Goal: Transaction & Acquisition: Purchase product/service

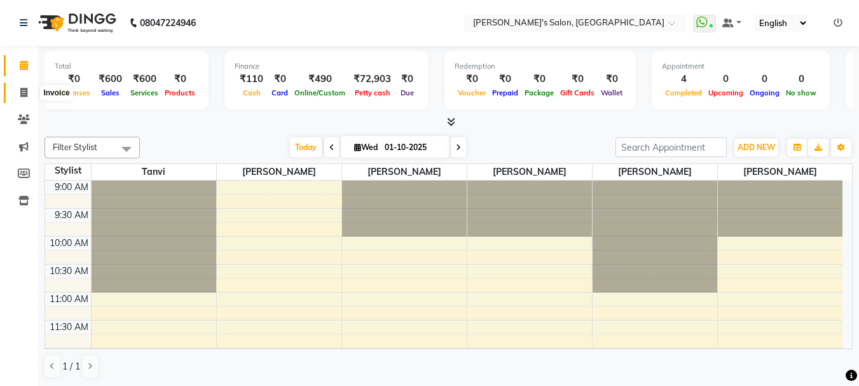
click at [22, 90] on icon at bounding box center [23, 93] width 7 height 10
select select "service"
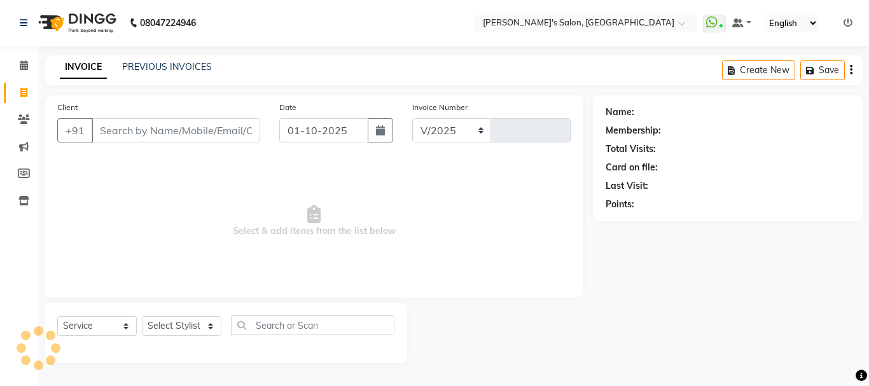
select select "716"
type input "0646"
drag, startPoint x: 125, startPoint y: 130, endPoint x: 117, endPoint y: 136, distance: 9.5
click at [121, 134] on input "Client" at bounding box center [176, 130] width 169 height 24
click at [119, 131] on input "Client" at bounding box center [176, 130] width 169 height 24
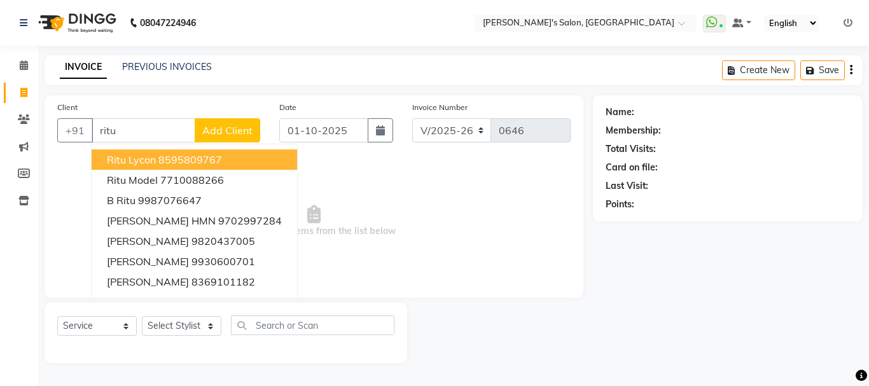
drag, startPoint x: 160, startPoint y: 123, endPoint x: 112, endPoint y: 95, distance: 56.2
click at [112, 95] on main "INVOICE PREVIOUS INVOICES Create New Save Client +91 ritu Ritu Lycon 8595809767…" at bounding box center [453, 218] width 831 height 327
type input "r"
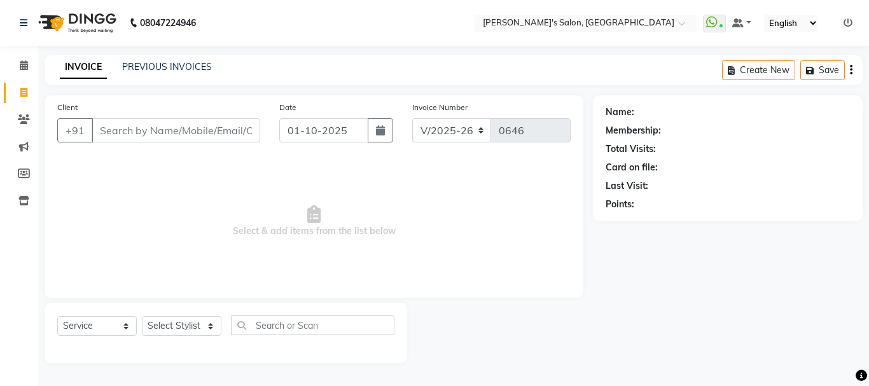
click at [130, 138] on input "Client" at bounding box center [176, 130] width 169 height 24
click at [142, 127] on input "Client" at bounding box center [176, 130] width 169 height 24
click at [771, 71] on button "Create New" at bounding box center [758, 70] width 73 height 20
select select "service"
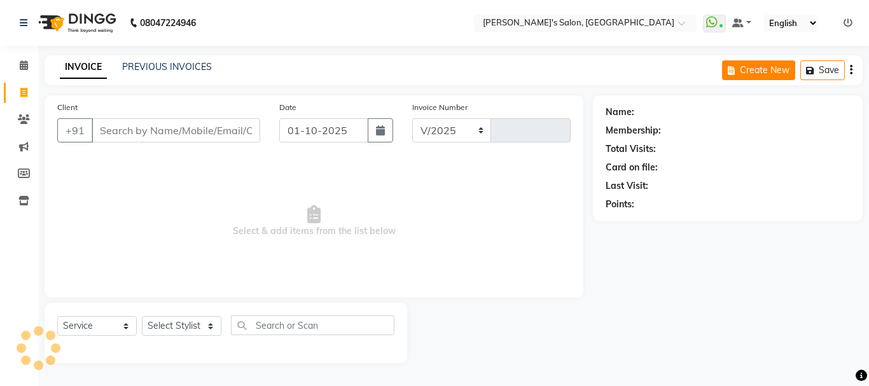
select select "716"
type input "0646"
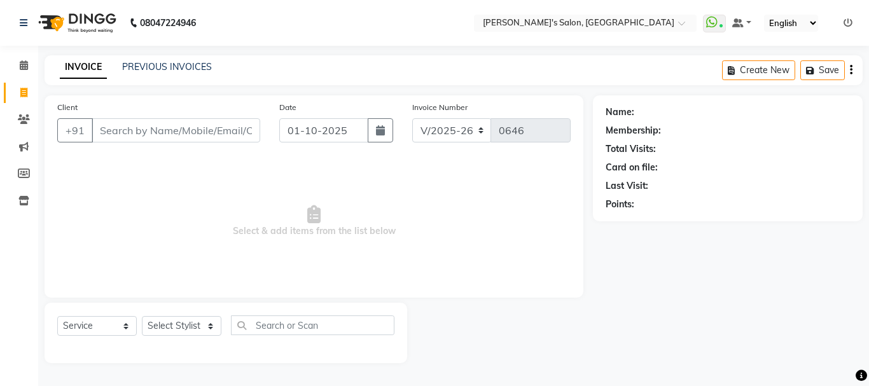
drag, startPoint x: 814, startPoint y: -48, endPoint x: 803, endPoint y: -36, distance: 16.6
drag, startPoint x: 803, startPoint y: -36, endPoint x: 827, endPoint y: 278, distance: 314.5
click at [827, 278] on div "Name: Membership: Total Visits: Card on file: Last Visit: Points:" at bounding box center [732, 229] width 279 height 268
drag, startPoint x: 859, startPoint y: 102, endPoint x: 832, endPoint y: 107, distance: 27.2
drag, startPoint x: 832, startPoint y: 107, endPoint x: 848, endPoint y: 255, distance: 149.0
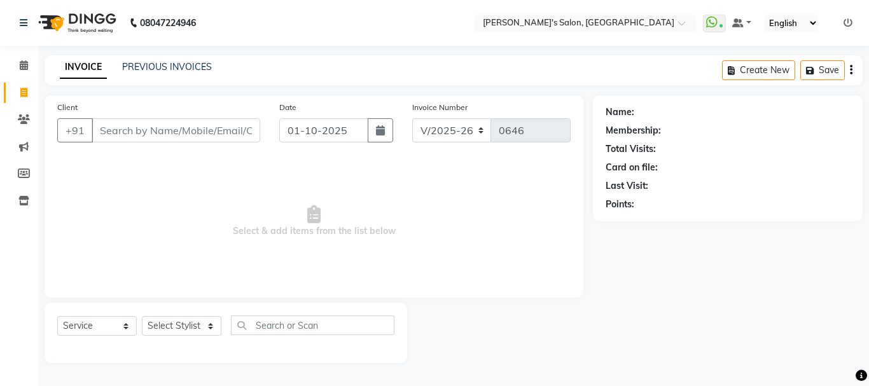
click at [848, 255] on div "Name: Membership: Total Visits: Card on file: Last Visit: Points:" at bounding box center [732, 229] width 279 height 268
click at [850, 67] on button "button" at bounding box center [851, 70] width 3 height 30
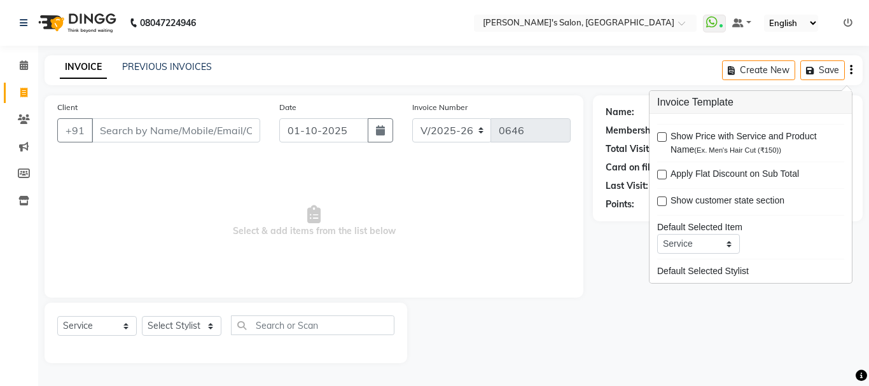
click at [773, 313] on div "Name: Membership: Total Visits: Card on file: Last Visit: Points:" at bounding box center [732, 229] width 279 height 268
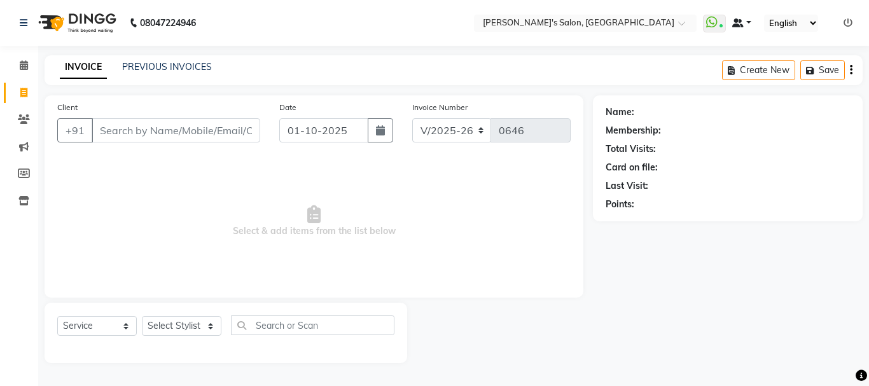
click at [745, 17] on link at bounding box center [741, 23] width 19 height 13
click at [605, 350] on div "Name: Membership: Total Visits: Card on file: Last Visit: Points:" at bounding box center [732, 229] width 279 height 268
click at [376, 121] on button "button" at bounding box center [380, 130] width 25 height 24
select select "10"
select select "2025"
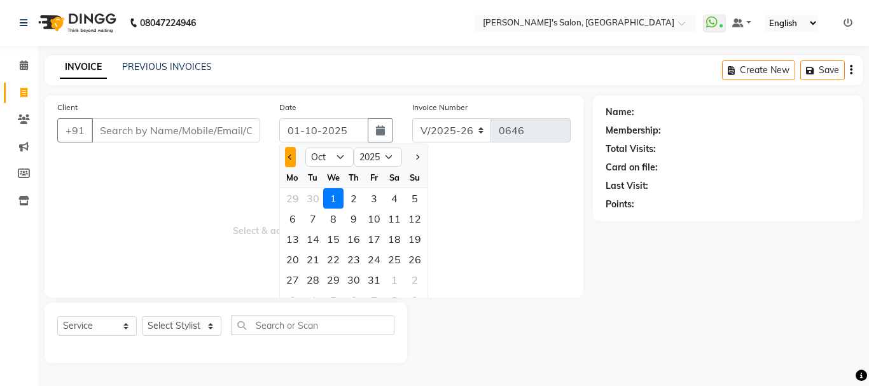
click at [286, 153] on button "Previous month" at bounding box center [290, 157] width 11 height 20
select select "9"
click at [316, 275] on div "30" at bounding box center [313, 280] width 20 height 20
type input "[DATE]"
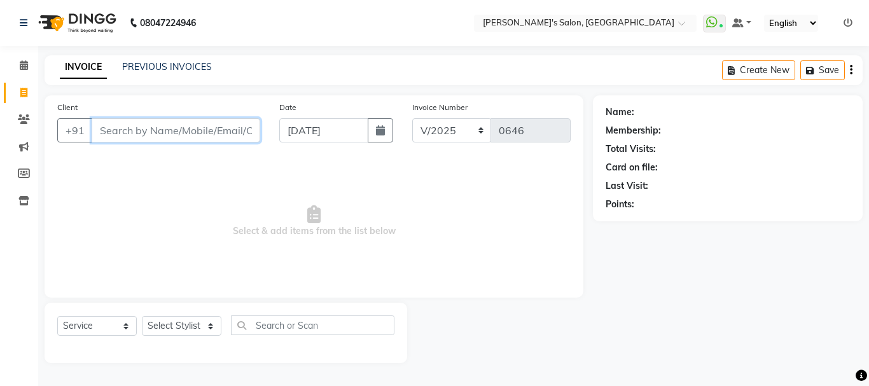
click at [167, 127] on input "Client" at bounding box center [176, 130] width 169 height 24
click at [741, 23] on span at bounding box center [737, 22] width 11 height 9
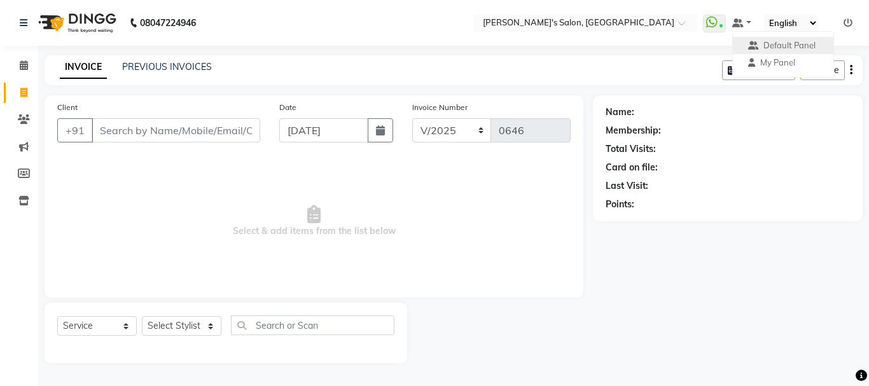
drag, startPoint x: 728, startPoint y: 289, endPoint x: 726, endPoint y: 275, distance: 14.1
click at [728, 283] on div "Name: Membership: Total Visits: Card on file: Last Visit: Points:" at bounding box center [732, 229] width 279 height 268
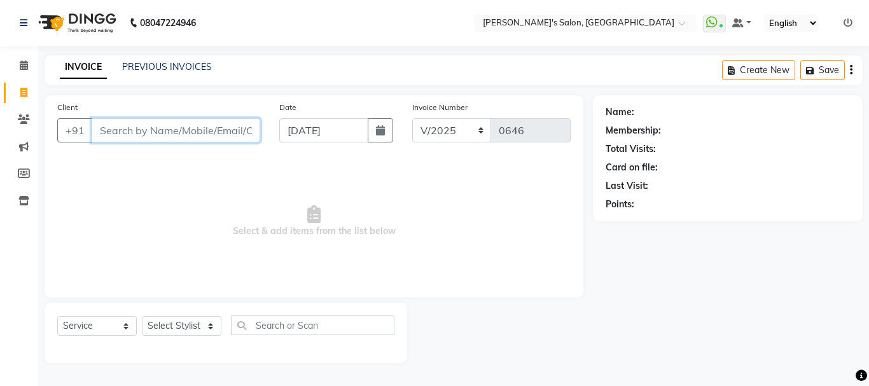
click at [205, 127] on input "Client" at bounding box center [176, 130] width 169 height 24
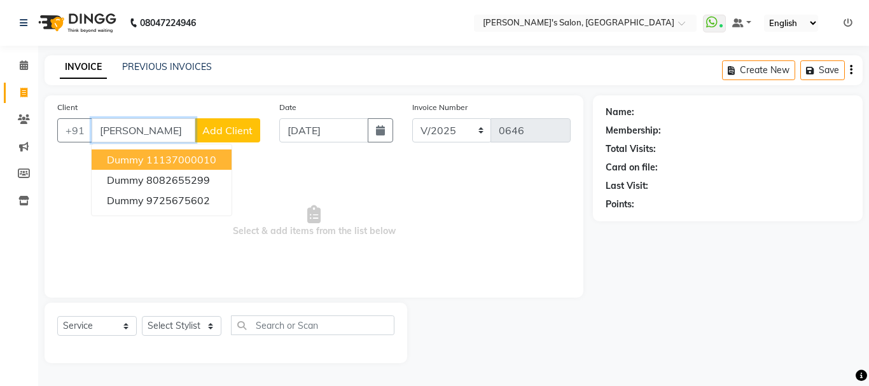
click at [197, 153] on ngb-highlight "11137000010" at bounding box center [181, 159] width 70 height 13
type input "11137000010"
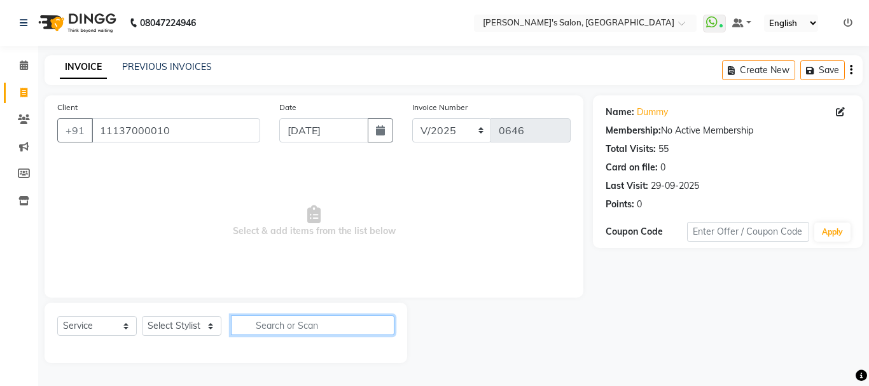
click at [269, 324] on input "text" at bounding box center [312, 325] width 163 height 20
type input "h"
type input "e"
click at [141, 55] on div "INVOICE PREVIOUS INVOICES Create New Save" at bounding box center [454, 70] width 818 height 30
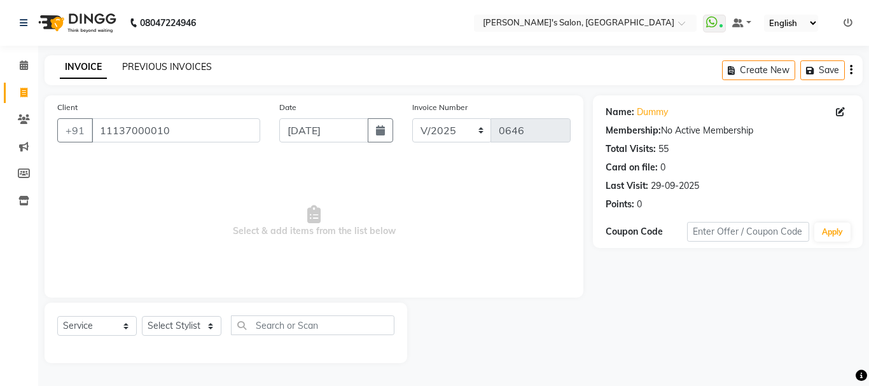
click at [146, 68] on link "PREVIOUS INVOICES" at bounding box center [167, 66] width 90 height 11
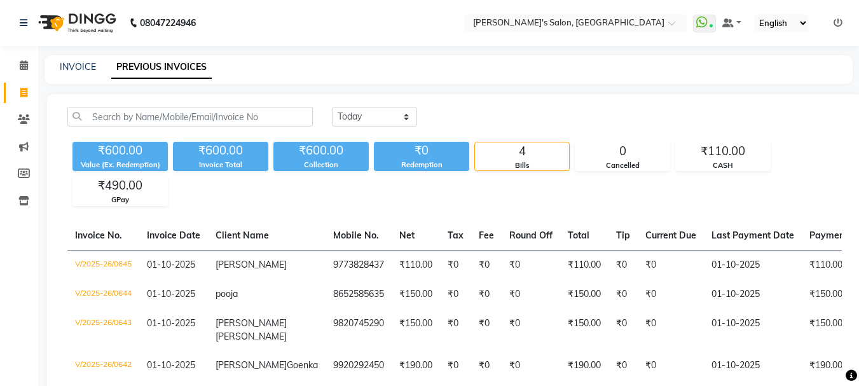
click at [183, 67] on link "PREVIOUS INVOICES" at bounding box center [161, 67] width 100 height 23
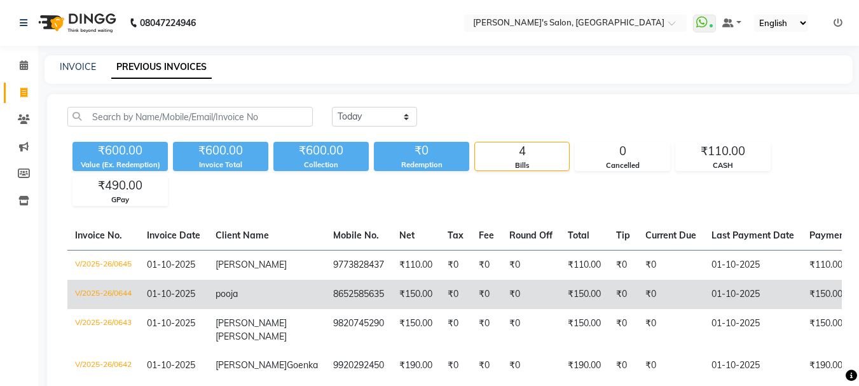
scroll to position [86, 0]
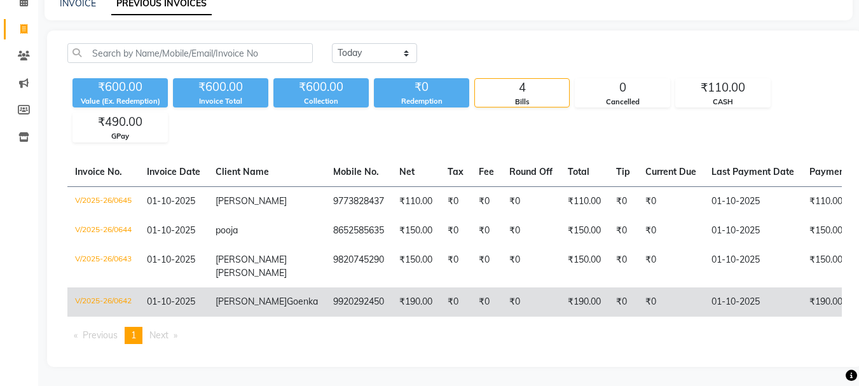
click at [107, 287] on td "V/2025-26/0642" at bounding box center [103, 301] width 72 height 29
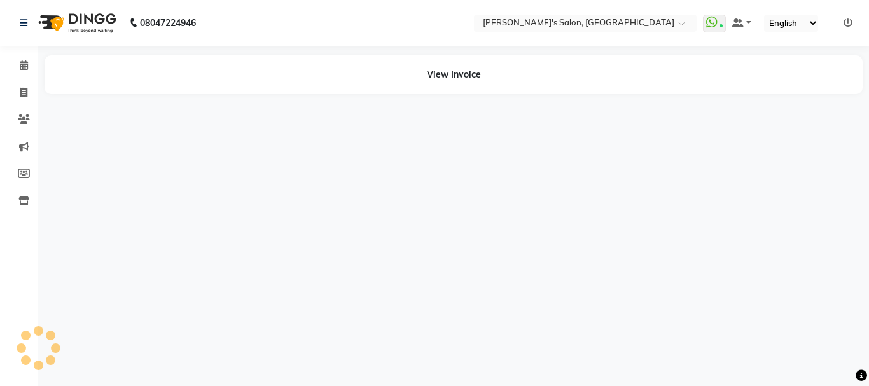
select select "en"
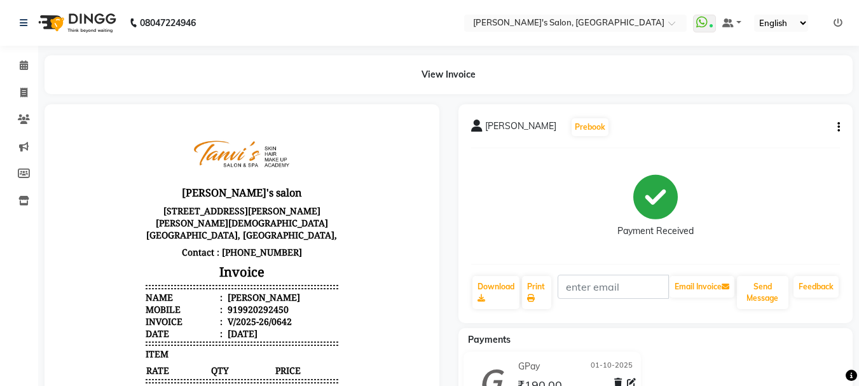
click at [839, 128] on icon "button" at bounding box center [839, 127] width 3 height 1
click at [764, 104] on div "Cancel Invoice" at bounding box center [775, 103] width 87 height 16
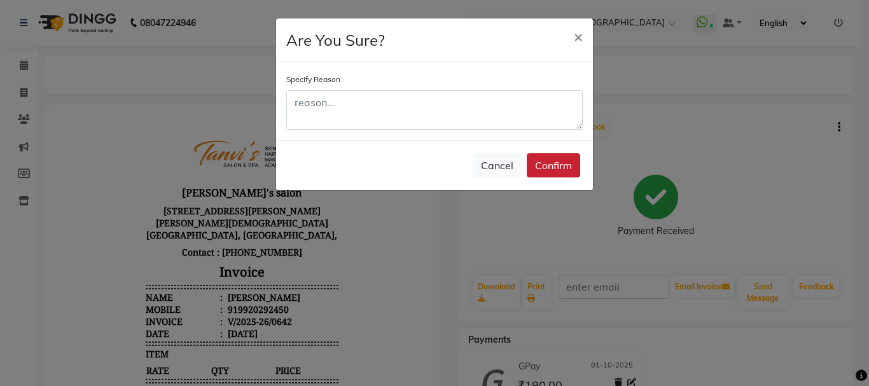
click at [548, 158] on button "Confirm" at bounding box center [553, 165] width 53 height 24
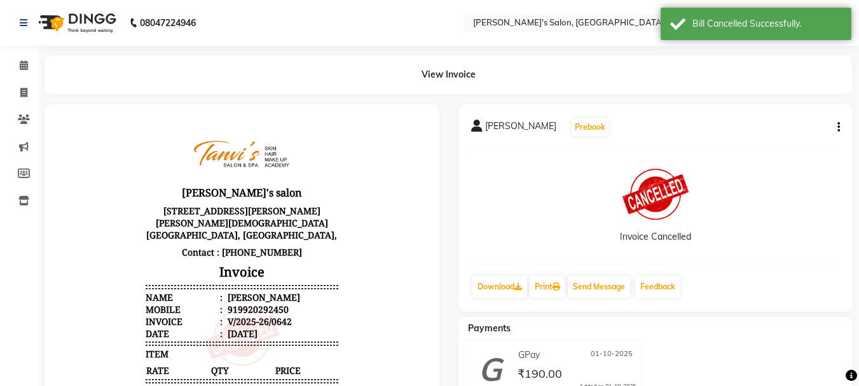
click at [839, 127] on icon "button" at bounding box center [839, 127] width 3 height 1
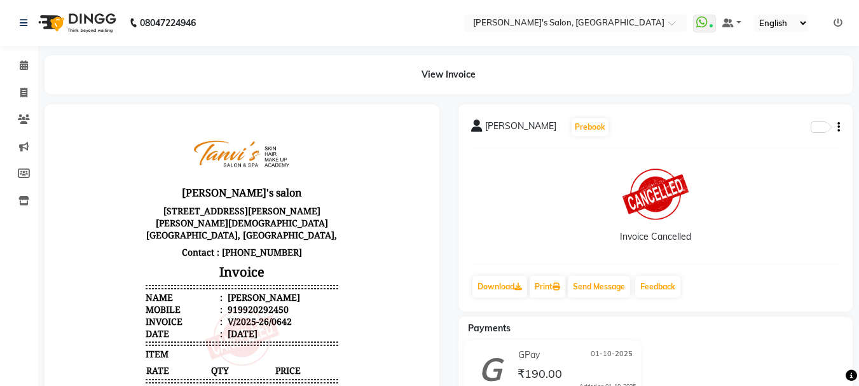
click at [23, 81] on li "Invoice" at bounding box center [19, 92] width 38 height 27
click at [21, 94] on icon at bounding box center [23, 93] width 7 height 10
select select "service"
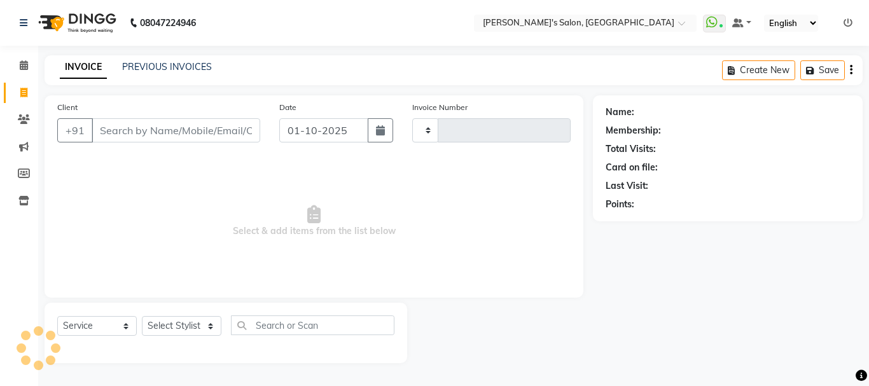
click at [160, 59] on div "INVOICE PREVIOUS INVOICES Create New Save" at bounding box center [454, 70] width 818 height 30
type input "0646"
select select "716"
click at [156, 69] on link "PREVIOUS INVOICES" at bounding box center [167, 66] width 90 height 11
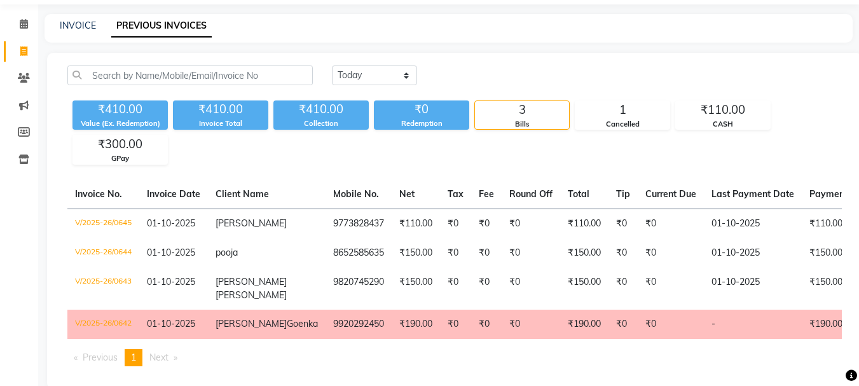
scroll to position [64, 0]
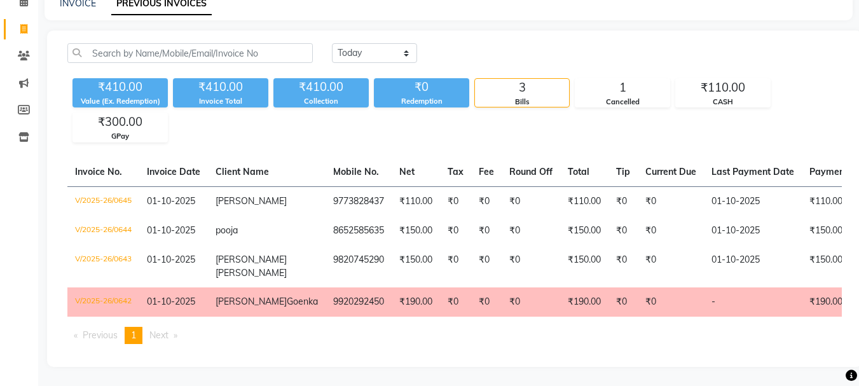
click at [261, 312] on td "Khushbu Goenka" at bounding box center [267, 301] width 118 height 29
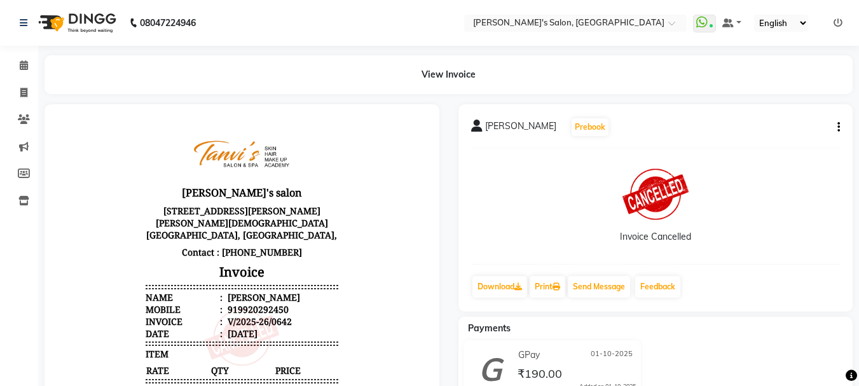
click at [838, 127] on icon "button" at bounding box center [839, 127] width 3 height 1
click at [839, 128] on icon "button" at bounding box center [839, 127] width 3 height 1
click at [838, 127] on icon "button" at bounding box center [839, 127] width 3 height 1
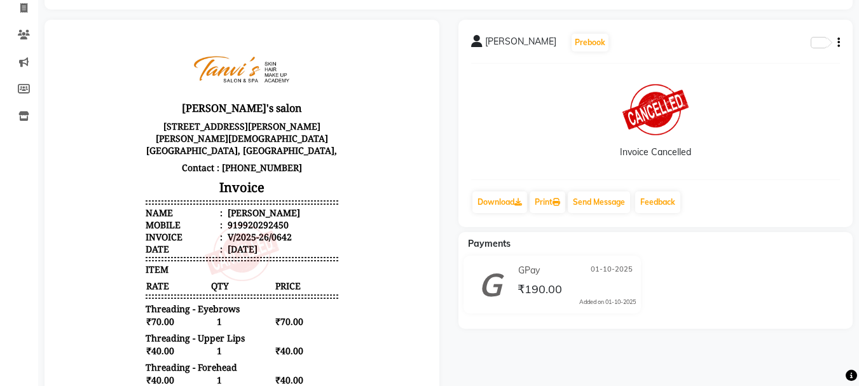
scroll to position [64, 0]
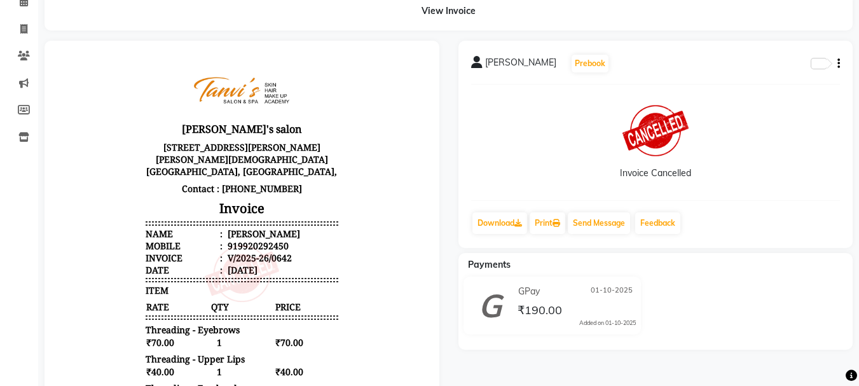
click at [629, 141] on img at bounding box center [656, 131] width 66 height 51
click at [663, 132] on img at bounding box center [656, 131] width 66 height 51
click at [839, 69] on button "button" at bounding box center [836, 63] width 8 height 13
click at [839, 64] on icon "button" at bounding box center [839, 64] width 3 height 1
click at [593, 66] on button "Prebook" at bounding box center [590, 64] width 37 height 18
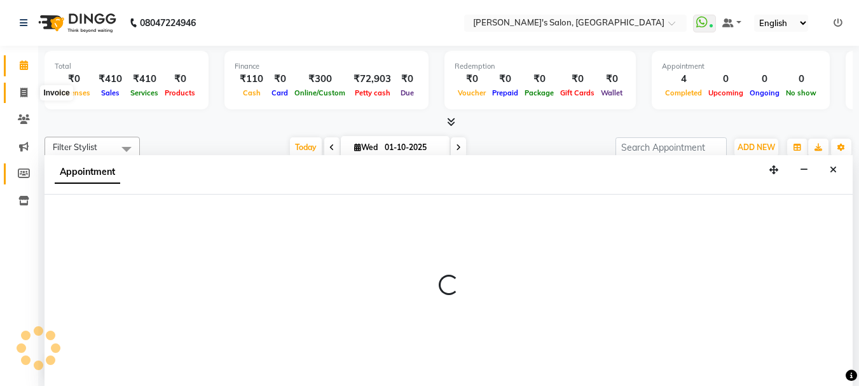
select select "78839"
select select "tentative"
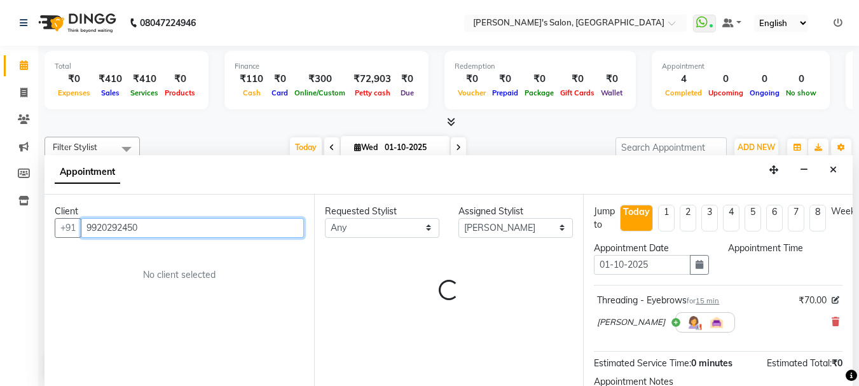
select select "600"
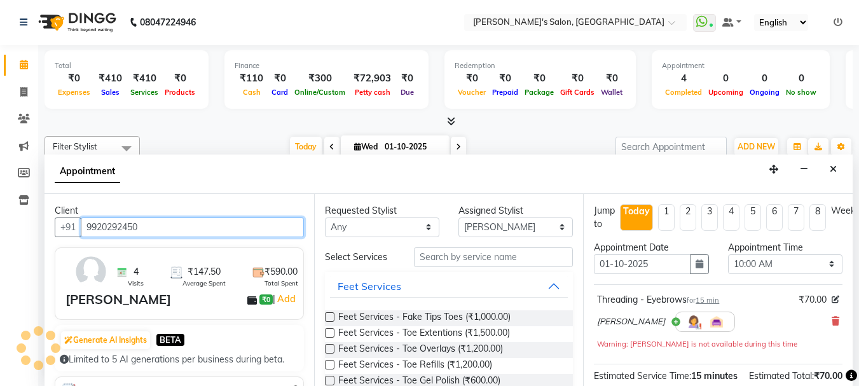
scroll to position [280, 0]
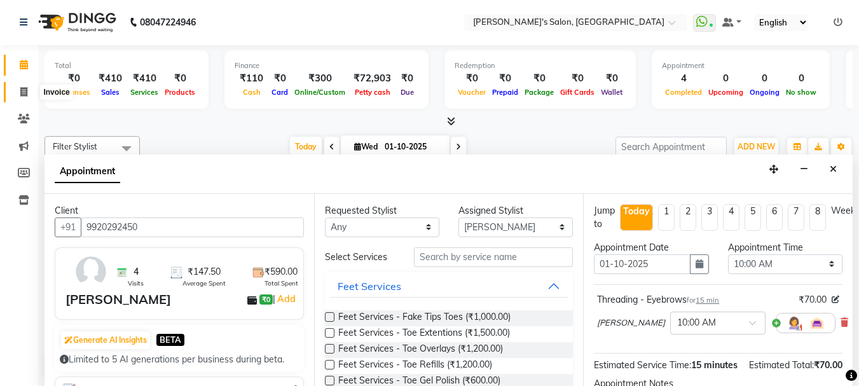
click at [17, 88] on span at bounding box center [24, 92] width 22 height 15
select select "service"
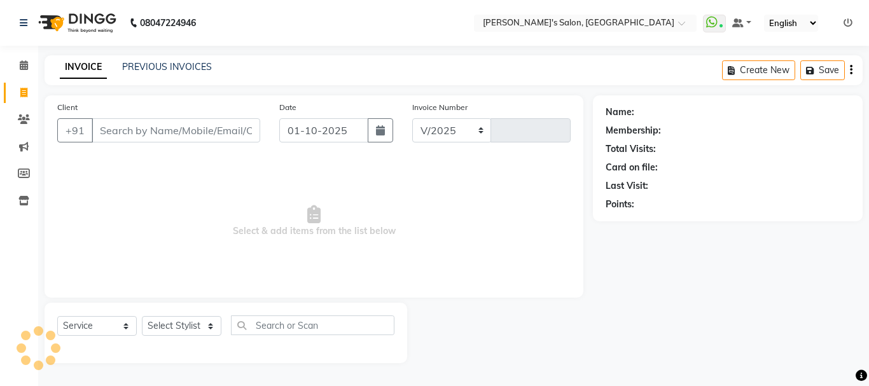
select select "716"
type input "0646"
click at [148, 69] on link "PREVIOUS INVOICES" at bounding box center [167, 66] width 90 height 11
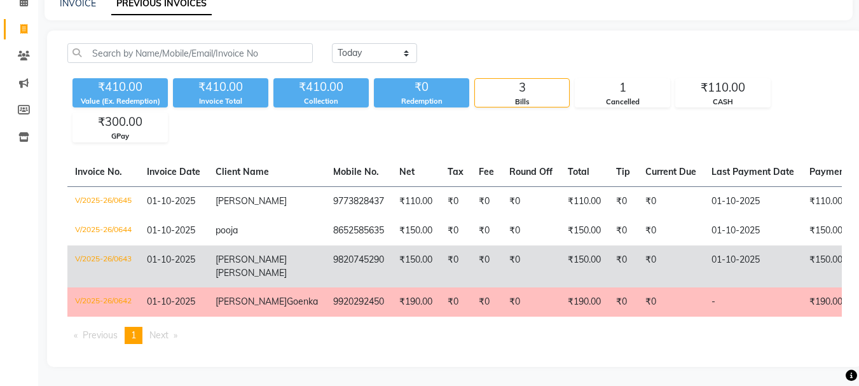
scroll to position [86, 0]
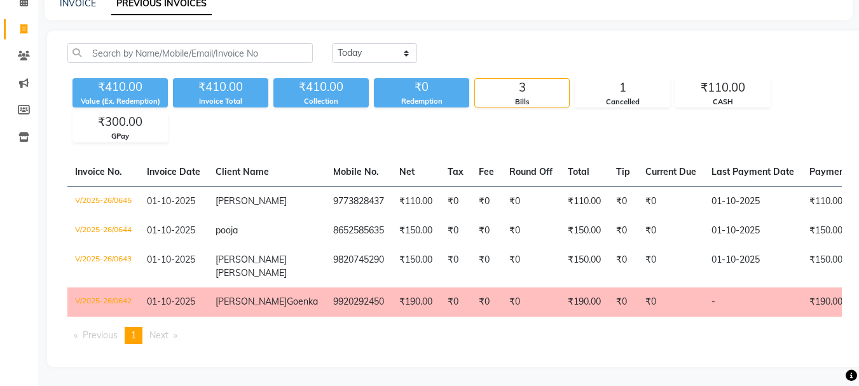
click at [471, 290] on td "₹0" at bounding box center [486, 301] width 31 height 29
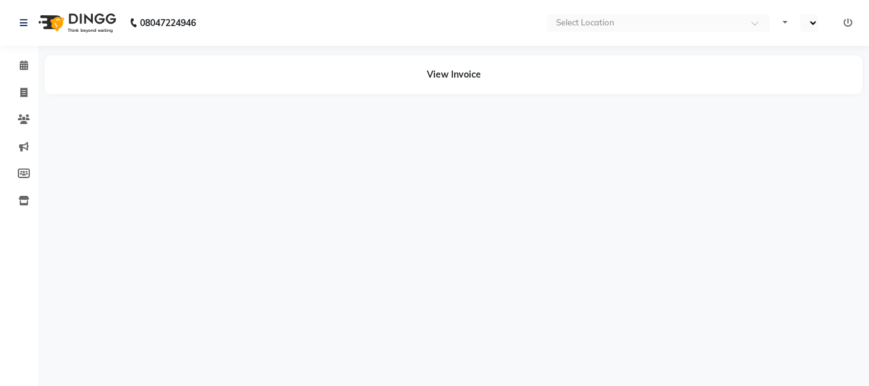
select select "en"
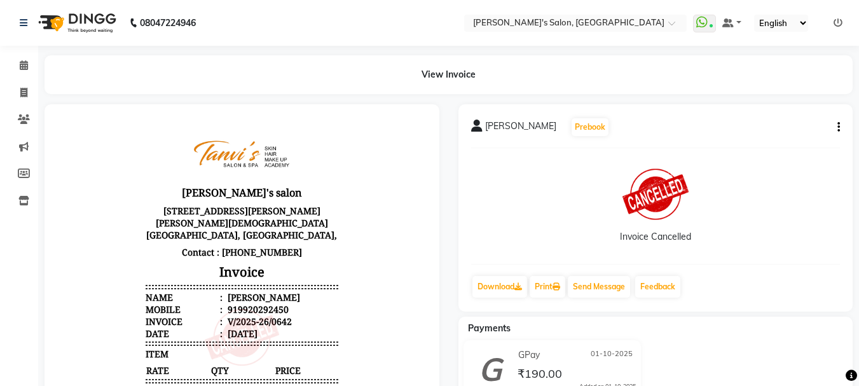
click at [838, 124] on button "button" at bounding box center [836, 127] width 8 height 13
click at [836, 124] on button "button" at bounding box center [836, 127] width 8 height 13
click at [17, 87] on span at bounding box center [24, 93] width 22 height 15
select select "service"
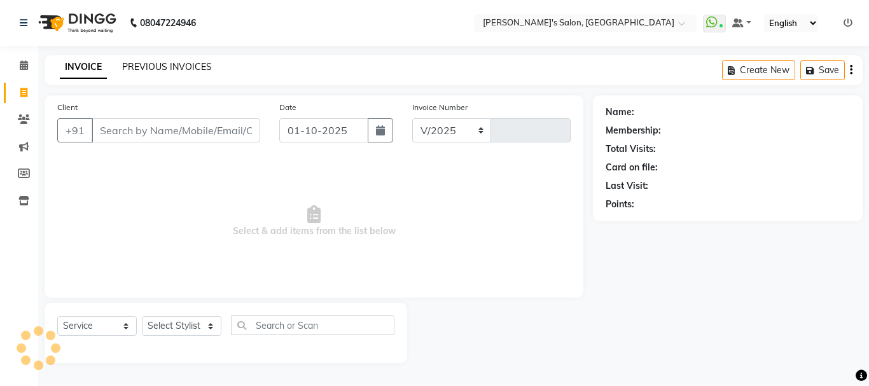
select select "716"
type input "0646"
click at [157, 69] on link "PREVIOUS INVOICES" at bounding box center [167, 66] width 90 height 11
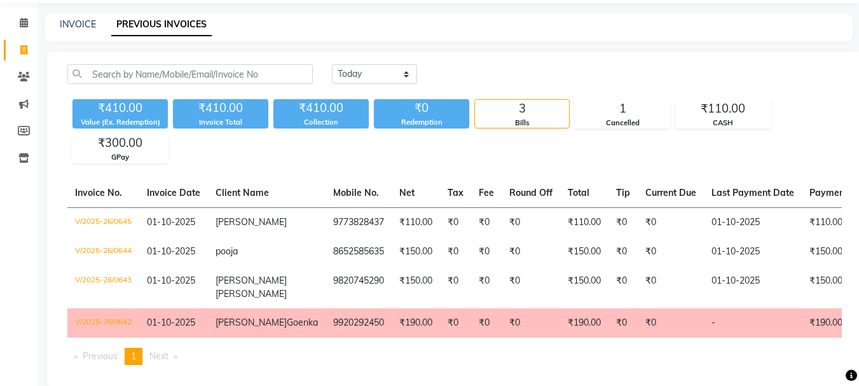
scroll to position [22, 0]
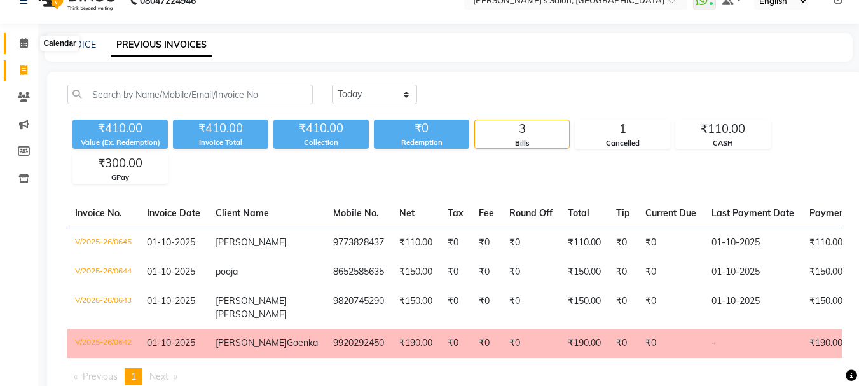
click at [16, 45] on span at bounding box center [24, 43] width 22 height 15
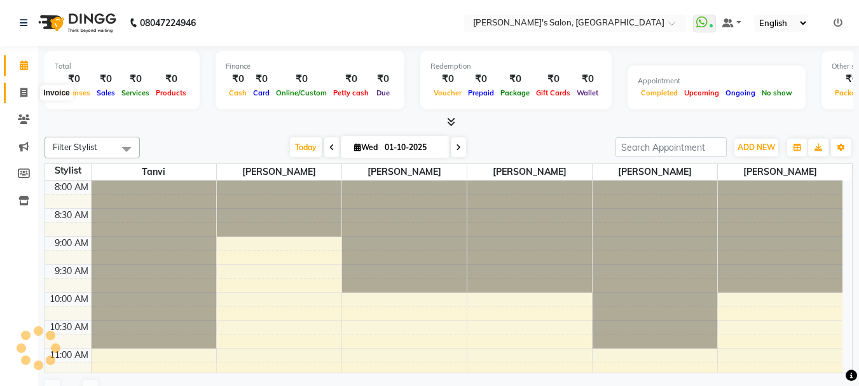
scroll to position [336, 0]
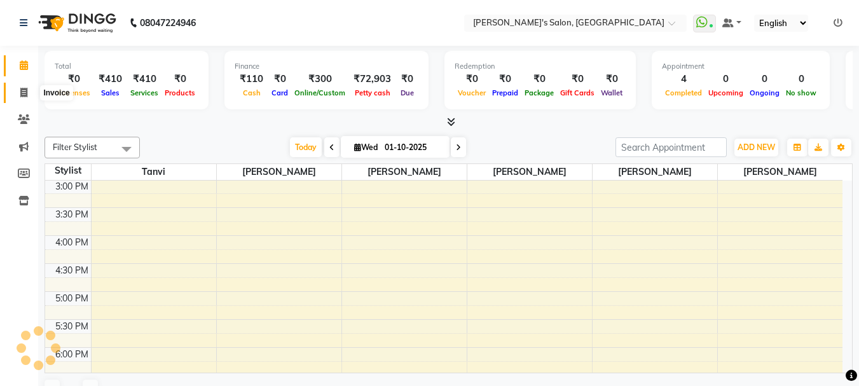
click at [27, 90] on icon at bounding box center [23, 93] width 7 height 10
select select "service"
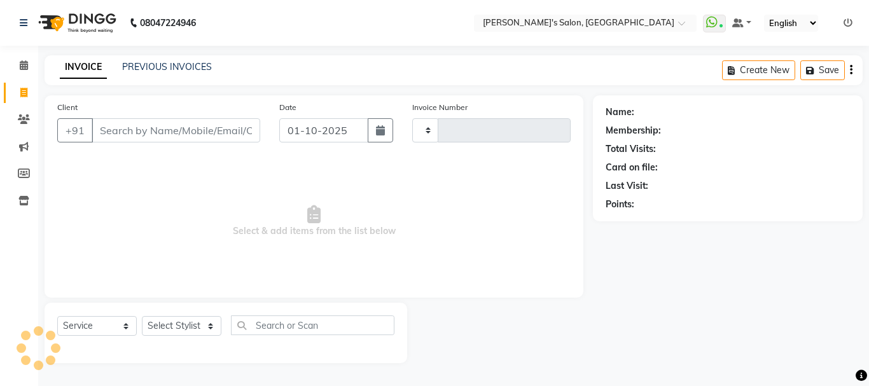
type input "0646"
select select "716"
click at [372, 127] on button "button" at bounding box center [380, 130] width 25 height 24
select select "10"
select select "2025"
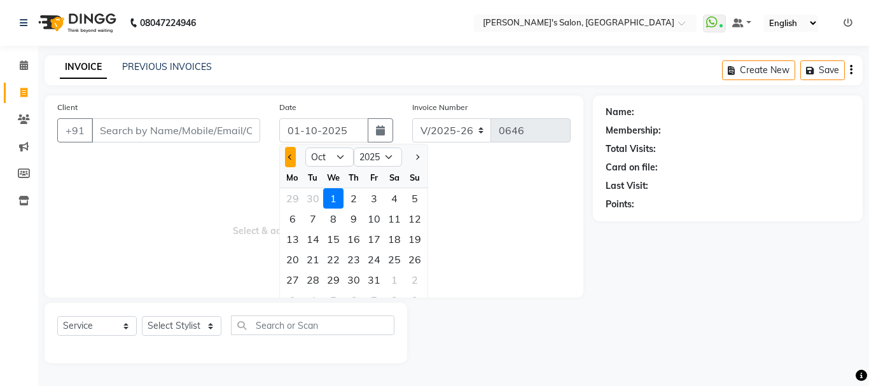
click at [286, 158] on button "Previous month" at bounding box center [290, 157] width 11 height 20
select select "9"
click at [314, 282] on div "30" at bounding box center [313, 280] width 20 height 20
type input "[DATE]"
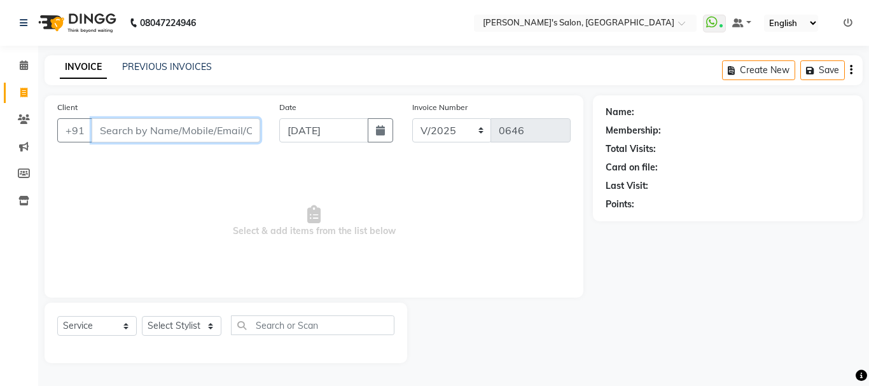
click at [194, 130] on input "Client" at bounding box center [176, 130] width 169 height 24
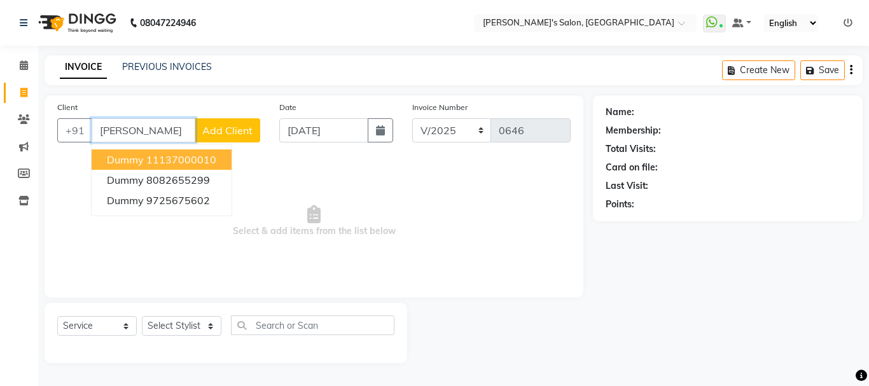
click at [187, 158] on ngb-highlight "11137000010" at bounding box center [181, 159] width 70 height 13
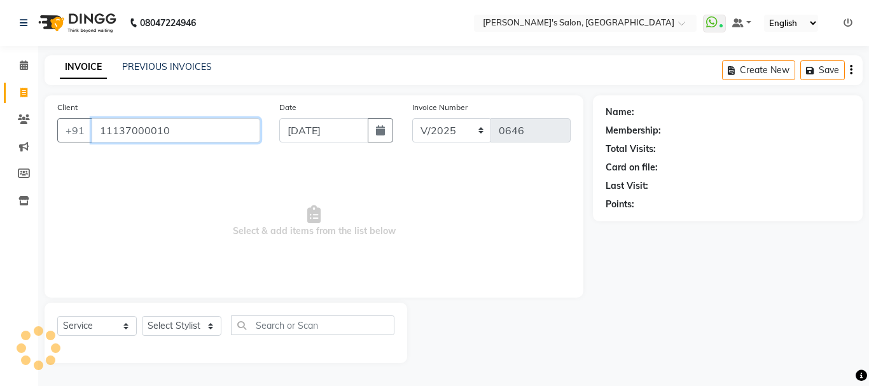
type input "11137000010"
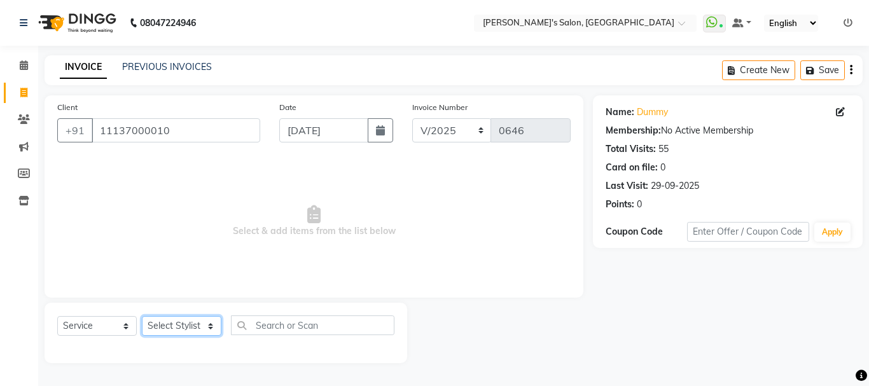
click at [201, 317] on select "Select Stylist [PERSON_NAME] [PERSON_NAME] [PERSON_NAME] [PERSON_NAME] [PERSON_…" at bounding box center [181, 326] width 79 height 20
select select "85925"
click at [142, 316] on select "Select Stylist [PERSON_NAME] [PERSON_NAME] [PERSON_NAME] [PERSON_NAME] [PERSON_…" at bounding box center [181, 326] width 79 height 20
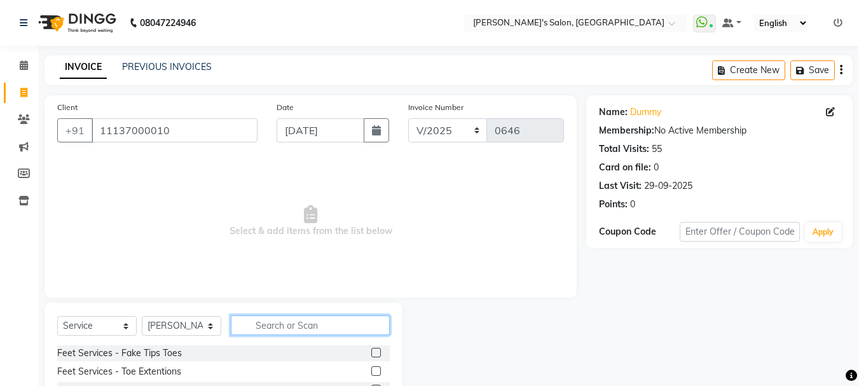
click at [253, 320] on input "text" at bounding box center [310, 325] width 159 height 20
click at [261, 329] on input "hair" at bounding box center [301, 325] width 141 height 20
click at [275, 325] on input "hair" at bounding box center [301, 325] width 141 height 20
type input "hair wash"
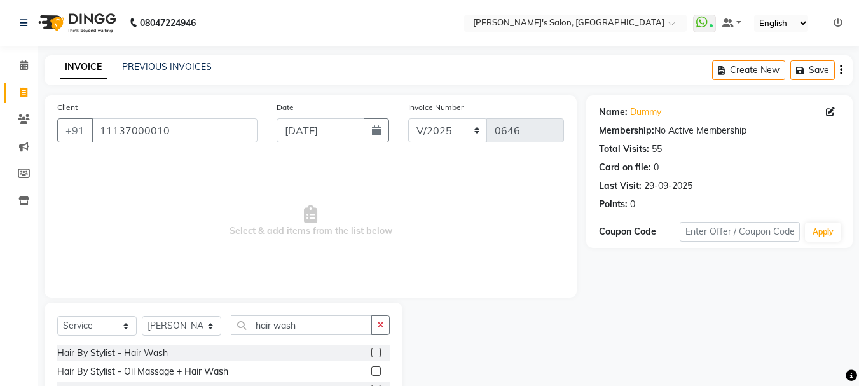
click at [375, 349] on label at bounding box center [376, 353] width 10 height 10
click at [375, 349] on input "checkbox" at bounding box center [375, 353] width 8 height 8
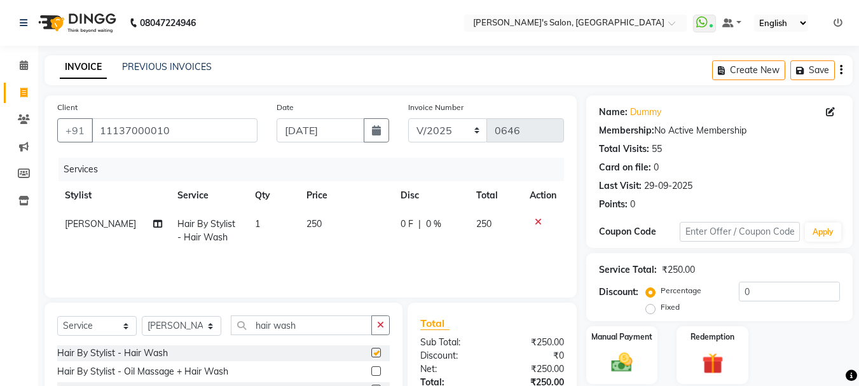
checkbox input "false"
click at [307, 228] on span "250" at bounding box center [314, 223] width 15 height 11
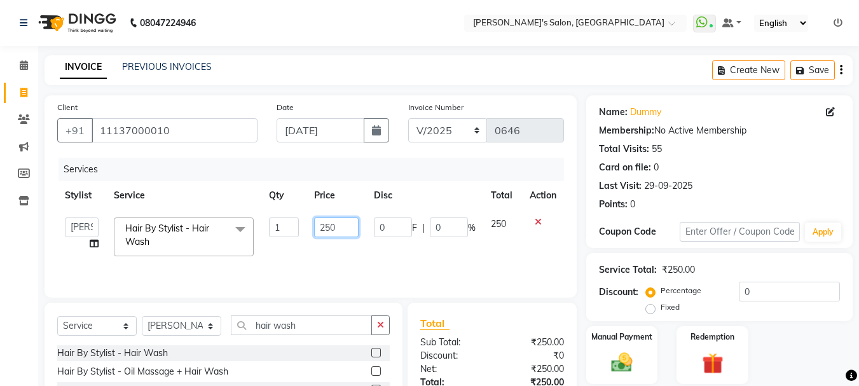
click at [333, 230] on input "250" at bounding box center [336, 227] width 44 height 20
click at [338, 226] on input "250" at bounding box center [336, 227] width 44 height 20
type input "2"
type input "500"
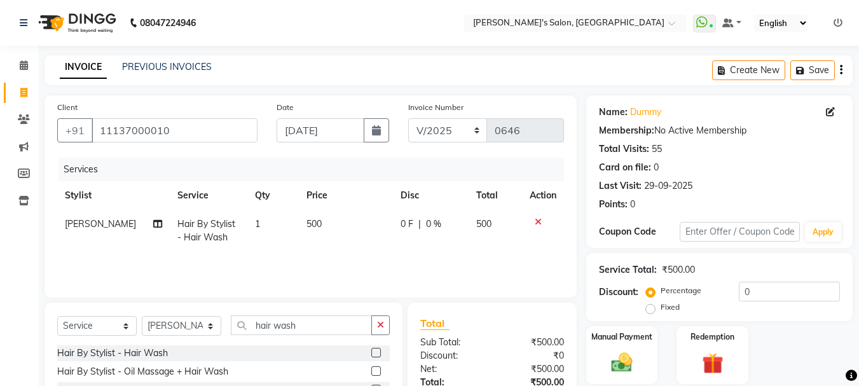
click at [356, 247] on td "500" at bounding box center [346, 231] width 94 height 42
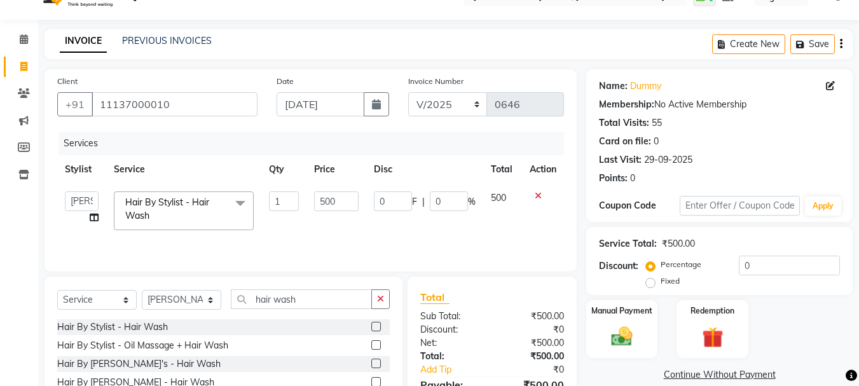
scroll to position [96, 0]
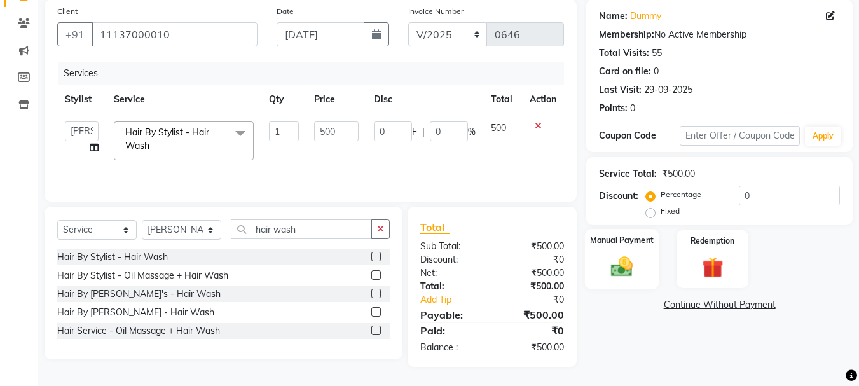
click at [621, 251] on div "Manual Payment" at bounding box center [622, 259] width 74 height 60
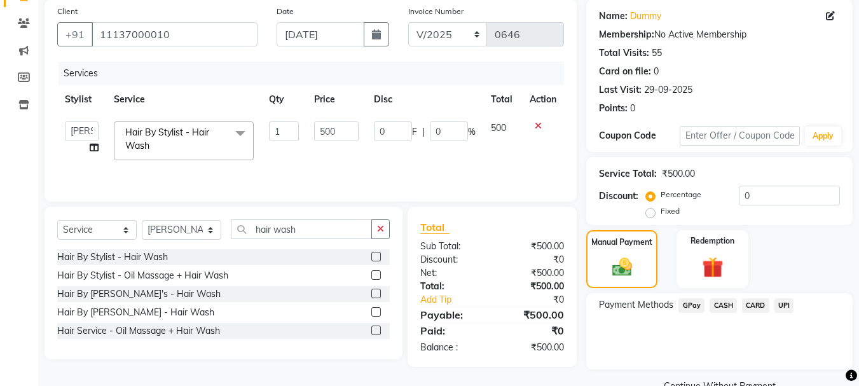
click at [696, 306] on span "GPay" at bounding box center [692, 305] width 26 height 15
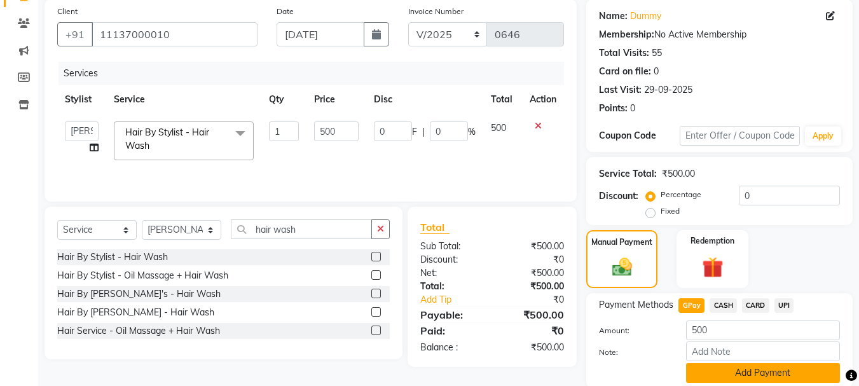
click at [726, 380] on button "Add Payment" at bounding box center [763, 373] width 154 height 20
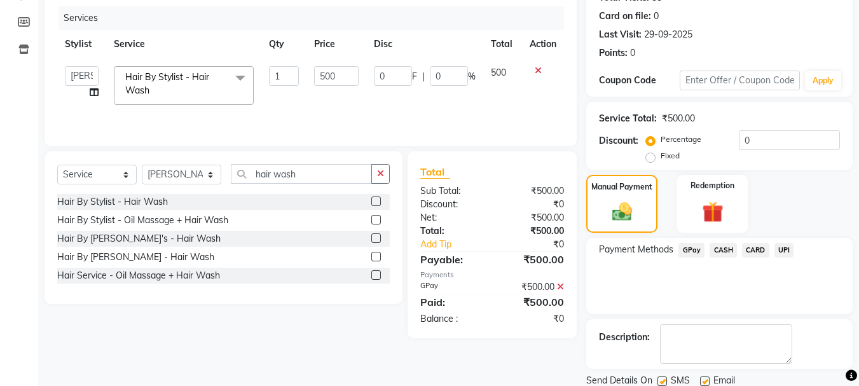
scroll to position [197, 0]
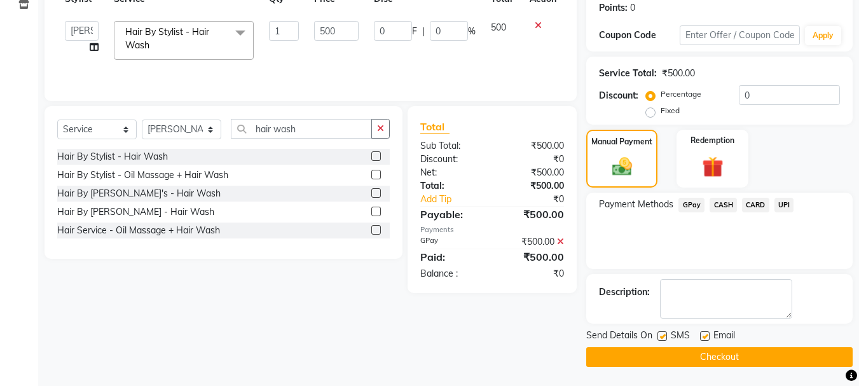
click at [722, 356] on button "Checkout" at bounding box center [719, 357] width 266 height 20
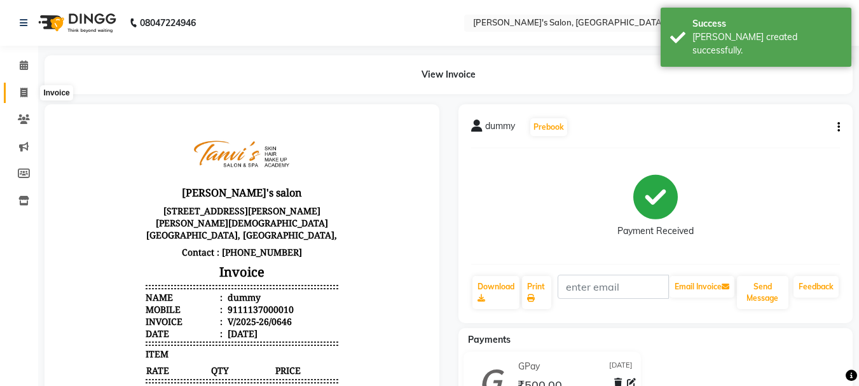
click at [24, 90] on icon at bounding box center [23, 93] width 7 height 10
select select "service"
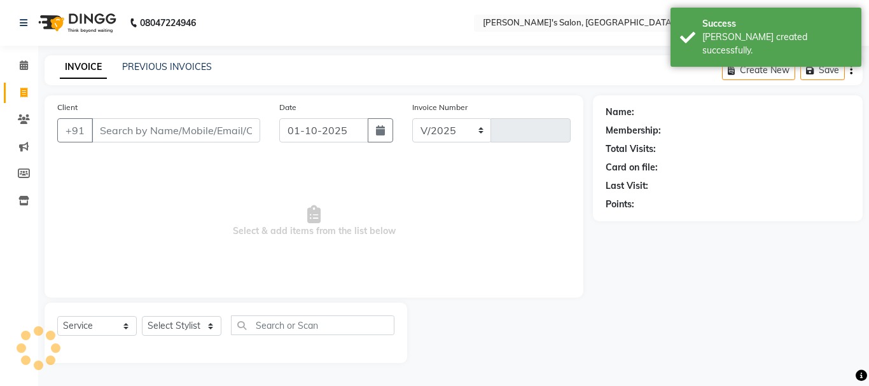
select select "716"
type input "0647"
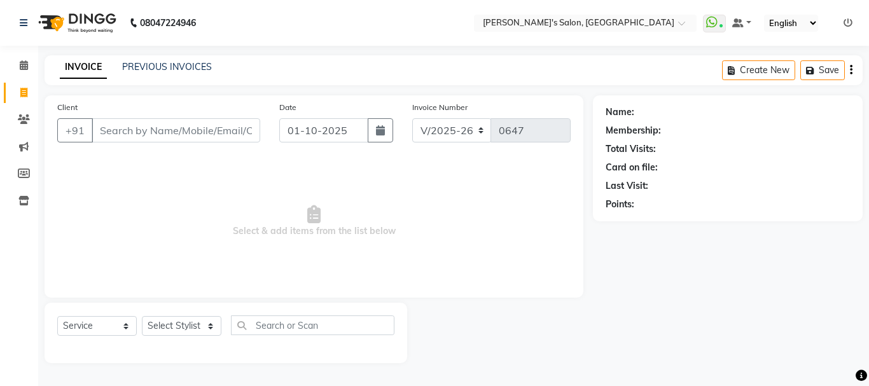
click at [153, 137] on input "Client" at bounding box center [176, 130] width 169 height 24
click at [390, 136] on button "button" at bounding box center [380, 130] width 25 height 24
select select "10"
select select "2025"
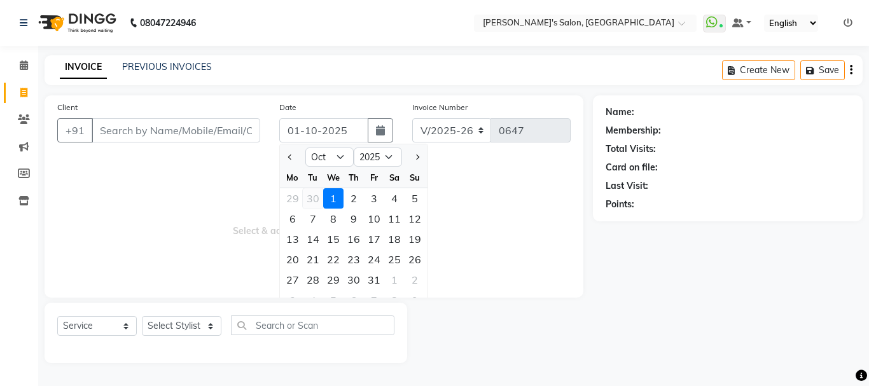
click at [308, 194] on div "30" at bounding box center [313, 198] width 20 height 20
type input "[DATE]"
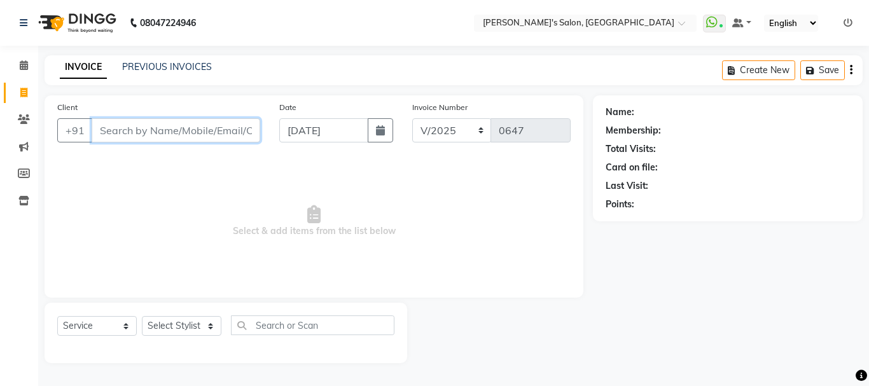
click at [170, 130] on input "Client" at bounding box center [176, 130] width 169 height 24
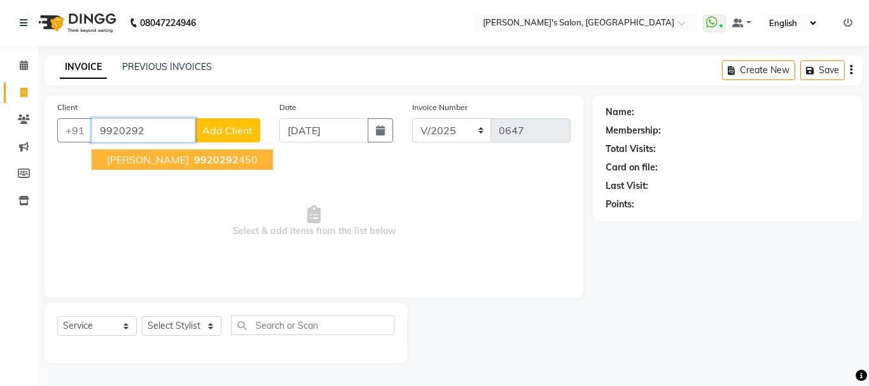
click at [188, 167] on button "[PERSON_NAME] 9920292 450" at bounding box center [182, 159] width 181 height 20
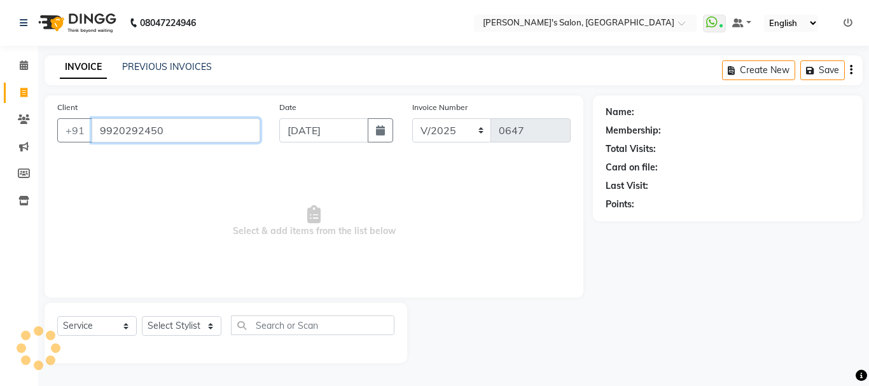
type input "9920292450"
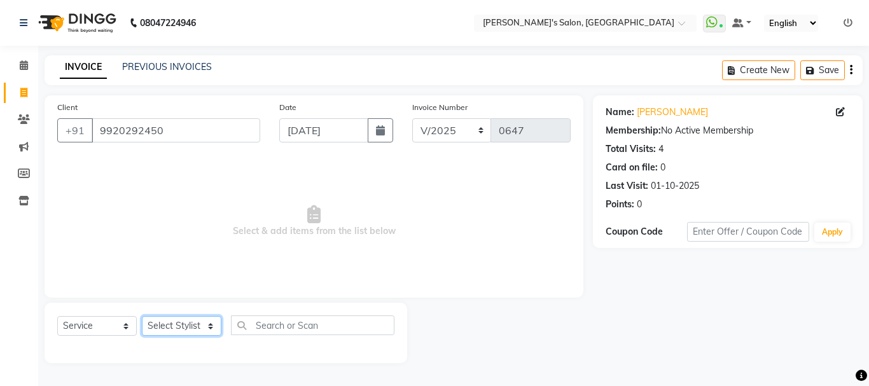
click at [195, 326] on select "Select Stylist [PERSON_NAME] [PERSON_NAME] [PERSON_NAME] [PERSON_NAME] [PERSON_…" at bounding box center [181, 326] width 79 height 20
select select "78839"
click at [142, 316] on select "Select Stylist [PERSON_NAME] [PERSON_NAME] [PERSON_NAME] [PERSON_NAME] [PERSON_…" at bounding box center [181, 326] width 79 height 20
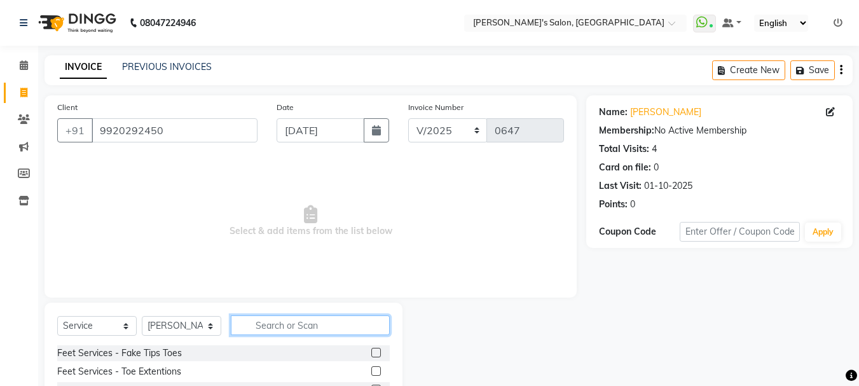
click at [275, 328] on input "text" at bounding box center [310, 325] width 159 height 20
type input "eye"
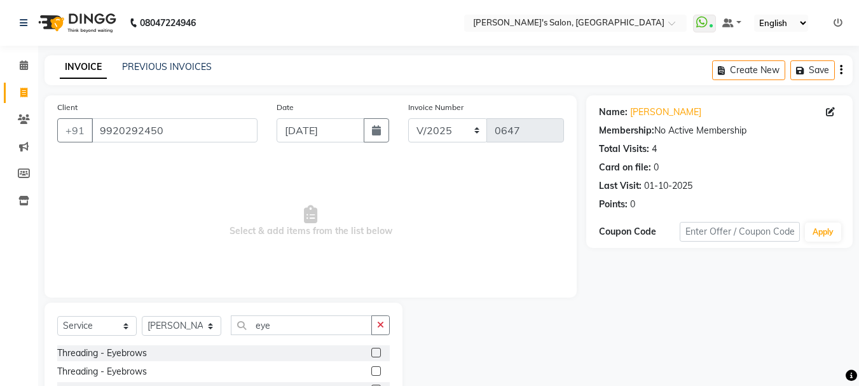
click at [375, 350] on label at bounding box center [376, 353] width 10 height 10
click at [375, 350] on input "checkbox" at bounding box center [375, 353] width 8 height 8
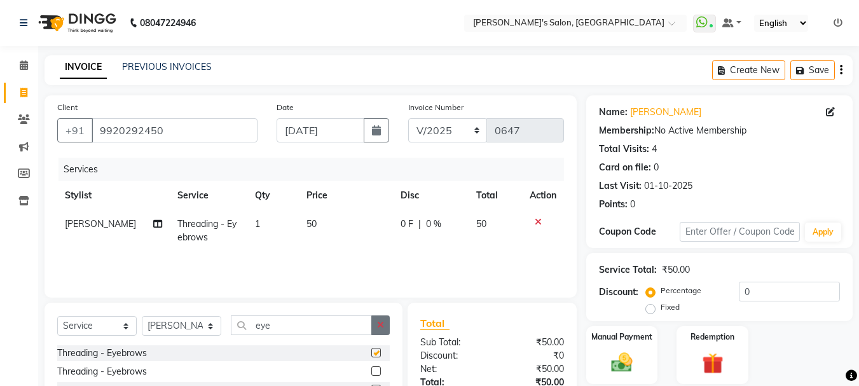
checkbox input "false"
click at [382, 326] on icon "button" at bounding box center [380, 325] width 7 height 9
type input "upp"
click at [378, 354] on label at bounding box center [376, 353] width 10 height 10
click at [378, 354] on input "checkbox" at bounding box center [375, 353] width 8 height 8
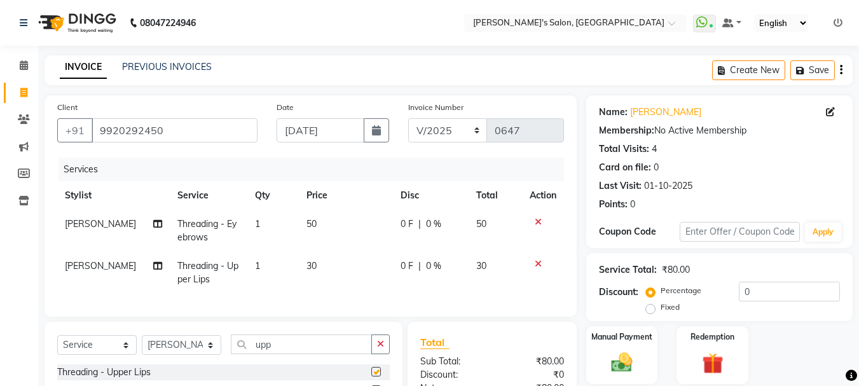
checkbox input "false"
click at [378, 349] on icon "button" at bounding box center [380, 344] width 7 height 9
type input "for"
click at [380, 376] on label at bounding box center [376, 372] width 10 height 10
click at [380, 376] on input "checkbox" at bounding box center [375, 372] width 8 height 8
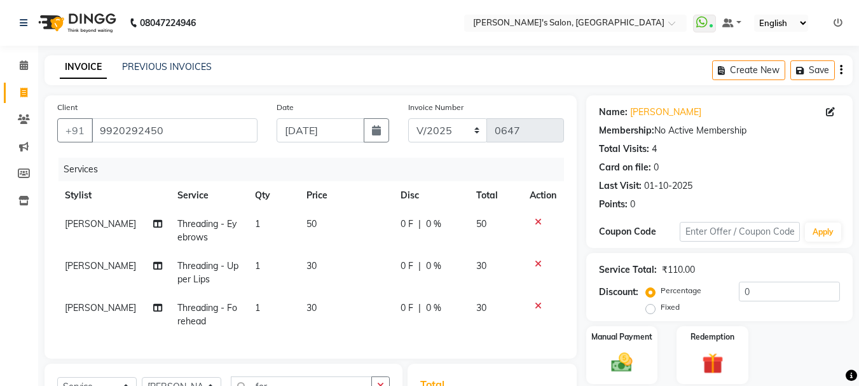
checkbox input "false"
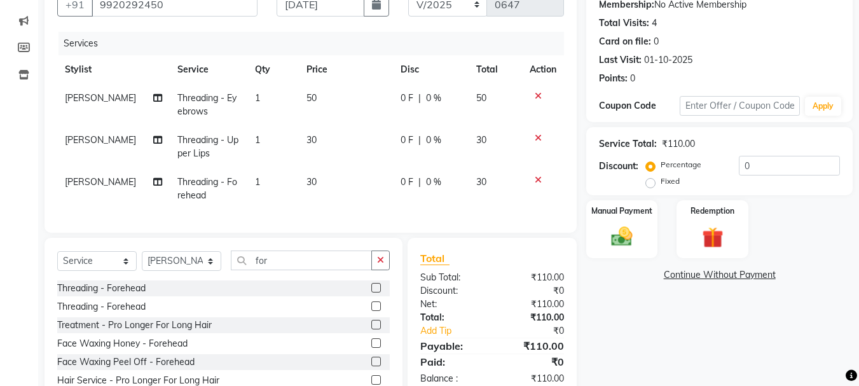
scroll to position [127, 0]
click at [380, 263] on icon "button" at bounding box center [380, 258] width 7 height 9
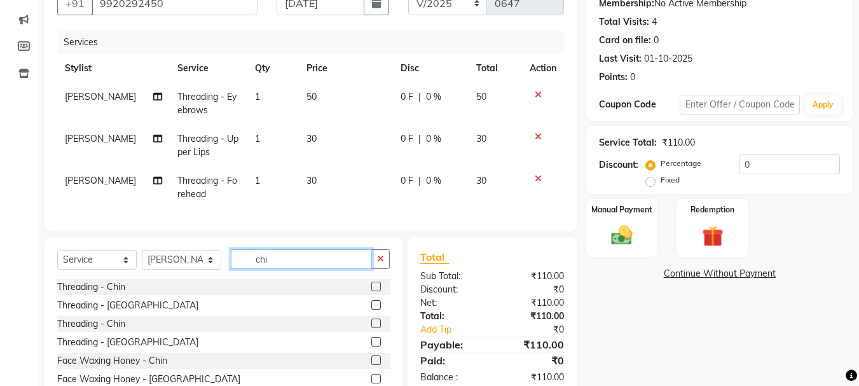
type input "chi"
click at [371, 291] on label at bounding box center [376, 287] width 10 height 10
click at [371, 291] on input "checkbox" at bounding box center [375, 287] width 8 height 8
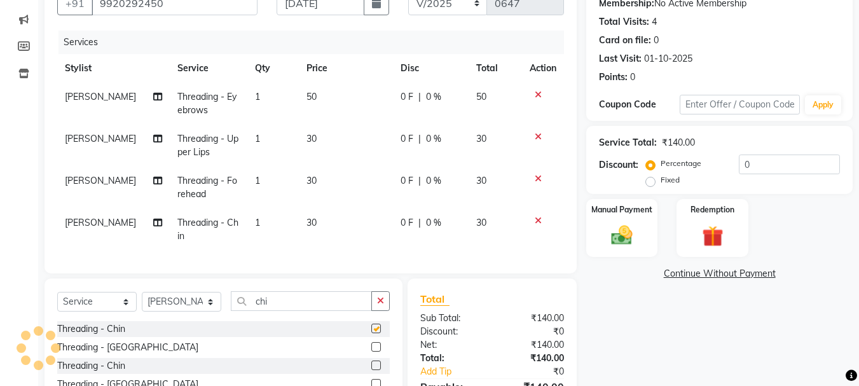
checkbox input "false"
click at [307, 220] on span "30" at bounding box center [312, 222] width 10 height 11
select select "78839"
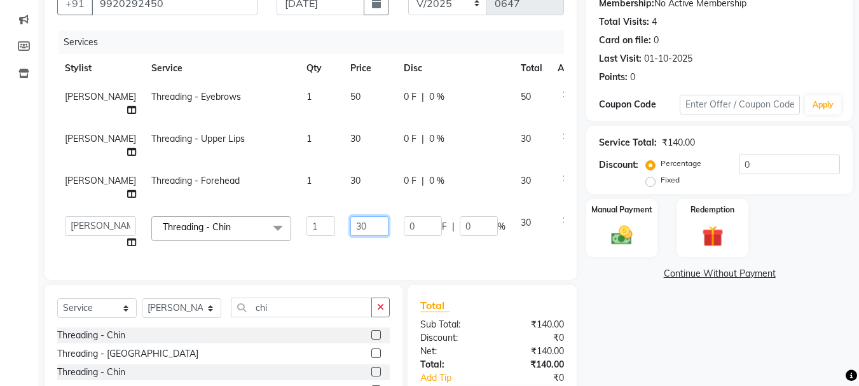
click at [350, 236] on input "30" at bounding box center [369, 226] width 38 height 20
type input "40"
click at [343, 205] on td "30" at bounding box center [369, 188] width 53 height 42
select select "78839"
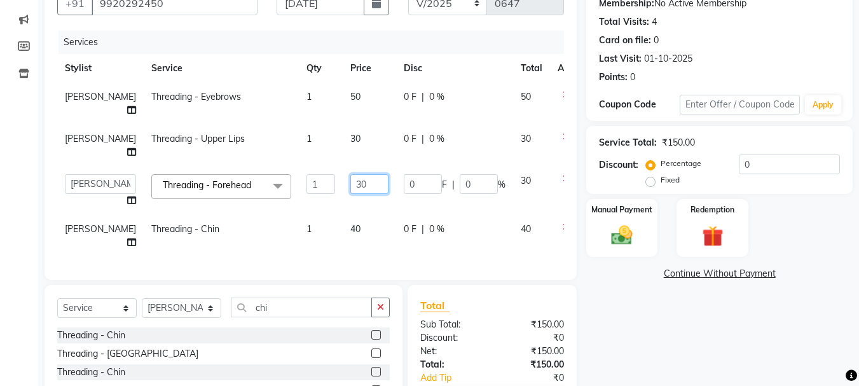
click at [350, 194] on input "30" at bounding box center [369, 184] width 38 height 20
type input "40"
click at [343, 153] on td "30" at bounding box center [369, 146] width 53 height 42
select select "78839"
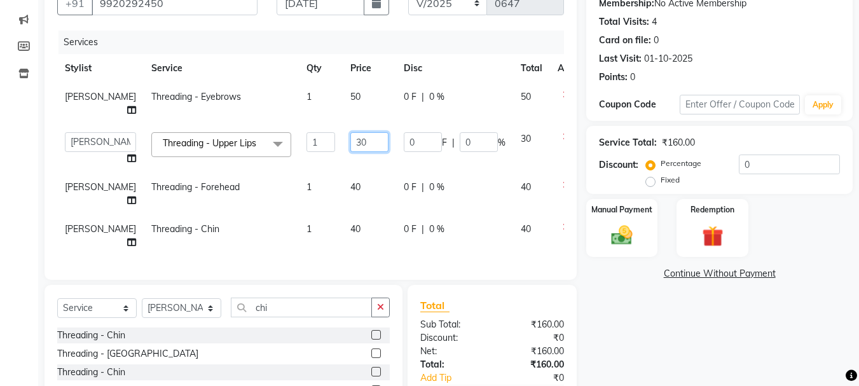
click at [350, 152] on input "30" at bounding box center [369, 142] width 38 height 20
type input "40"
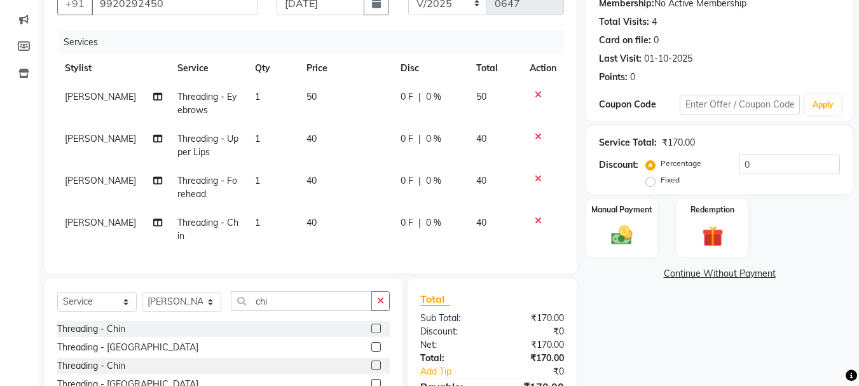
click at [321, 95] on td "50" at bounding box center [346, 104] width 94 height 42
select select "78839"
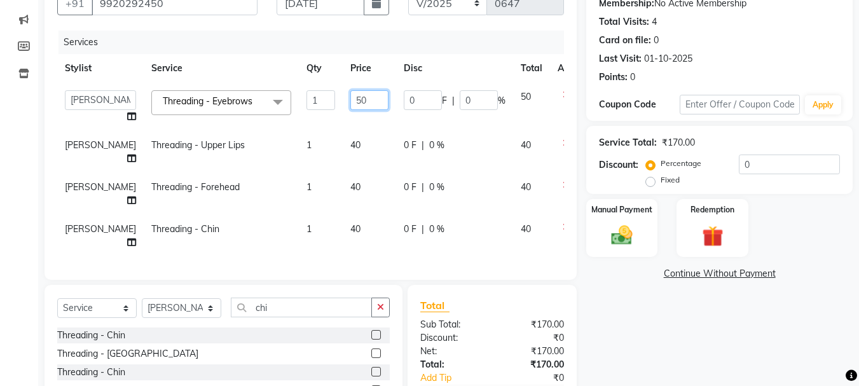
click at [350, 99] on input "50" at bounding box center [369, 100] width 38 height 20
type input "70"
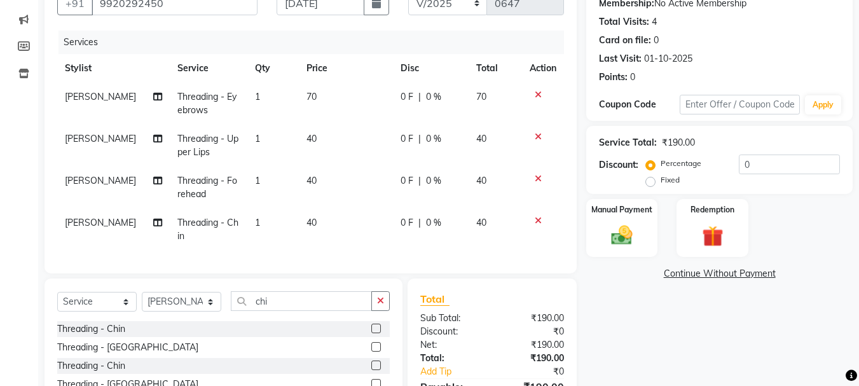
click at [464, 226] on tbody "[PERSON_NAME] Threading - Eyebrows 1 70 0 F | 0 % 70 [PERSON_NAME] Threading - …" at bounding box center [310, 167] width 507 height 168
click at [631, 218] on div "Manual Payment" at bounding box center [622, 228] width 74 height 60
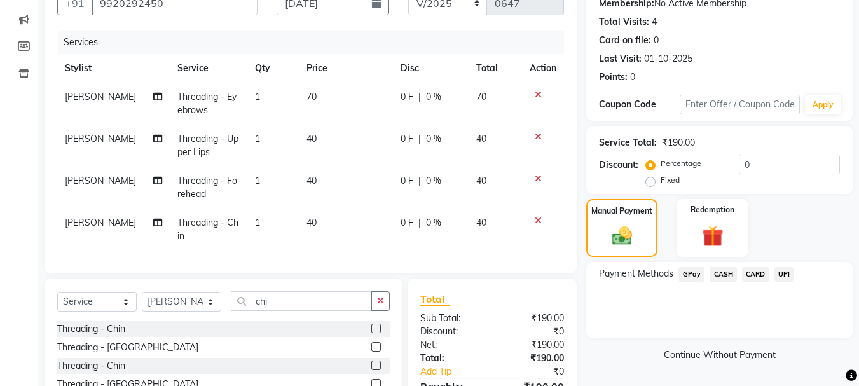
click at [693, 277] on span "GPay" at bounding box center [692, 274] width 26 height 15
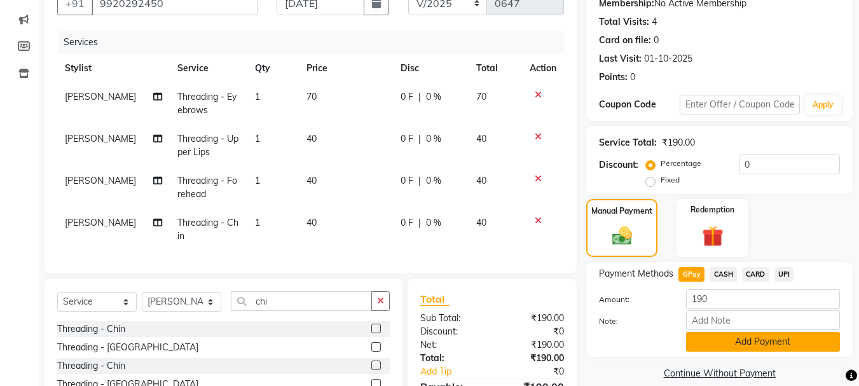
click at [728, 345] on button "Add Payment" at bounding box center [763, 342] width 154 height 20
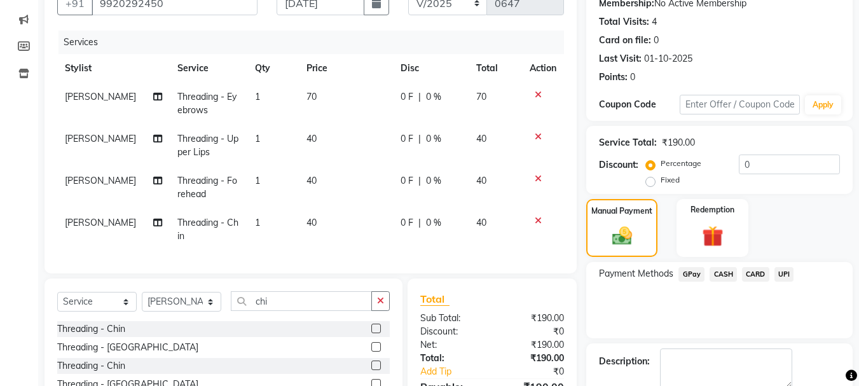
scroll to position [236, 0]
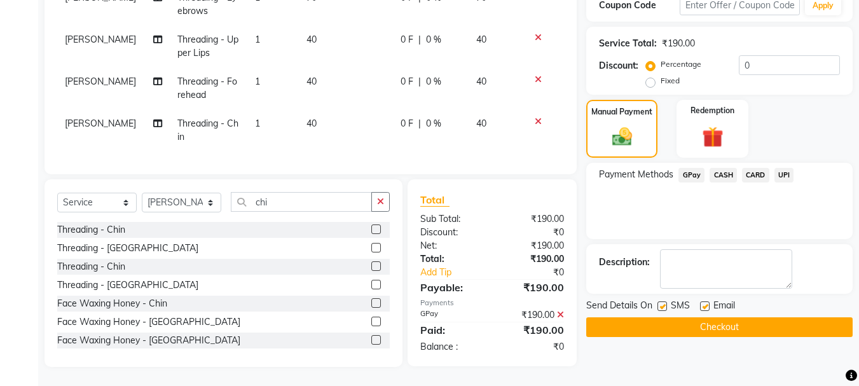
click at [746, 317] on button "Checkout" at bounding box center [719, 327] width 266 height 20
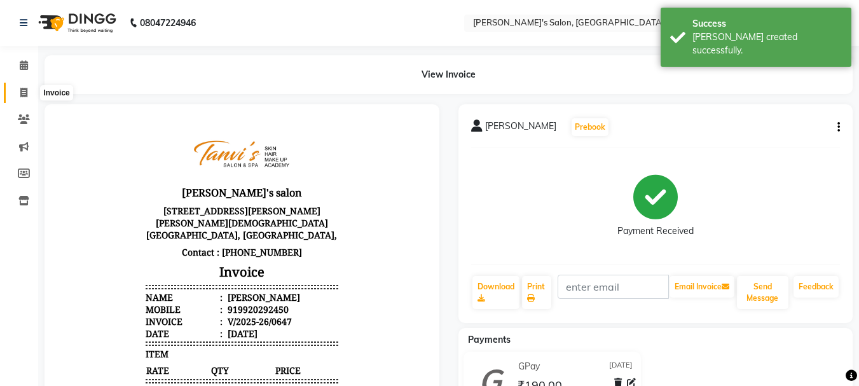
click at [22, 88] on icon at bounding box center [23, 93] width 7 height 10
select select "service"
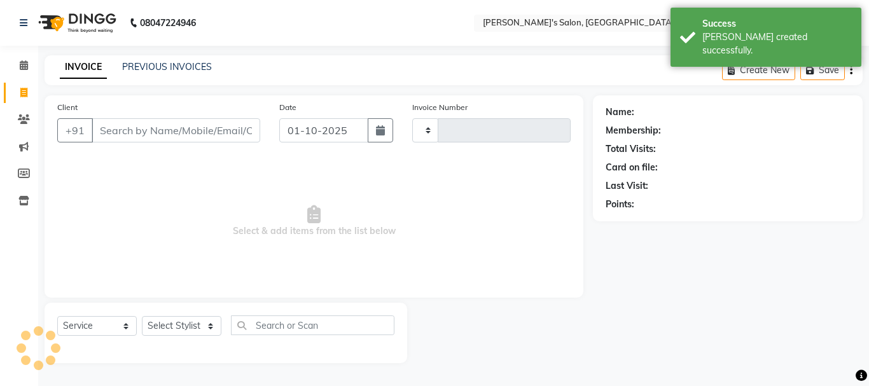
type input "0648"
select select "716"
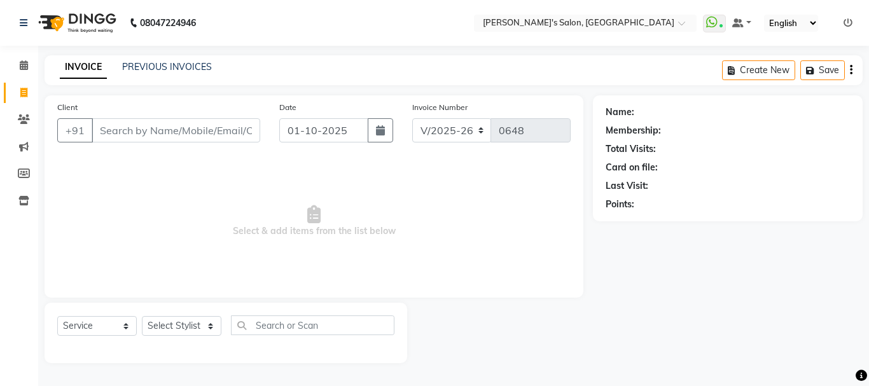
click at [109, 127] on input "Client" at bounding box center [176, 130] width 169 height 24
click at [170, 319] on select "Select Stylist [PERSON_NAME] [PERSON_NAME] [PERSON_NAME] [PERSON_NAME] [PERSON_…" at bounding box center [181, 326] width 79 height 20
select select "78839"
click at [142, 316] on select "Select Stylist [PERSON_NAME] [PERSON_NAME] [PERSON_NAME] [PERSON_NAME] [PERSON_…" at bounding box center [181, 326] width 79 height 20
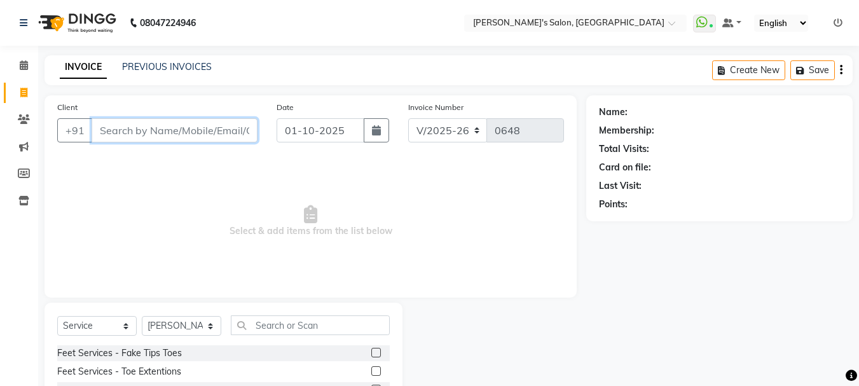
click at [137, 134] on input "Client" at bounding box center [175, 130] width 166 height 24
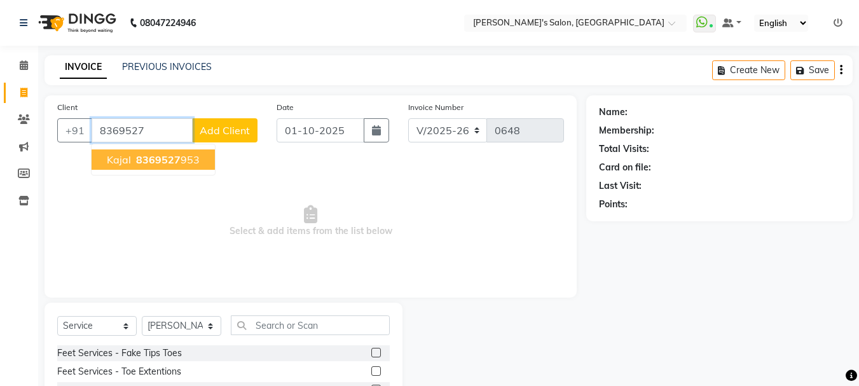
click at [140, 163] on span "8369527" at bounding box center [158, 159] width 45 height 13
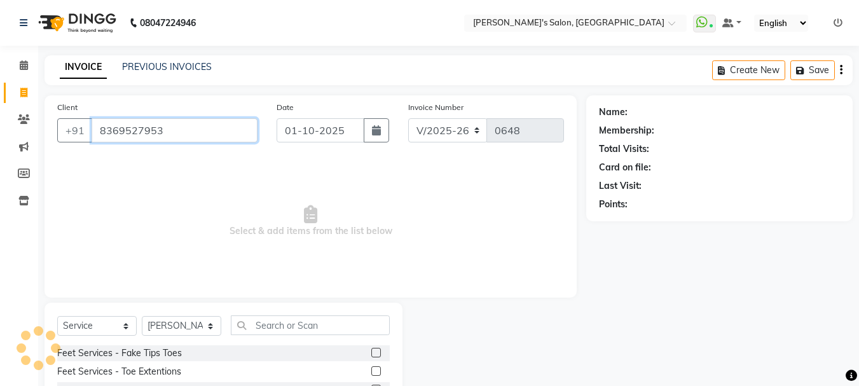
type input "8369527953"
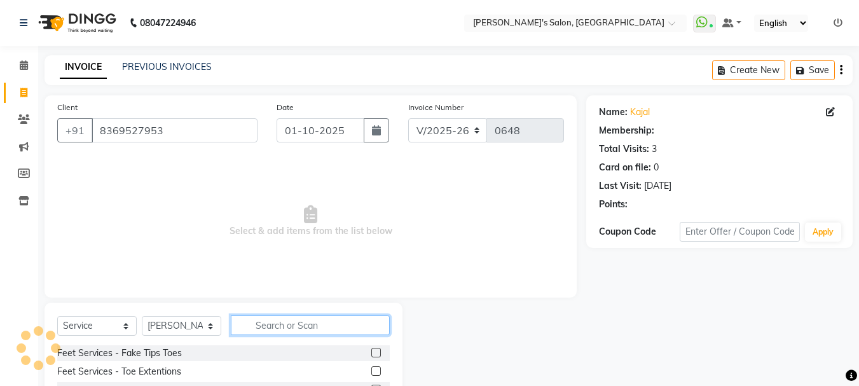
click at [258, 326] on input "text" at bounding box center [310, 325] width 159 height 20
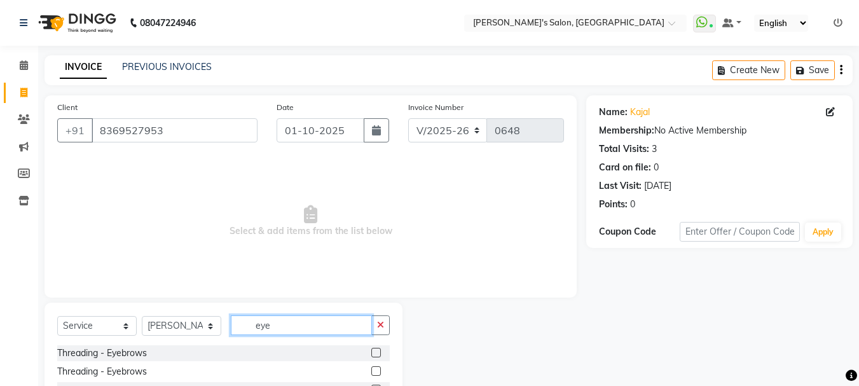
type input "eye"
click at [378, 352] on label at bounding box center [376, 353] width 10 height 10
click at [378, 352] on input "checkbox" at bounding box center [375, 353] width 8 height 8
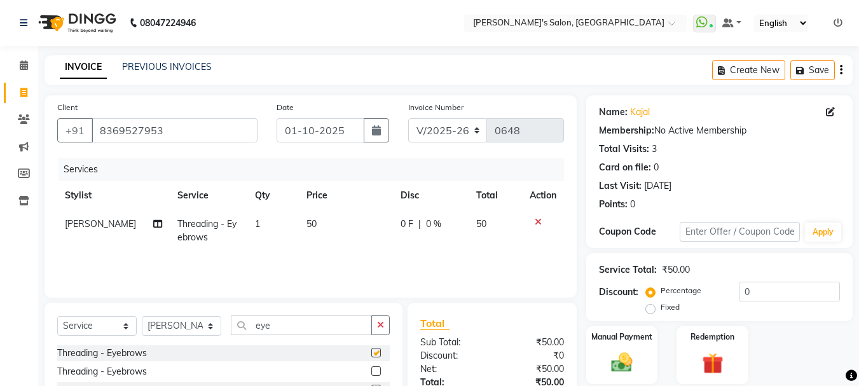
checkbox input "false"
click at [383, 321] on icon "button" at bounding box center [380, 325] width 7 height 9
type input "fo"
click at [371, 349] on label at bounding box center [376, 353] width 10 height 10
click at [371, 349] on input "checkbox" at bounding box center [375, 353] width 8 height 8
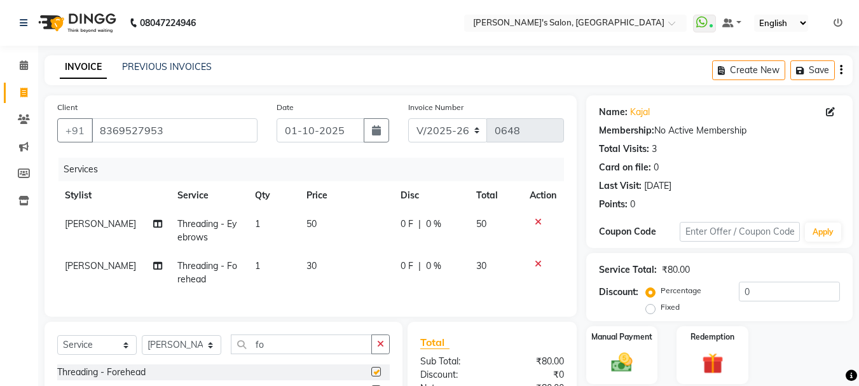
checkbox input "false"
click at [379, 348] on button "button" at bounding box center [380, 345] width 18 height 20
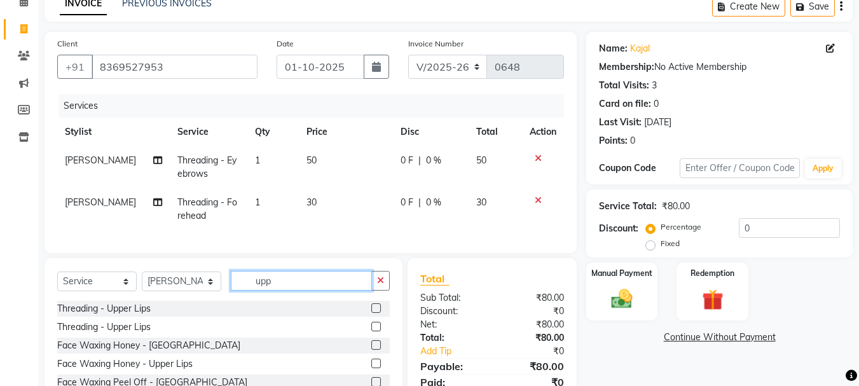
scroll to position [135, 0]
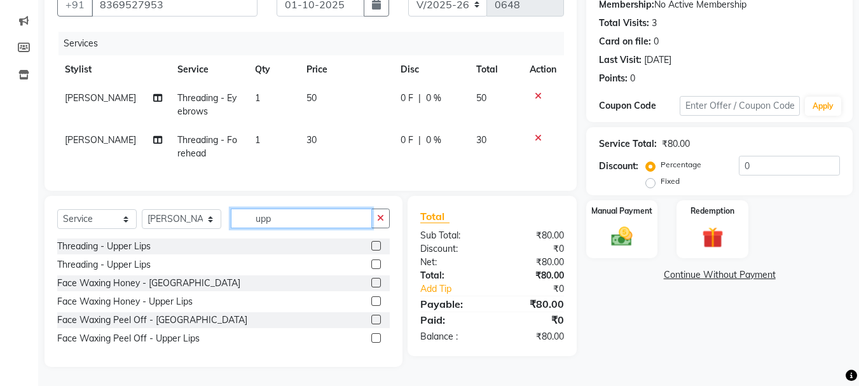
type input "upp"
click at [375, 245] on label at bounding box center [376, 246] width 10 height 10
click at [375, 245] on input "checkbox" at bounding box center [375, 246] width 8 height 8
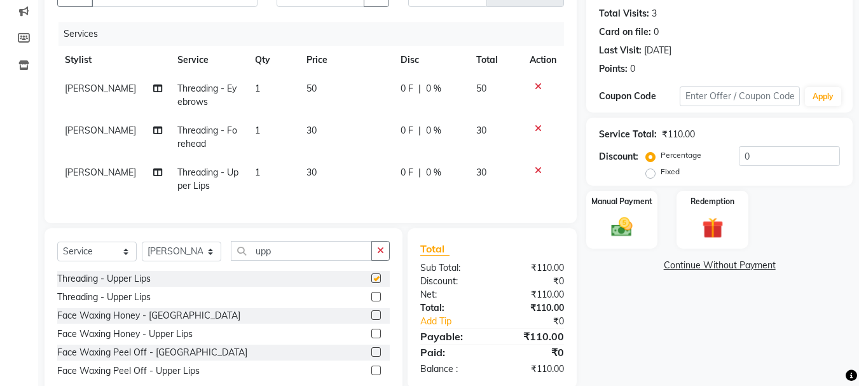
checkbox input "false"
click at [380, 255] on icon "button" at bounding box center [380, 250] width 7 height 9
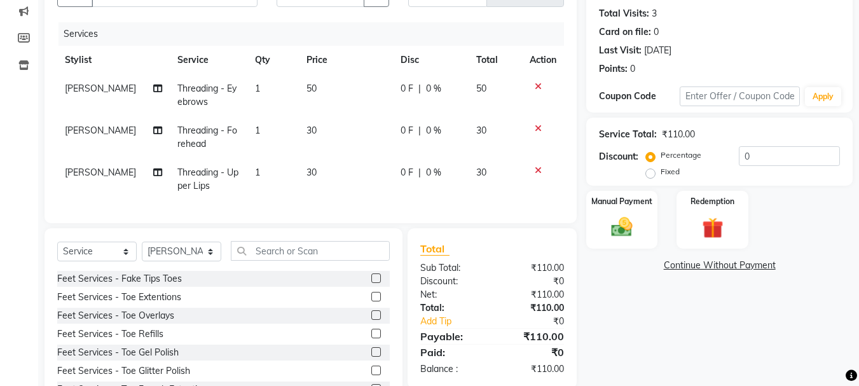
click at [307, 170] on span "30" at bounding box center [312, 172] width 10 height 11
select select "78839"
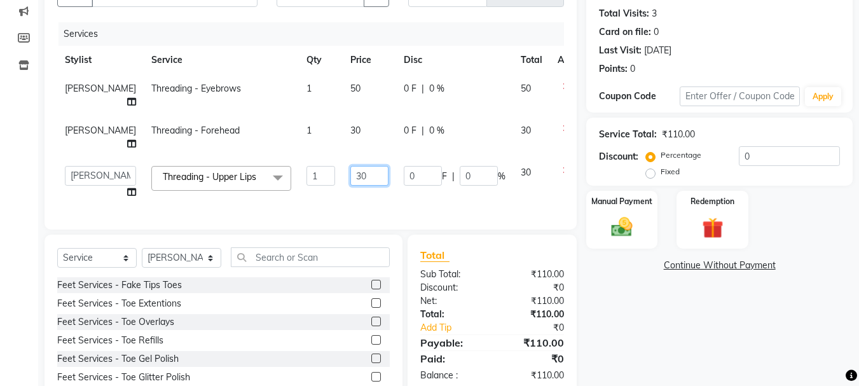
click at [350, 186] on input "30" at bounding box center [369, 176] width 38 height 20
type input "40"
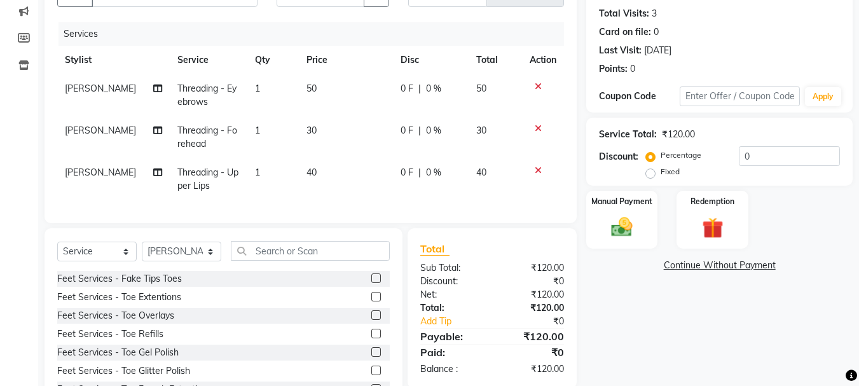
click at [324, 145] on td "30" at bounding box center [346, 137] width 94 height 42
select select "78839"
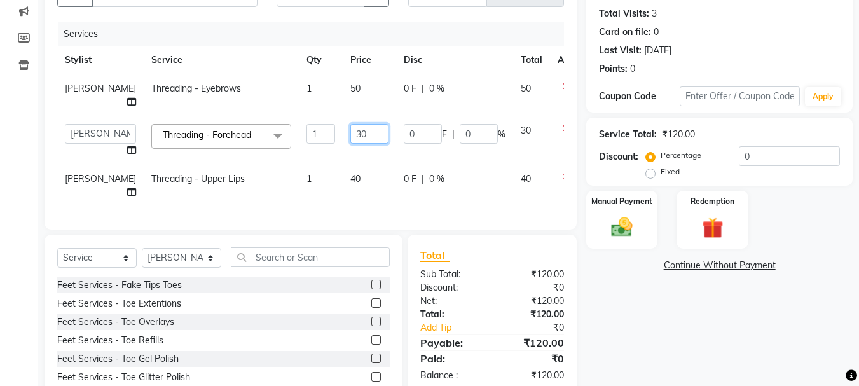
click at [350, 144] on input "30" at bounding box center [369, 134] width 38 height 20
type input "40"
click at [343, 90] on td "50" at bounding box center [369, 95] width 53 height 42
select select "78839"
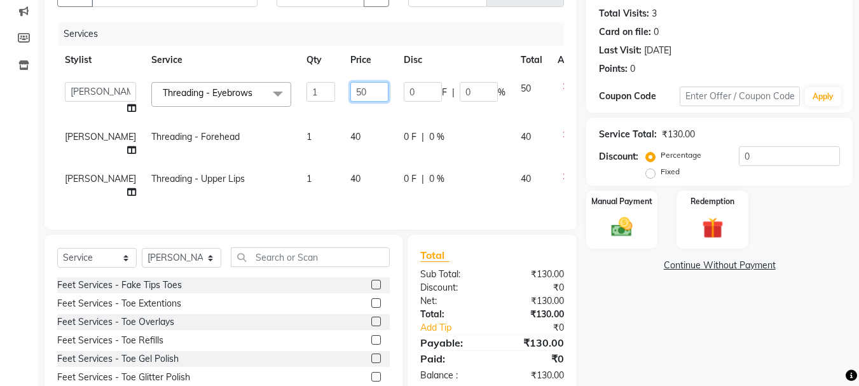
click at [350, 92] on input "50" at bounding box center [369, 92] width 38 height 20
type input "70"
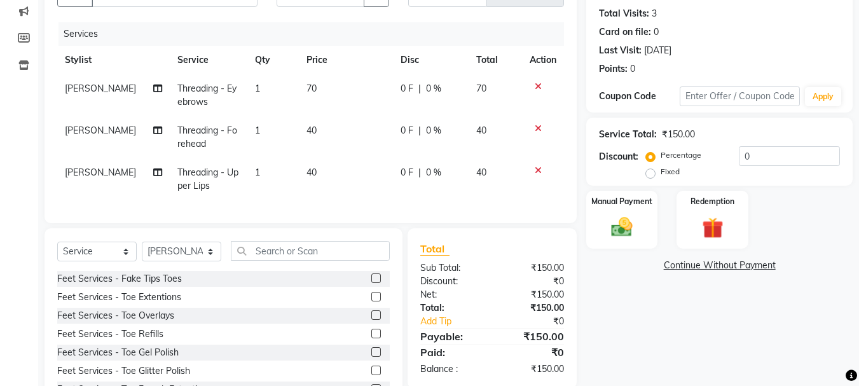
click at [343, 134] on td "40" at bounding box center [346, 137] width 94 height 42
select select "78839"
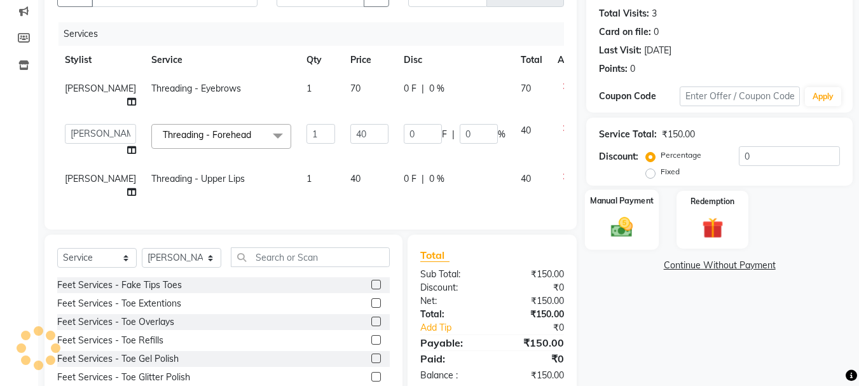
click at [626, 212] on div "Manual Payment" at bounding box center [622, 220] width 74 height 60
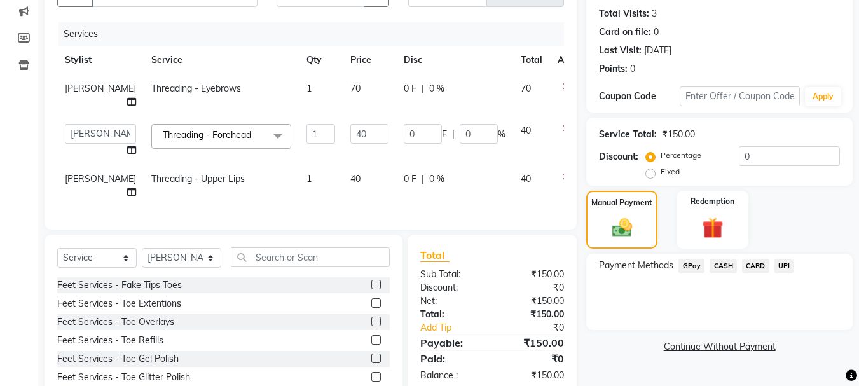
click at [728, 265] on span "CASH" at bounding box center [723, 266] width 27 height 15
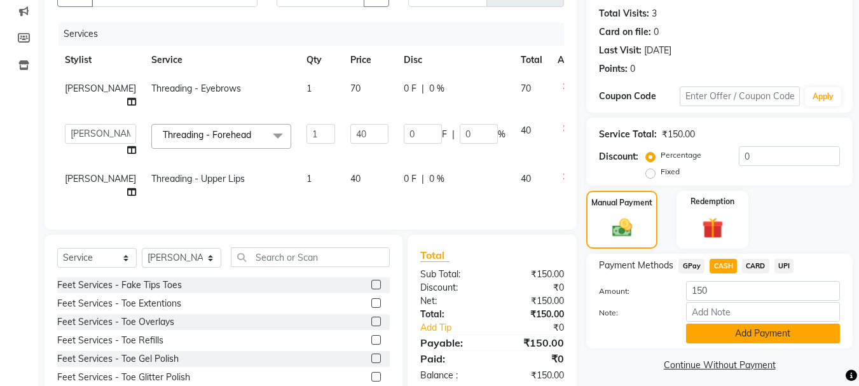
click at [742, 337] on button "Add Payment" at bounding box center [763, 334] width 154 height 20
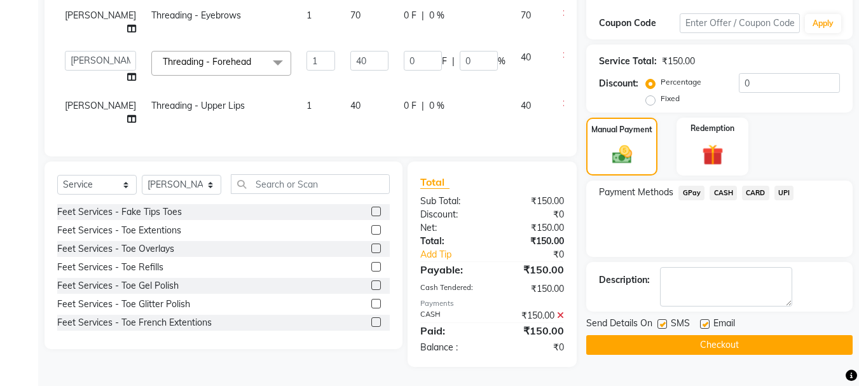
scroll to position [245, 0]
click at [747, 335] on button "Checkout" at bounding box center [719, 345] width 266 height 20
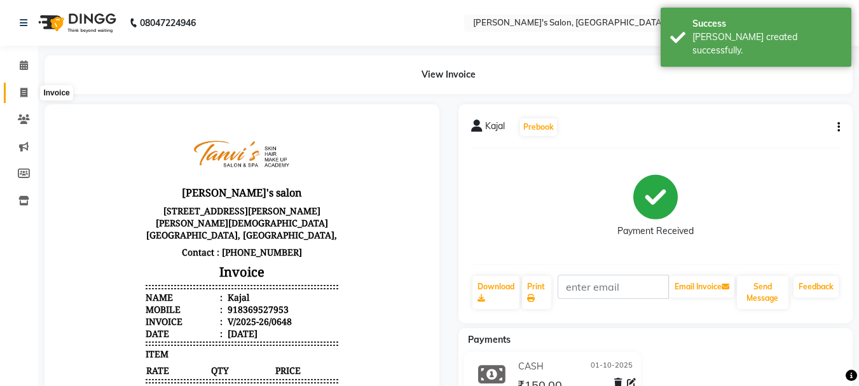
click at [22, 91] on icon at bounding box center [23, 93] width 7 height 10
select select "service"
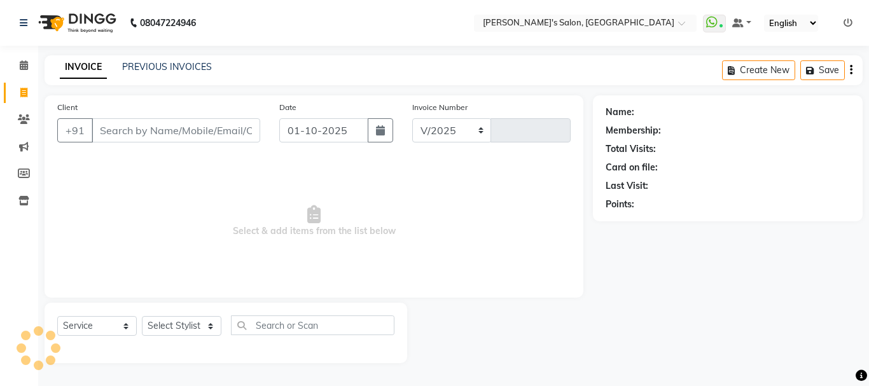
select select "716"
type input "0649"
click at [111, 129] on input "Client" at bounding box center [176, 130] width 169 height 24
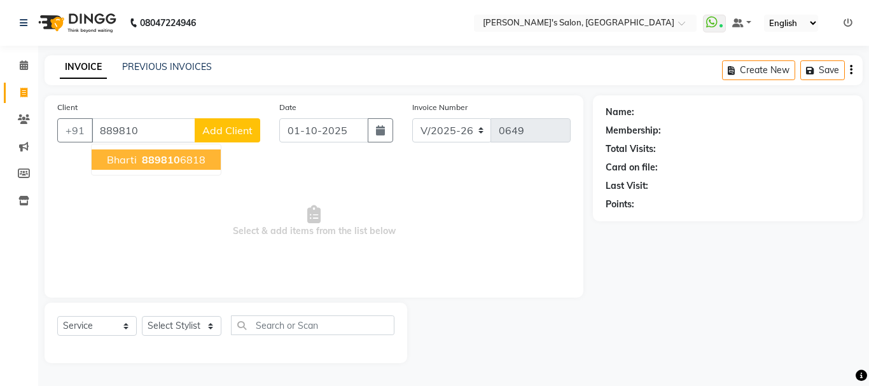
click at [119, 162] on span "bharti" at bounding box center [122, 159] width 30 height 13
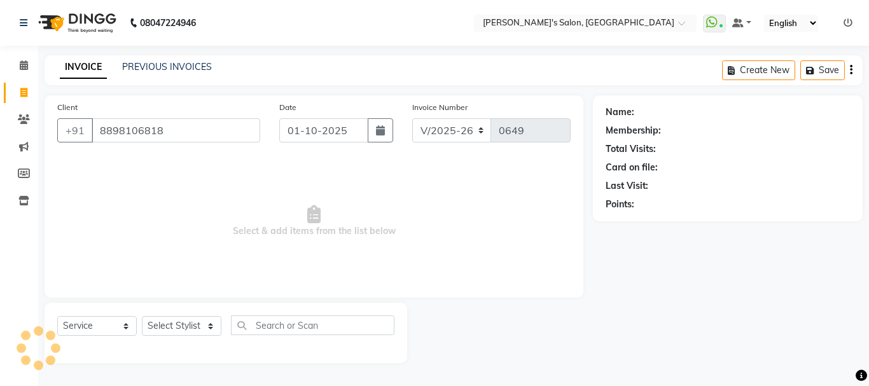
type input "8898106818"
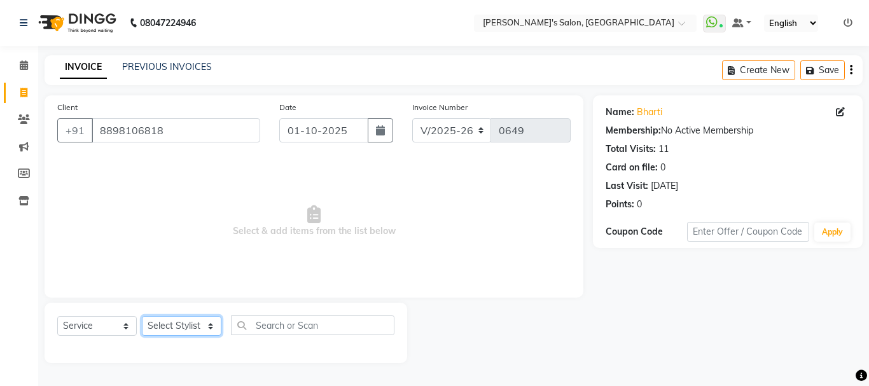
click at [187, 328] on select "Select Stylist [PERSON_NAME] [PERSON_NAME] [PERSON_NAME] [PERSON_NAME] [PERSON_…" at bounding box center [181, 326] width 79 height 20
select select "78839"
click at [142, 316] on select "Select Stylist [PERSON_NAME] [PERSON_NAME] [PERSON_NAME] [PERSON_NAME] [PERSON_…" at bounding box center [181, 326] width 79 height 20
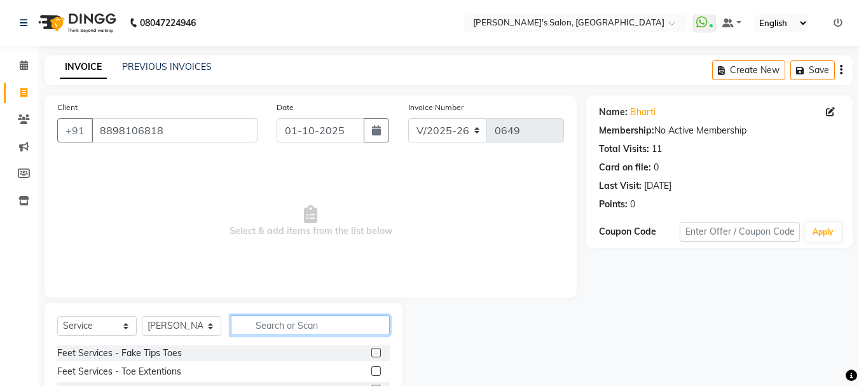
click at [258, 323] on input "text" at bounding box center [310, 325] width 159 height 20
type input "upp"
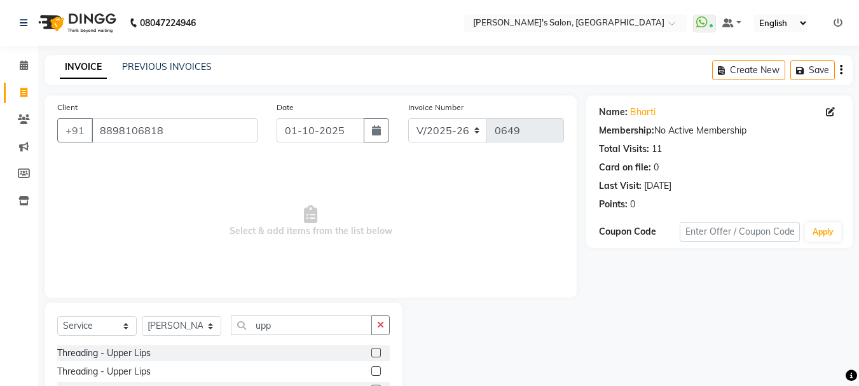
click at [376, 351] on label at bounding box center [376, 353] width 10 height 10
click at [376, 351] on input "checkbox" at bounding box center [375, 353] width 8 height 8
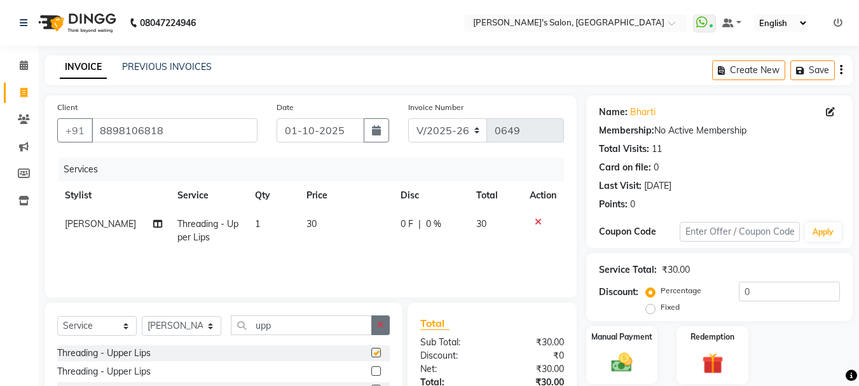
checkbox input "false"
click at [380, 322] on icon "button" at bounding box center [380, 325] width 7 height 9
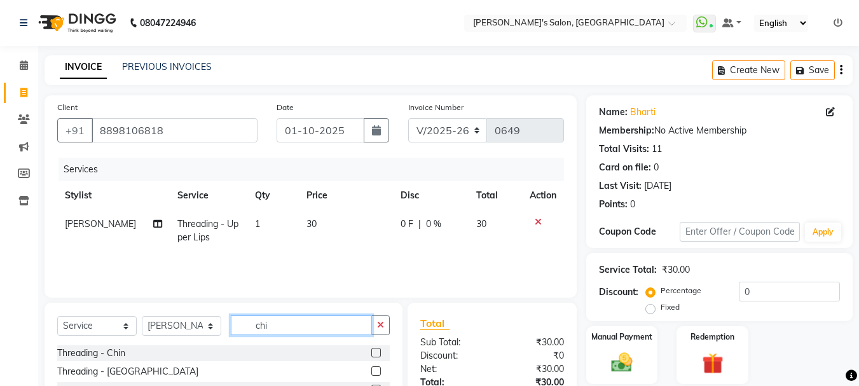
type input "chi"
click at [371, 351] on label at bounding box center [376, 353] width 10 height 10
click at [371, 351] on input "checkbox" at bounding box center [375, 353] width 8 height 8
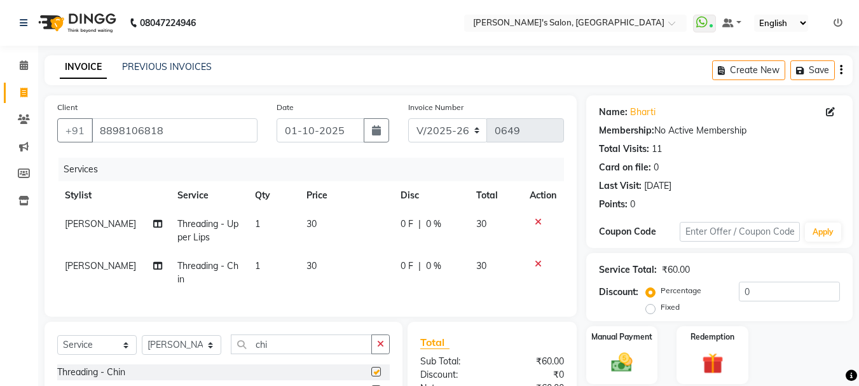
checkbox input "false"
click at [307, 266] on span "30" at bounding box center [312, 265] width 10 height 11
select select "78839"
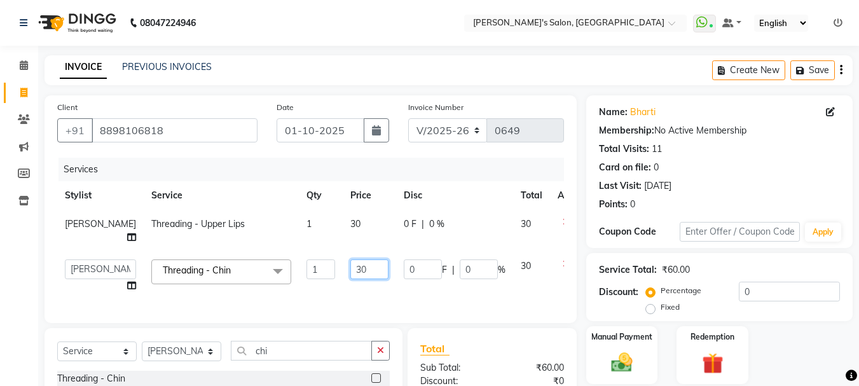
click at [350, 279] on input "30" at bounding box center [369, 269] width 38 height 20
type input "40"
click at [343, 225] on td "30" at bounding box center [369, 231] width 53 height 42
select select "78839"
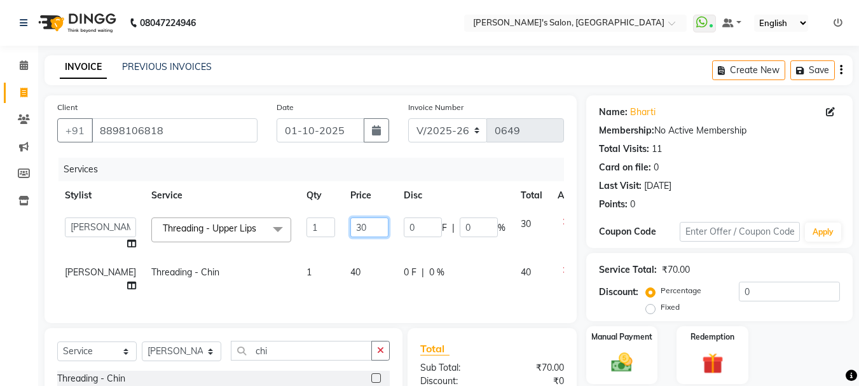
click at [350, 225] on input "30" at bounding box center [369, 227] width 38 height 20
type input "40"
click at [349, 265] on td "40" at bounding box center [369, 279] width 53 height 42
select select "78839"
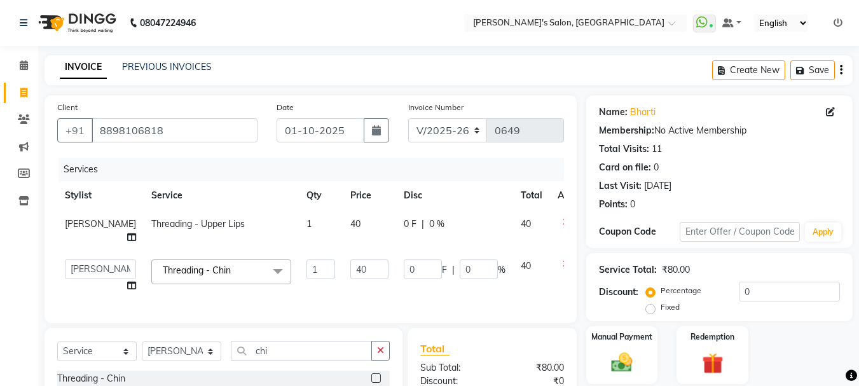
scroll to position [64, 0]
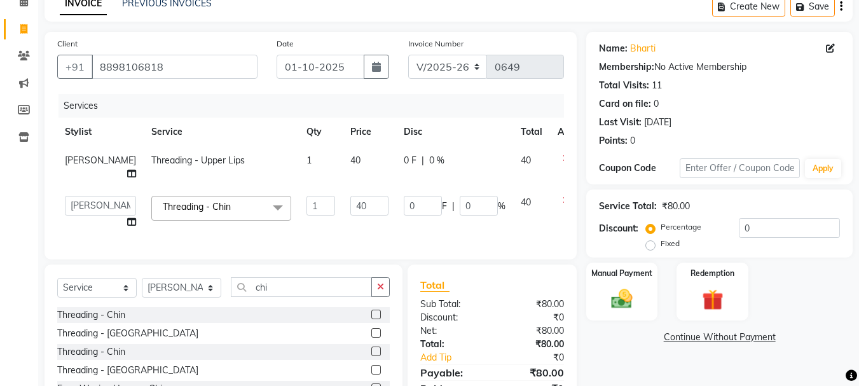
click at [563, 205] on icon at bounding box center [566, 200] width 7 height 9
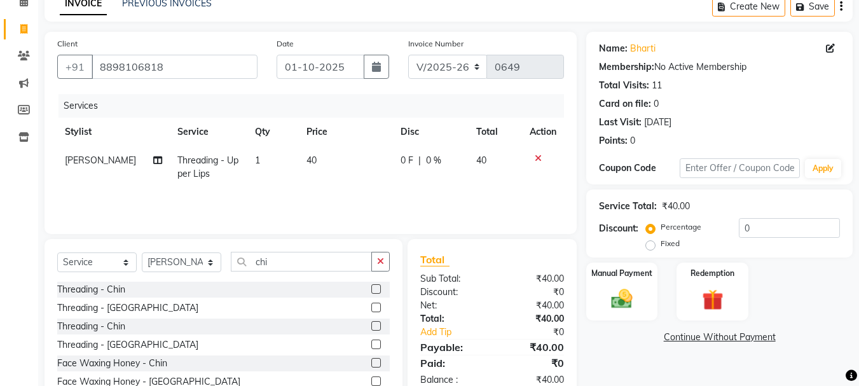
click at [537, 162] on icon at bounding box center [538, 158] width 7 height 9
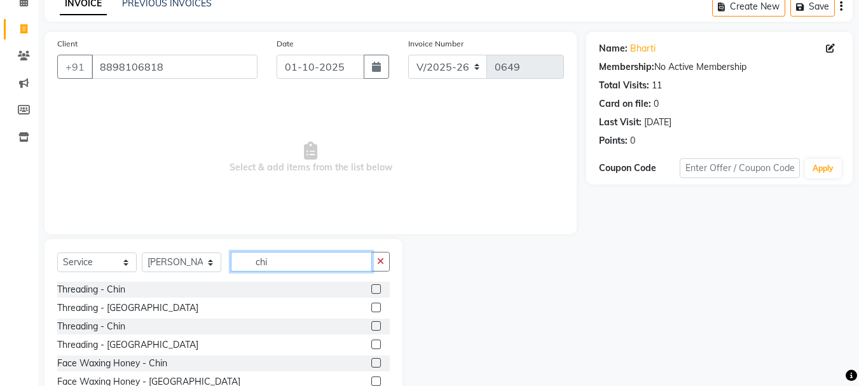
click at [338, 254] on input "chi" at bounding box center [301, 262] width 141 height 20
click at [390, 262] on button "button" at bounding box center [380, 262] width 18 height 20
type input "ey"
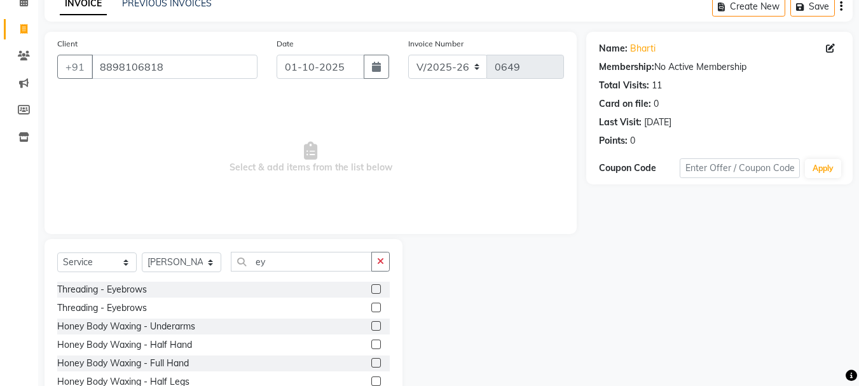
click at [371, 287] on label at bounding box center [376, 289] width 10 height 10
click at [371, 287] on input "checkbox" at bounding box center [375, 290] width 8 height 8
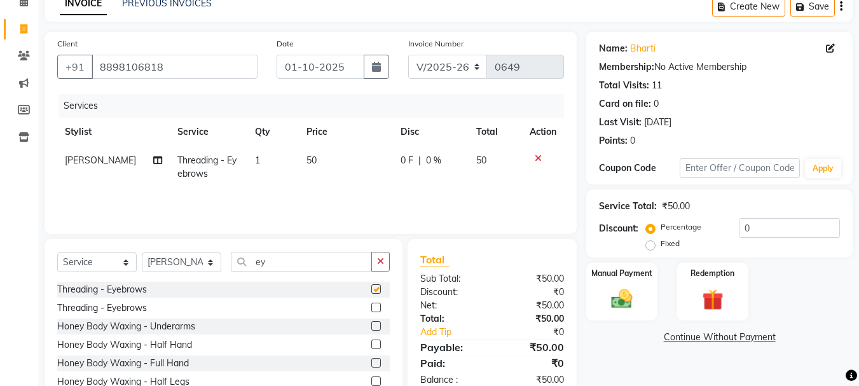
checkbox input "false"
click at [307, 164] on span "50" at bounding box center [312, 160] width 10 height 11
select select "78839"
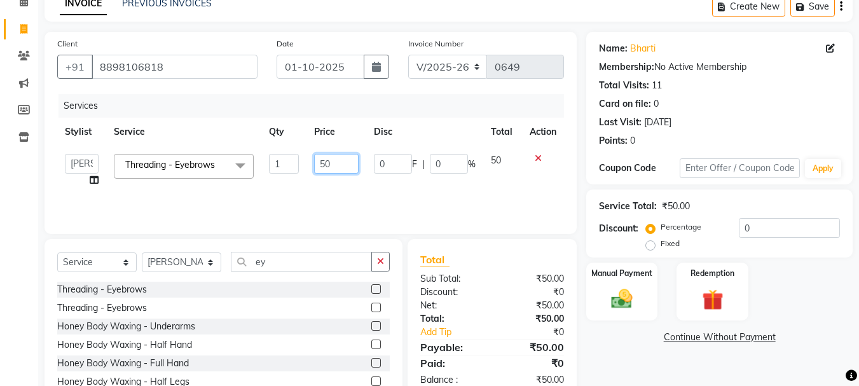
click at [324, 161] on input "50" at bounding box center [336, 164] width 44 height 20
type input "70"
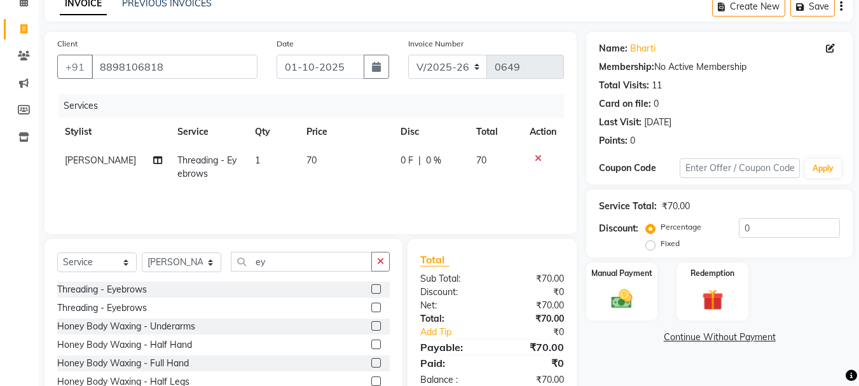
click at [352, 205] on div "Services Stylist Service Qty Price Disc Total Action [PERSON_NAME] Threading - …" at bounding box center [310, 157] width 507 height 127
click at [621, 286] on img at bounding box center [622, 298] width 36 height 25
click at [694, 334] on span "GPay" at bounding box center [692, 338] width 26 height 15
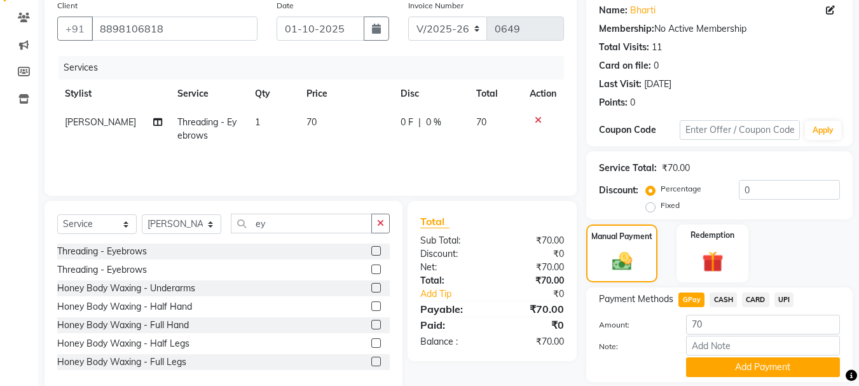
scroll to position [143, 0]
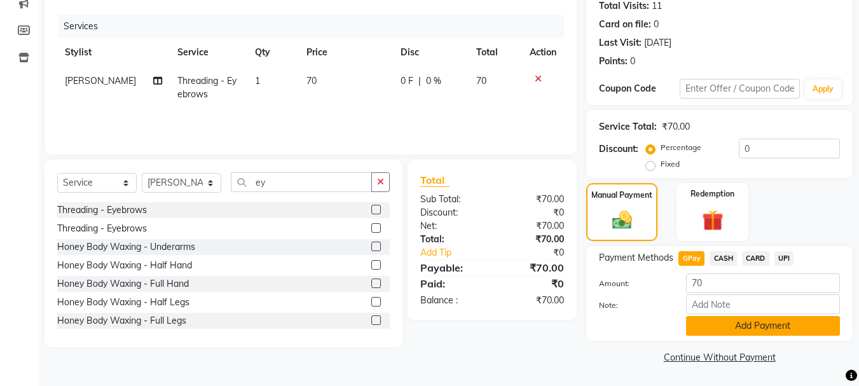
click at [714, 319] on button "Add Payment" at bounding box center [763, 326] width 154 height 20
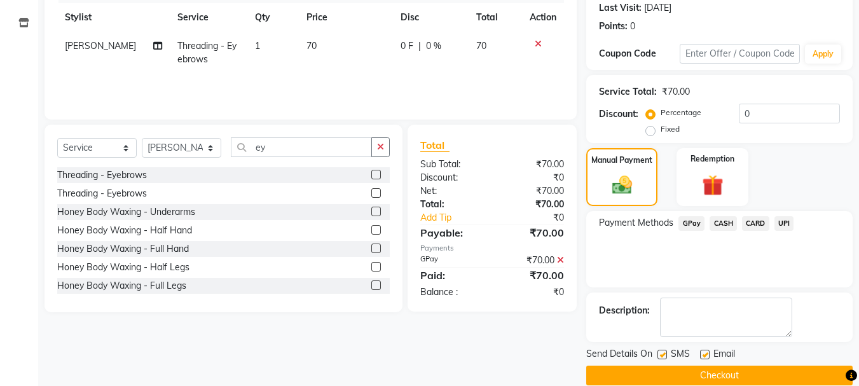
scroll to position [197, 0]
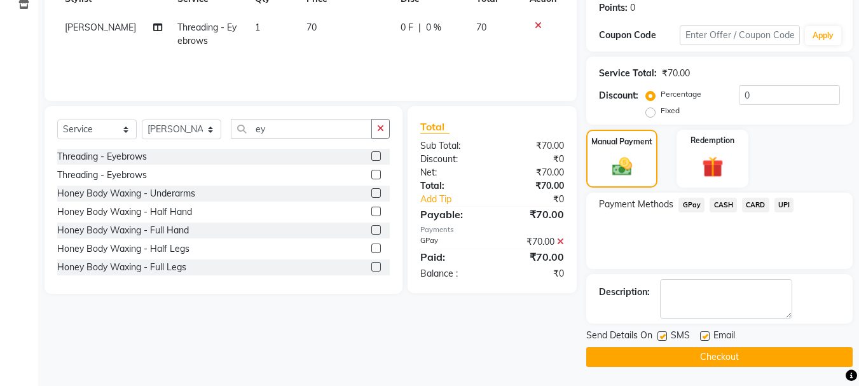
click at [689, 352] on button "Checkout" at bounding box center [719, 357] width 266 height 20
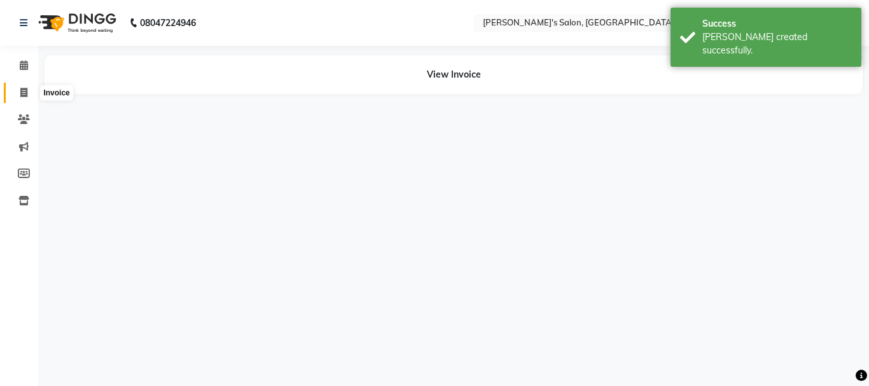
click at [23, 90] on icon at bounding box center [23, 93] width 7 height 10
select select "service"
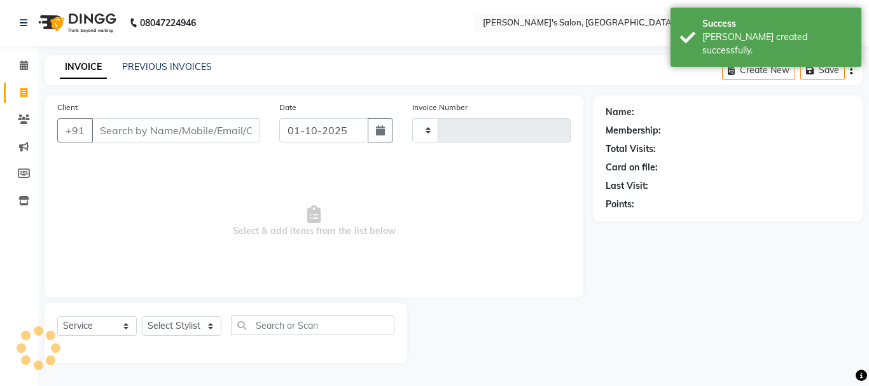
type input "0650"
select select "716"
click at [371, 128] on button "button" at bounding box center [380, 130] width 25 height 24
select select "10"
select select "2025"
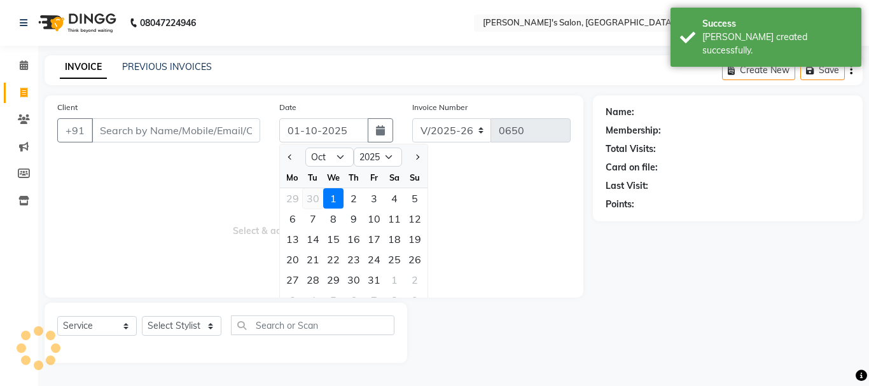
click at [312, 194] on div "30" at bounding box center [313, 198] width 20 height 20
type input "[DATE]"
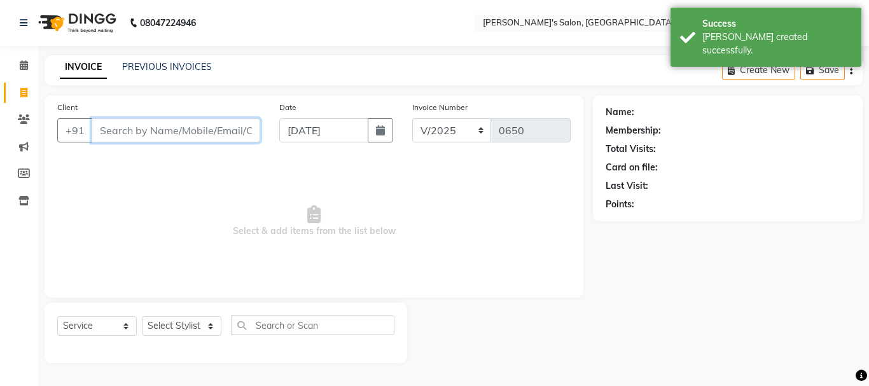
click at [205, 134] on input "Client" at bounding box center [176, 130] width 169 height 24
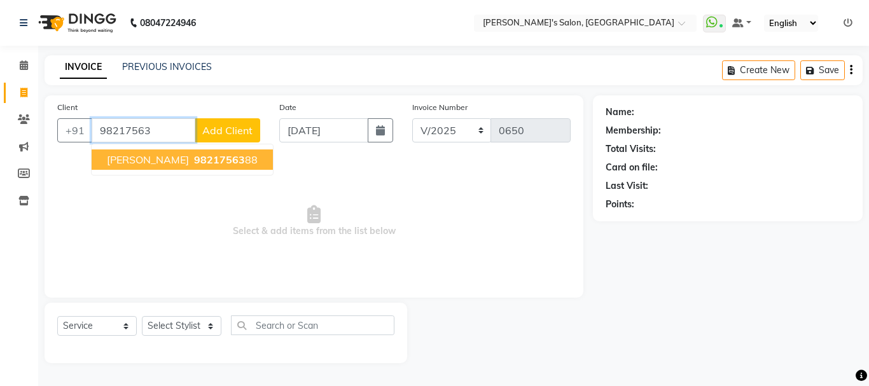
click at [197, 155] on span "98217563" at bounding box center [219, 159] width 51 height 13
type input "9821756388"
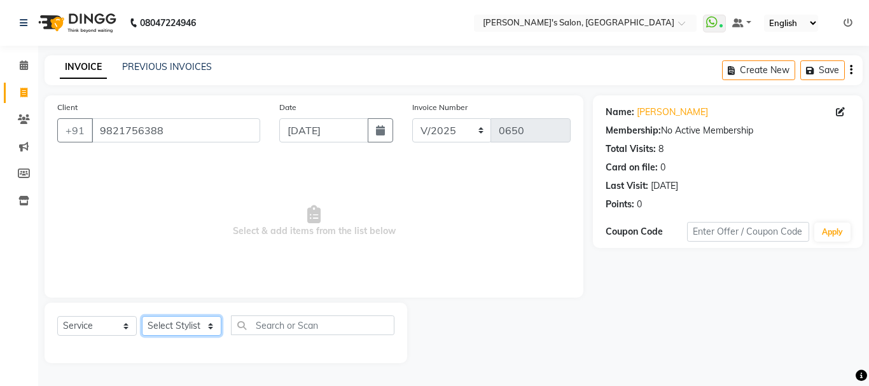
click at [196, 324] on select "Select Stylist [PERSON_NAME] [PERSON_NAME] [PERSON_NAME] [PERSON_NAME] [PERSON_…" at bounding box center [181, 326] width 79 height 20
select select "85925"
click at [142, 316] on select "Select Stylist [PERSON_NAME] [PERSON_NAME] [PERSON_NAME] [PERSON_NAME] [PERSON_…" at bounding box center [181, 326] width 79 height 20
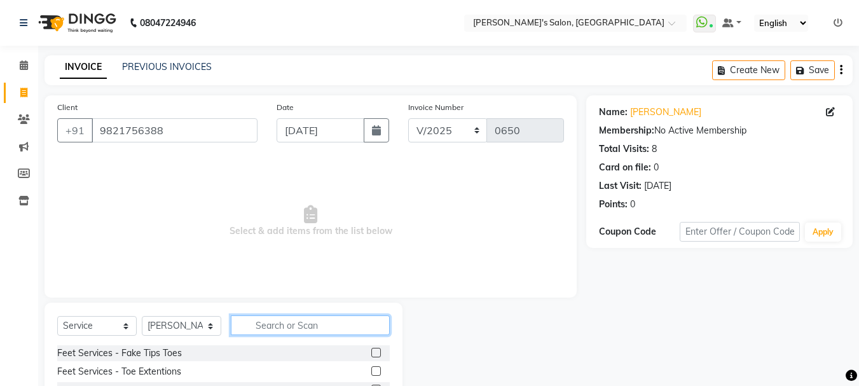
click at [275, 326] on input "text" at bounding box center [310, 325] width 159 height 20
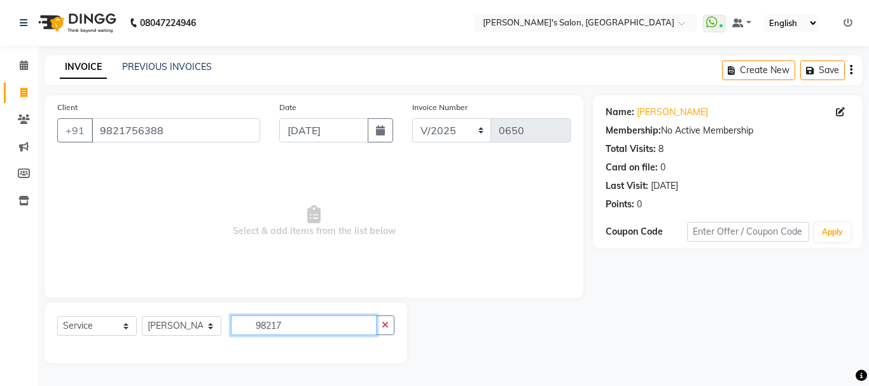
type input "98217"
click at [394, 328] on div "Select Service Product Membership Package Voucher Prepaid Gift Card Select Styl…" at bounding box center [226, 333] width 362 height 60
click at [387, 327] on icon "button" at bounding box center [385, 325] width 7 height 9
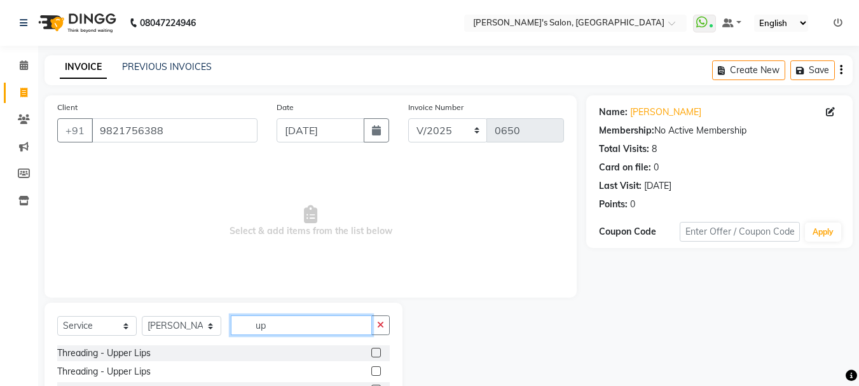
type input "up"
click at [371, 350] on label at bounding box center [376, 353] width 10 height 10
click at [371, 350] on input "checkbox" at bounding box center [375, 353] width 8 height 8
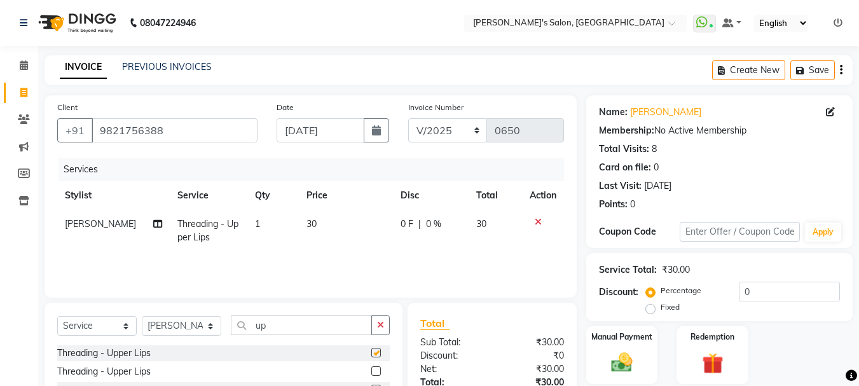
checkbox input "false"
click at [380, 319] on button "button" at bounding box center [380, 325] width 18 height 20
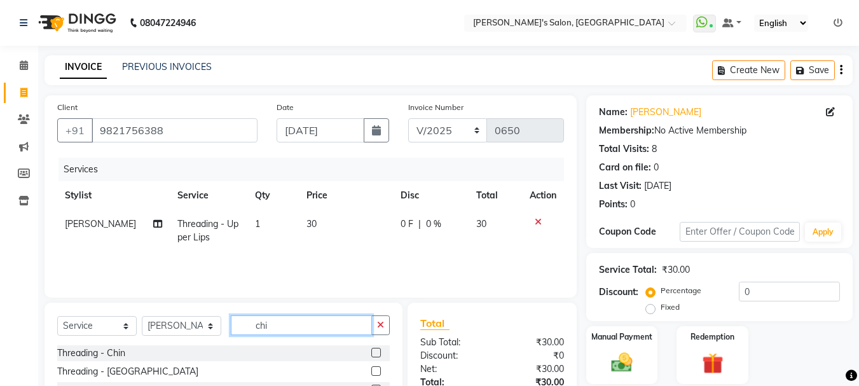
type input "chi"
click at [361, 353] on div "Threading - Chin" at bounding box center [223, 353] width 333 height 16
click at [371, 350] on label at bounding box center [376, 353] width 10 height 10
click at [371, 350] on input "checkbox" at bounding box center [375, 353] width 8 height 8
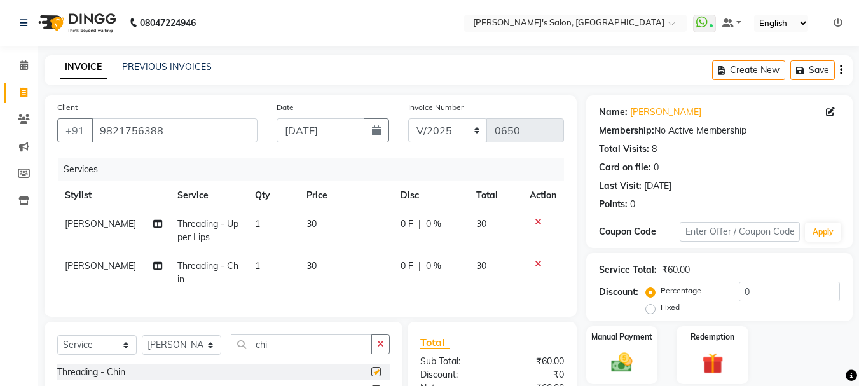
checkbox input "false"
click at [307, 266] on span "30" at bounding box center [312, 265] width 10 height 11
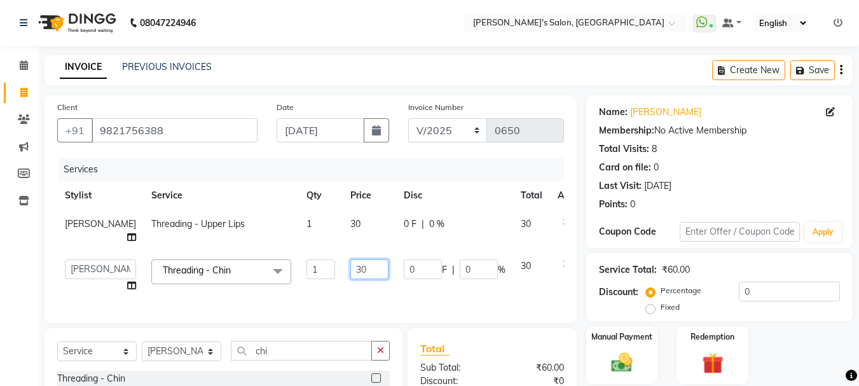
click at [350, 267] on input "30" at bounding box center [369, 269] width 38 height 20
type input "40"
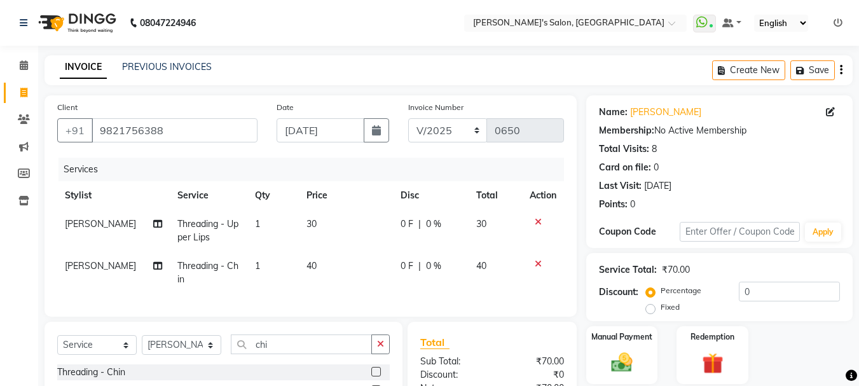
click at [319, 222] on td "30" at bounding box center [346, 231] width 94 height 42
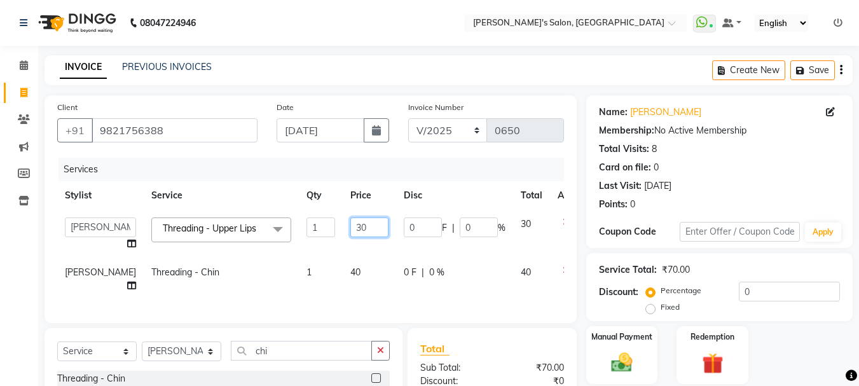
click at [350, 228] on input "30" at bounding box center [369, 227] width 38 height 20
type input "70"
click at [353, 290] on td "40" at bounding box center [369, 279] width 53 height 42
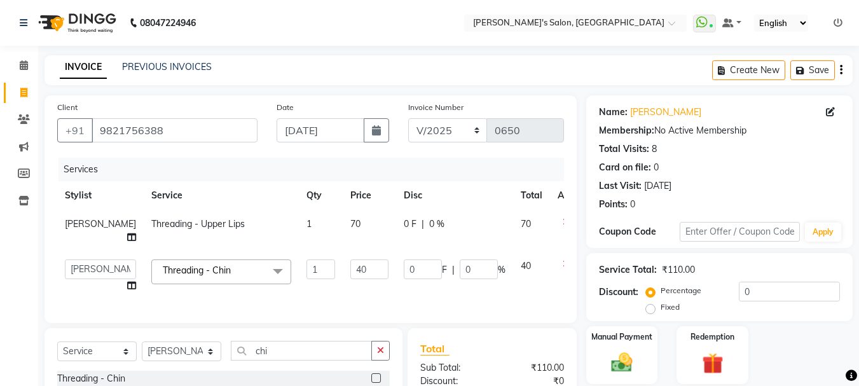
click at [350, 224] on span "70" at bounding box center [355, 223] width 10 height 11
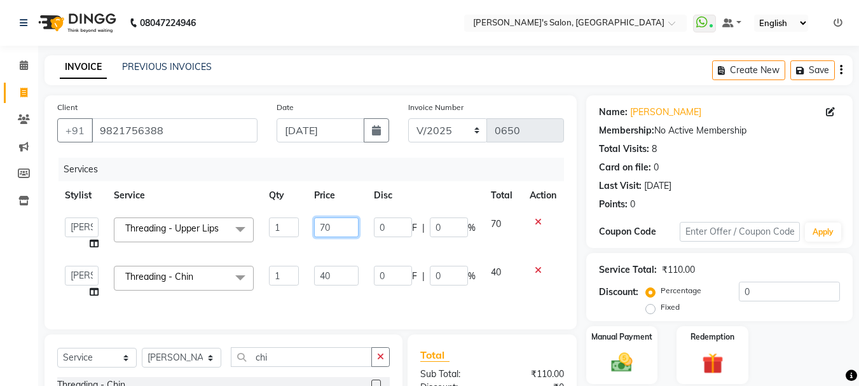
click at [329, 227] on input "70" at bounding box center [336, 227] width 44 height 20
type input "7"
type input "40"
click at [340, 251] on td "40" at bounding box center [336, 234] width 59 height 48
click at [619, 356] on img at bounding box center [622, 362] width 36 height 25
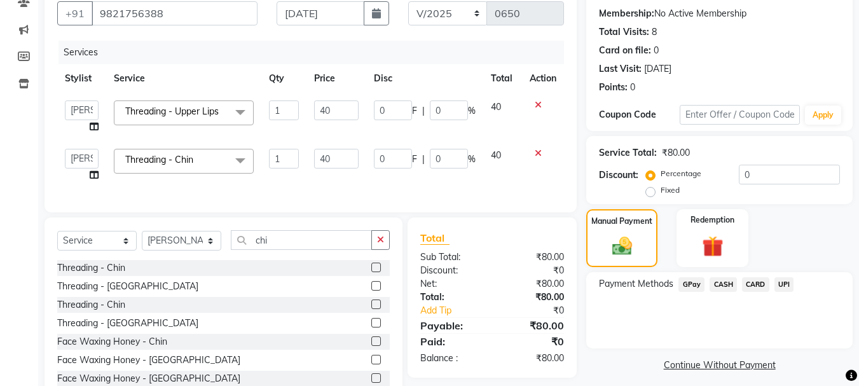
scroll to position [127, 0]
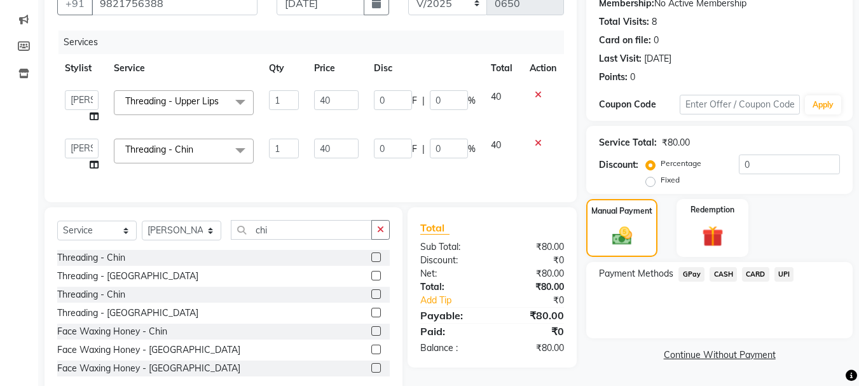
click at [720, 277] on span "CASH" at bounding box center [723, 274] width 27 height 15
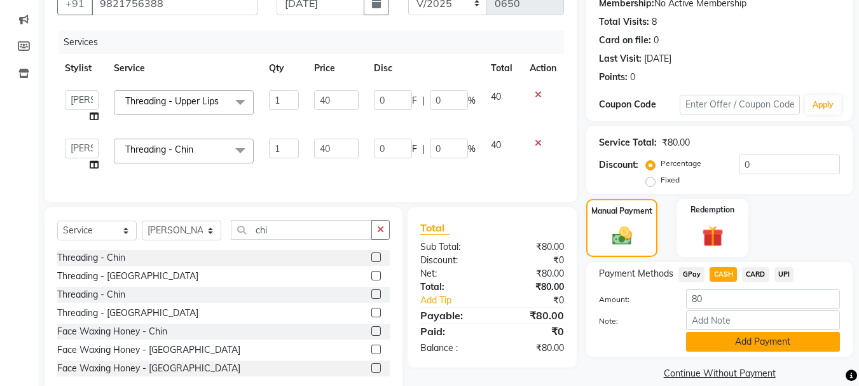
click at [749, 342] on button "Add Payment" at bounding box center [763, 342] width 154 height 20
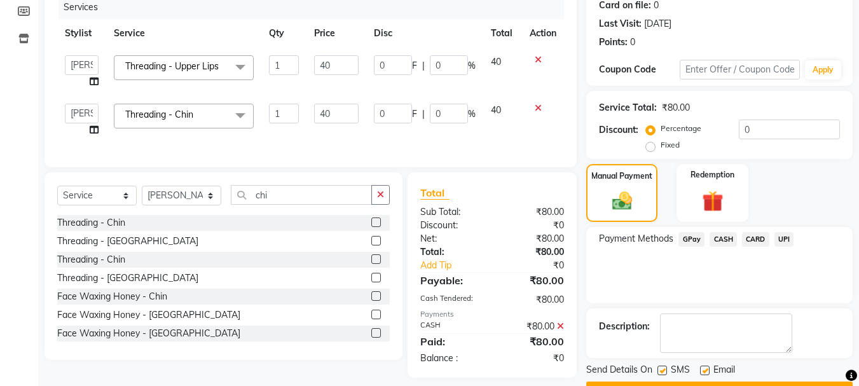
scroll to position [197, 0]
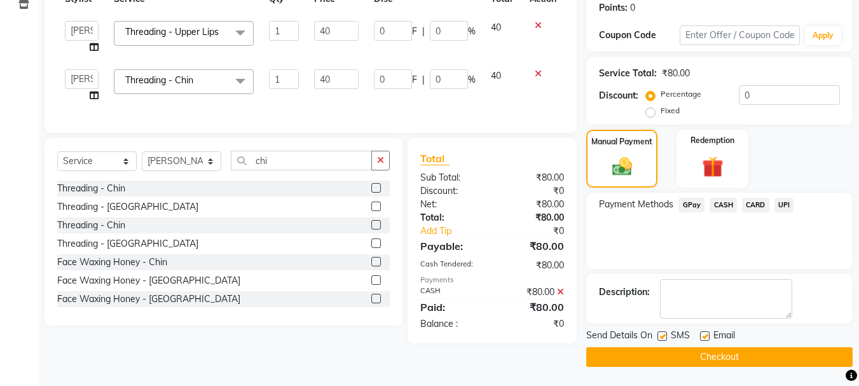
click at [739, 356] on button "Checkout" at bounding box center [719, 357] width 266 height 20
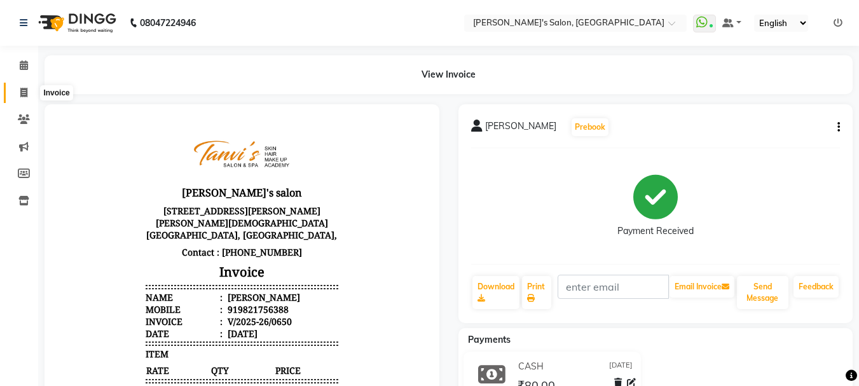
click at [22, 90] on icon at bounding box center [23, 93] width 7 height 10
select select "service"
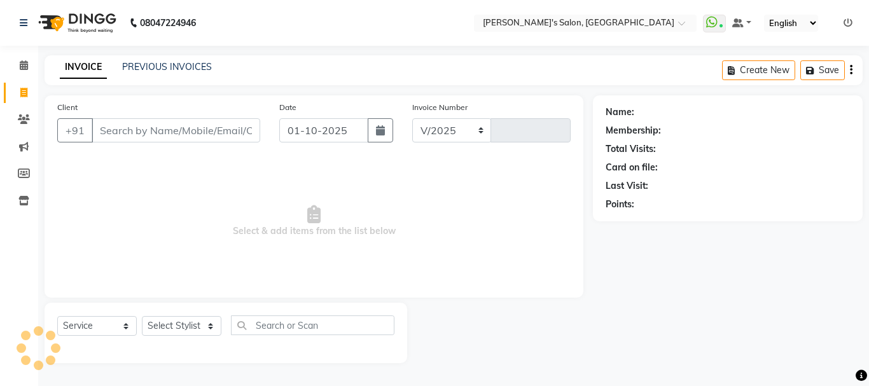
select select "716"
type input "0651"
click at [113, 135] on input "Client" at bounding box center [176, 130] width 169 height 24
type input "9"
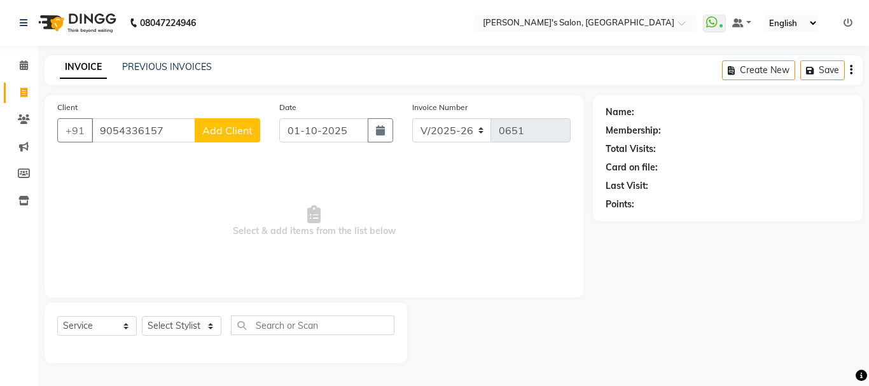
type input "9054336157"
click at [214, 127] on span "Add Client" at bounding box center [227, 130] width 50 height 13
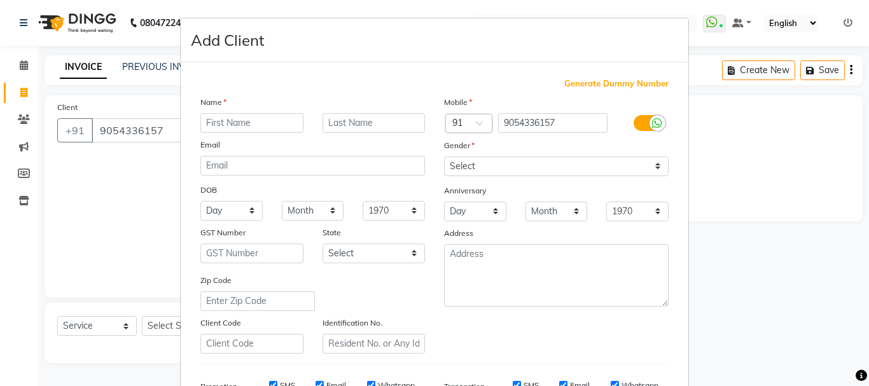
click at [214, 128] on input "text" at bounding box center [251, 123] width 103 height 20
type input "[PERSON_NAME]"
click at [473, 169] on select "Select [DEMOGRAPHIC_DATA] [DEMOGRAPHIC_DATA] Other Prefer Not To Say" at bounding box center [556, 166] width 224 height 20
select select "[DEMOGRAPHIC_DATA]"
click at [444, 156] on select "Select [DEMOGRAPHIC_DATA] [DEMOGRAPHIC_DATA] Other Prefer Not To Say" at bounding box center [556, 166] width 224 height 20
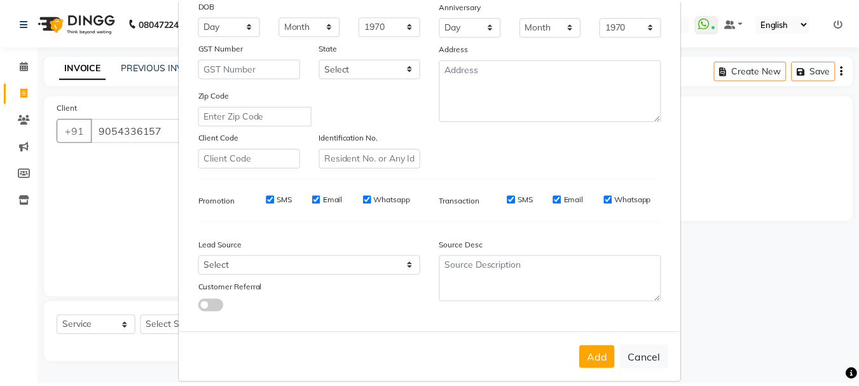
scroll to position [201, 0]
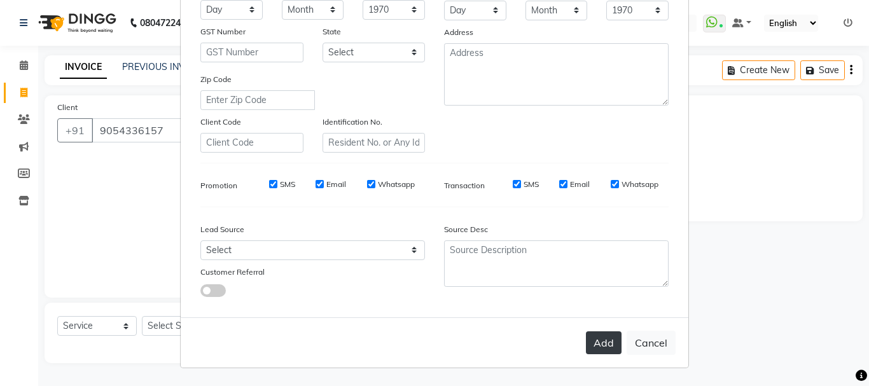
click at [606, 336] on button "Add" at bounding box center [604, 342] width 36 height 23
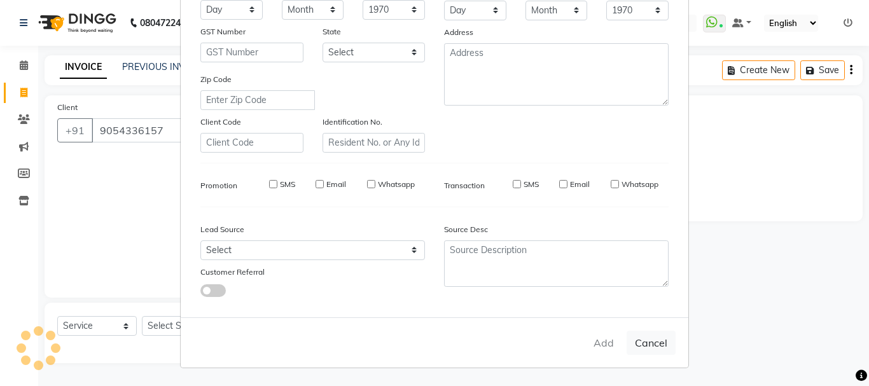
select select
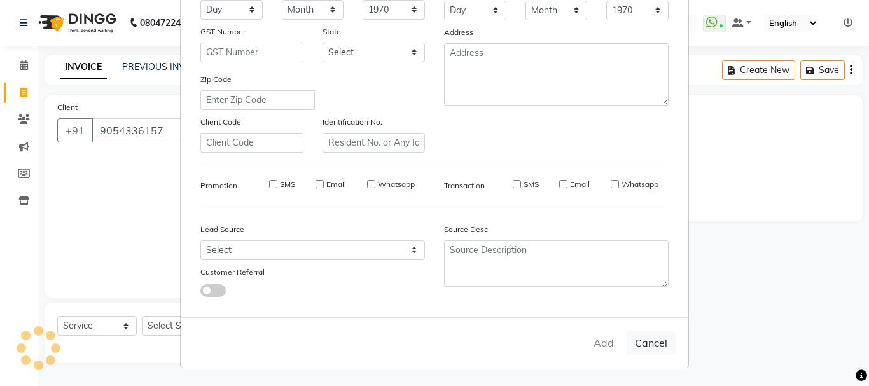
select select
checkbox input "false"
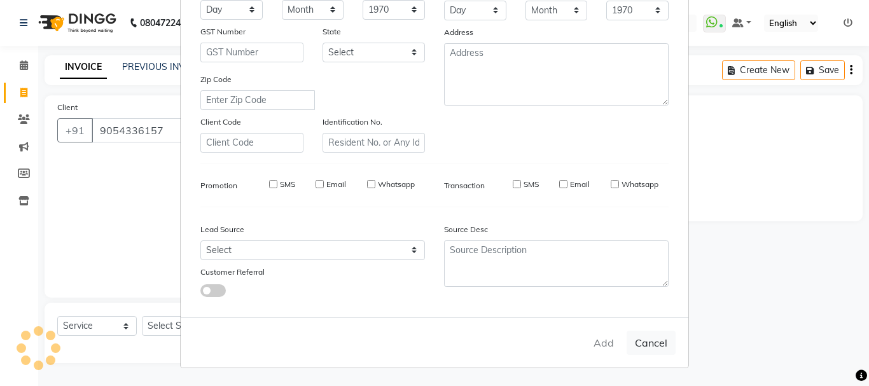
checkbox input "false"
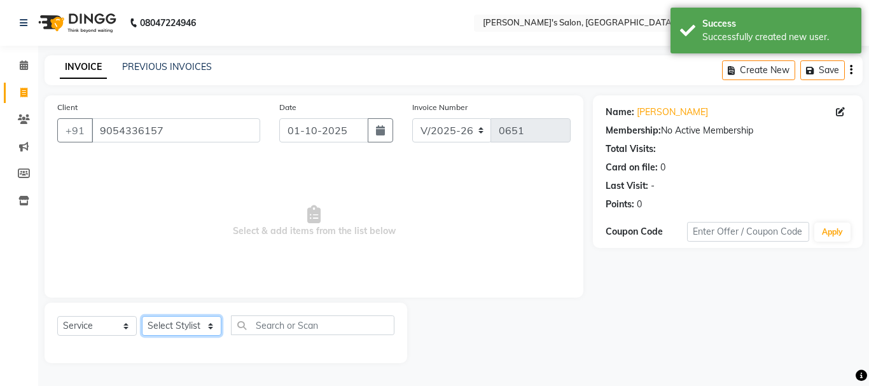
click at [198, 325] on select "Select Stylist [PERSON_NAME] [PERSON_NAME] [PERSON_NAME] [PERSON_NAME] [PERSON_…" at bounding box center [181, 326] width 79 height 20
click at [226, 303] on div "Select Service Product Membership Package Voucher Prepaid Gift Card Select Styl…" at bounding box center [226, 333] width 362 height 60
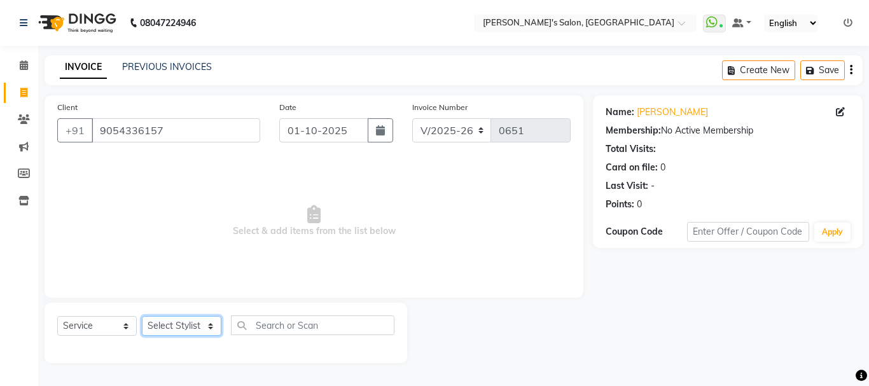
click at [212, 321] on select "Select Stylist [PERSON_NAME] [PERSON_NAME] [PERSON_NAME] [PERSON_NAME] [PERSON_…" at bounding box center [181, 326] width 79 height 20
select select "78839"
click at [142, 316] on select "Select Stylist [PERSON_NAME] [PERSON_NAME] [PERSON_NAME] [PERSON_NAME] [PERSON_…" at bounding box center [181, 326] width 79 height 20
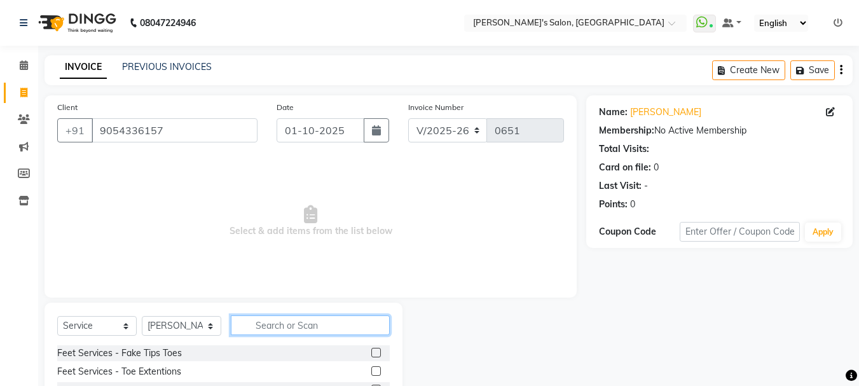
click at [252, 328] on input "text" at bounding box center [310, 325] width 159 height 20
type input "eye"
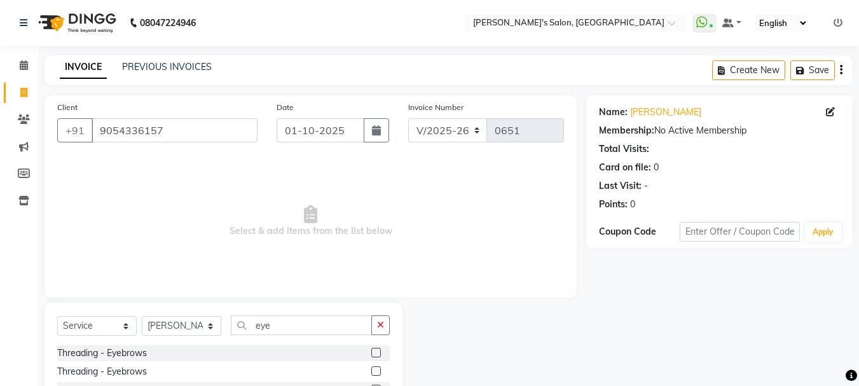
click at [378, 352] on label at bounding box center [376, 353] width 10 height 10
click at [378, 352] on input "checkbox" at bounding box center [375, 353] width 8 height 8
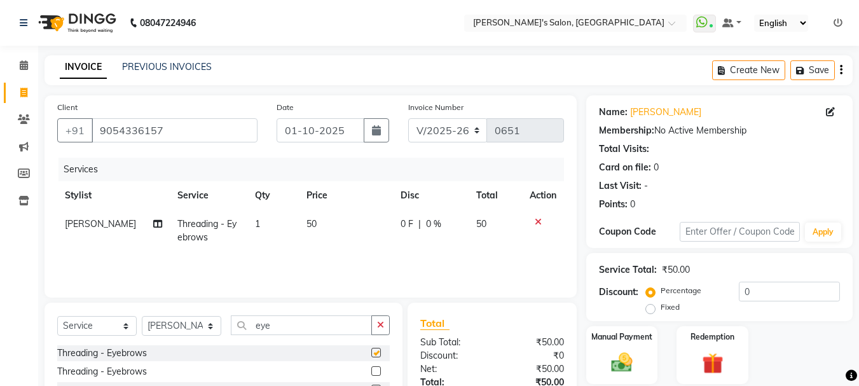
checkbox input "false"
click at [382, 321] on icon "button" at bounding box center [380, 325] width 7 height 9
click at [307, 221] on span "50" at bounding box center [312, 223] width 10 height 11
select select "78839"
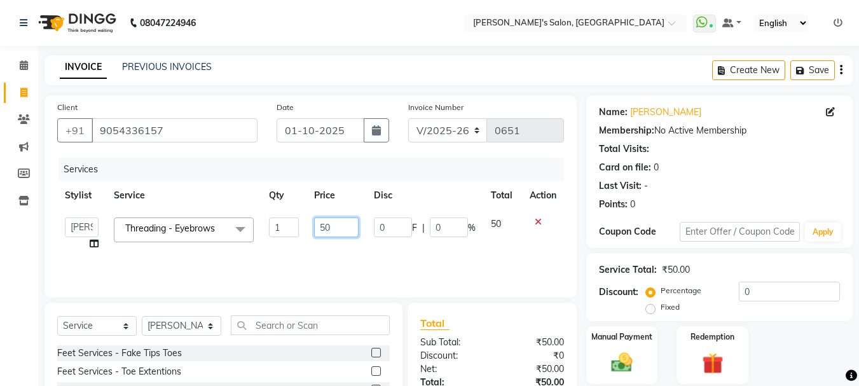
click at [324, 228] on input "50" at bounding box center [336, 227] width 44 height 20
type input "70"
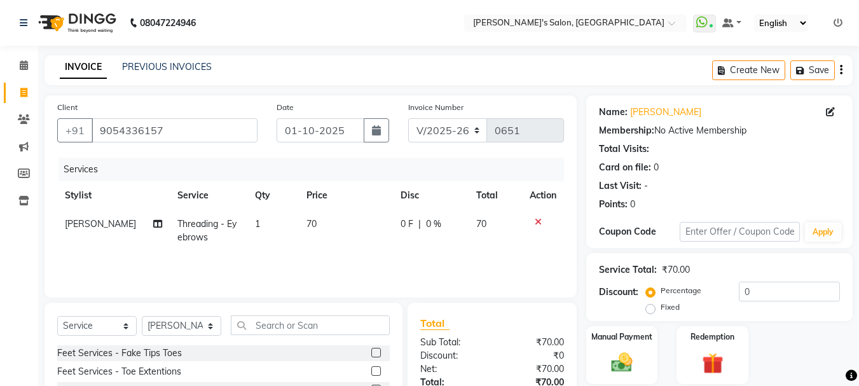
click at [342, 238] on td "70" at bounding box center [346, 231] width 94 height 42
select select "78839"
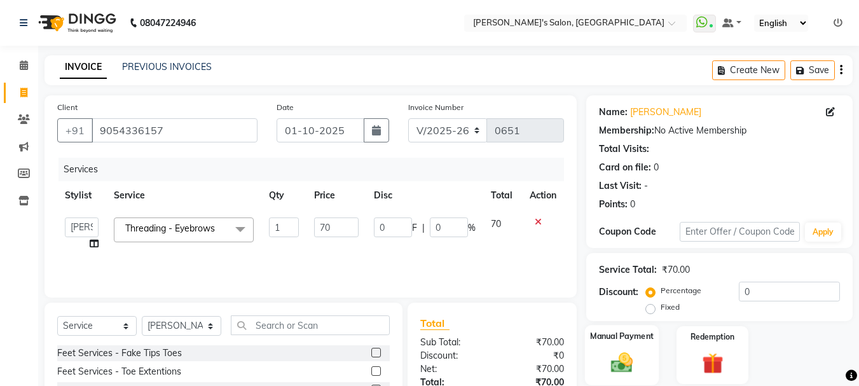
click at [595, 345] on div "Manual Payment" at bounding box center [622, 355] width 74 height 60
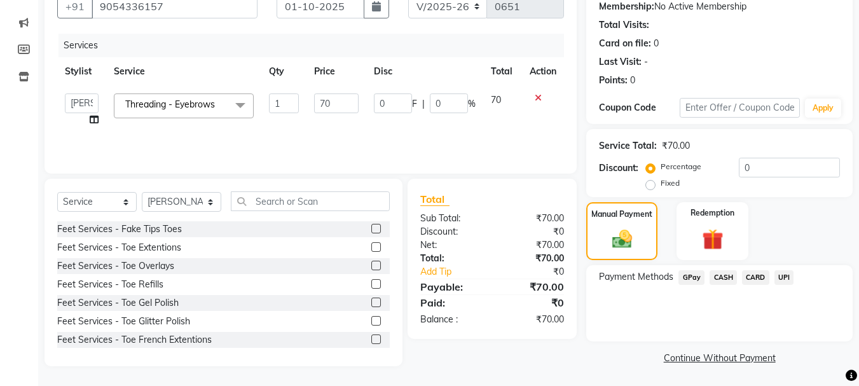
scroll to position [125, 0]
click at [689, 275] on span "GPay" at bounding box center [692, 277] width 26 height 15
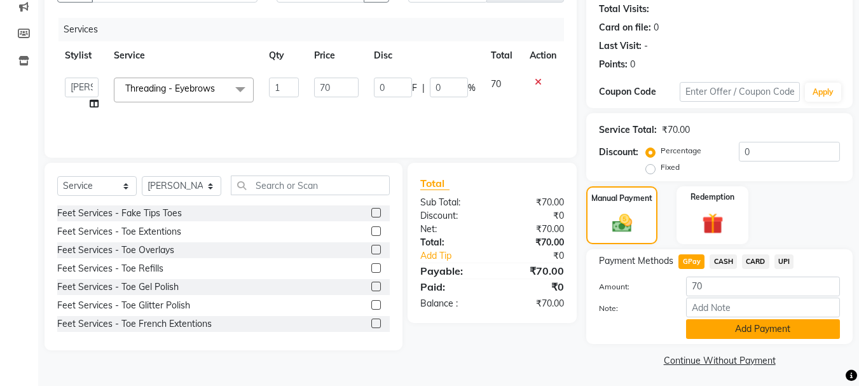
scroll to position [143, 0]
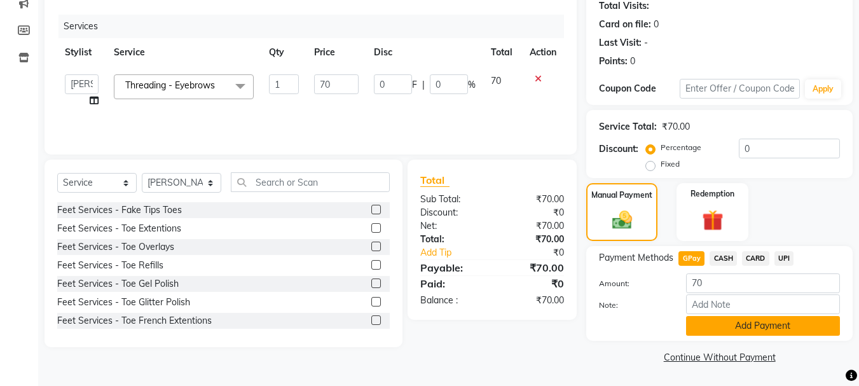
click at [725, 325] on button "Add Payment" at bounding box center [763, 326] width 154 height 20
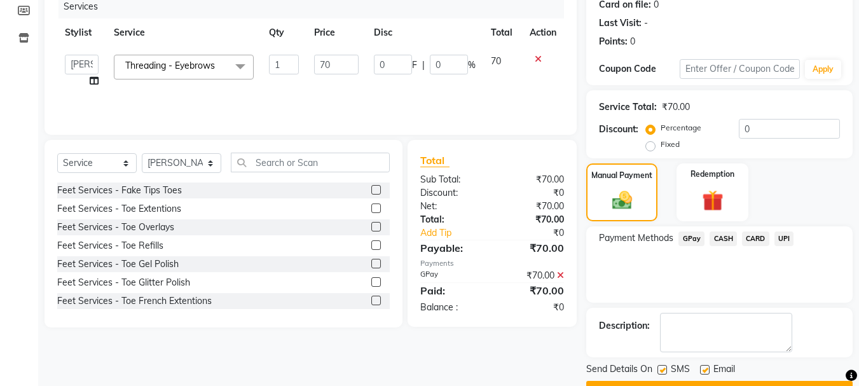
scroll to position [197, 0]
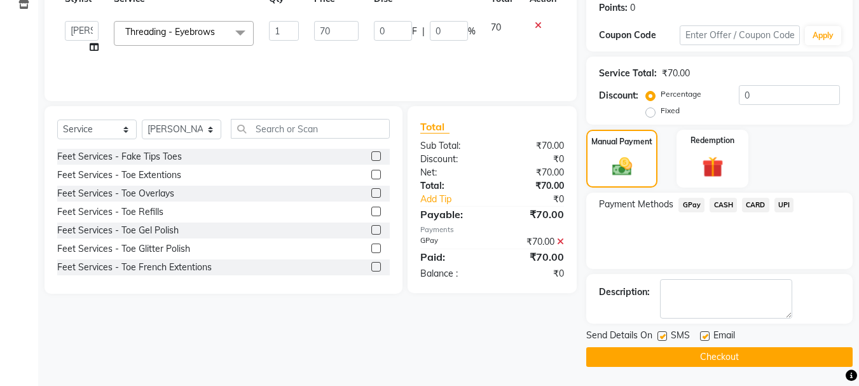
click at [705, 351] on button "Checkout" at bounding box center [719, 357] width 266 height 20
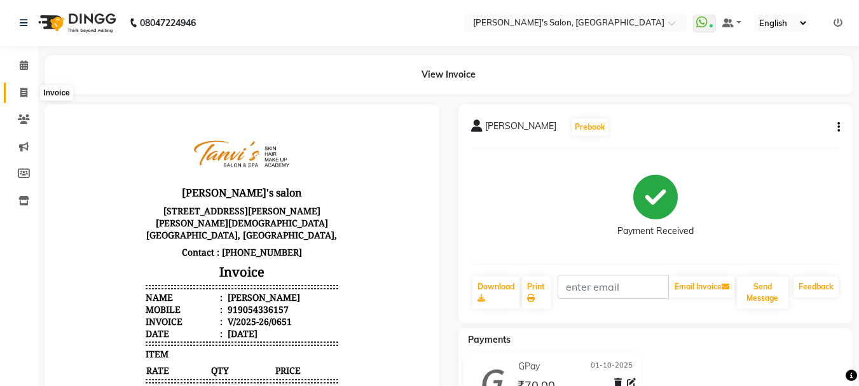
click at [27, 86] on span at bounding box center [24, 93] width 22 height 15
select select "service"
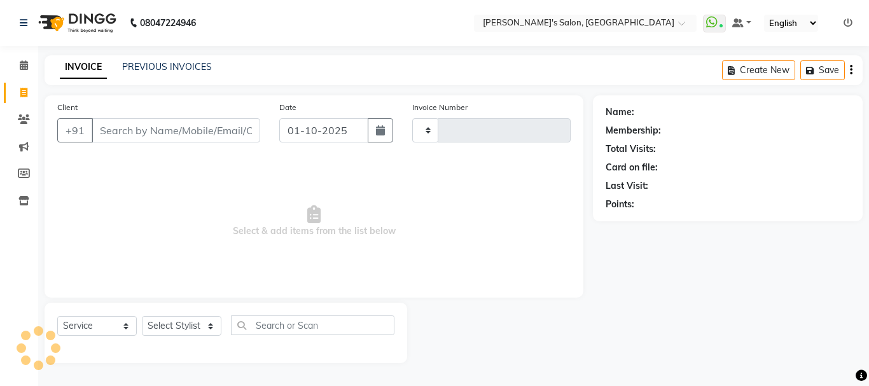
type input "0652"
select select "716"
click at [377, 128] on icon "button" at bounding box center [380, 130] width 9 height 10
select select "10"
select select "2025"
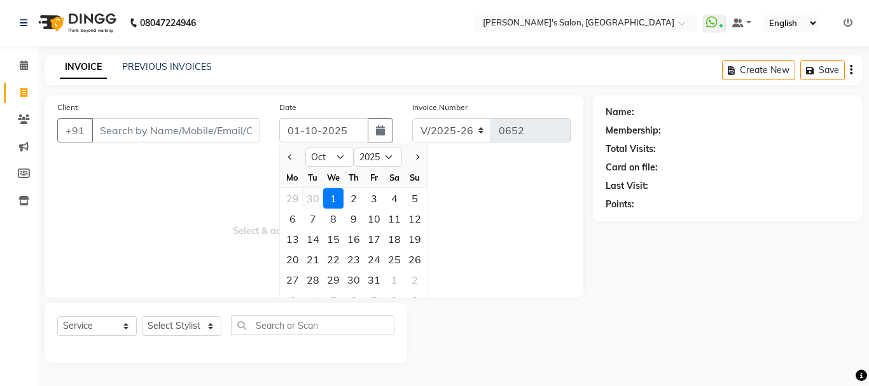
click at [316, 198] on div "30" at bounding box center [313, 198] width 20 height 20
type input "[DATE]"
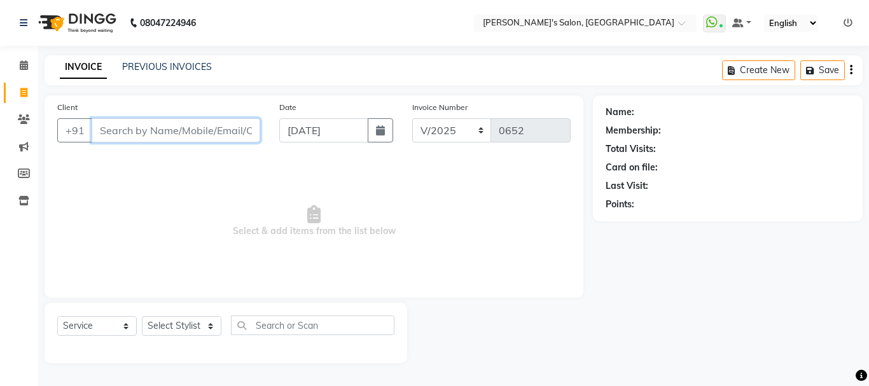
click at [197, 134] on input "Client" at bounding box center [176, 130] width 169 height 24
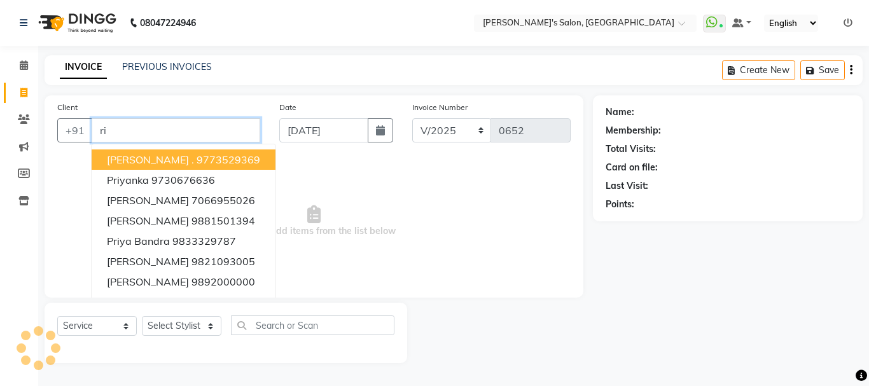
type input "r"
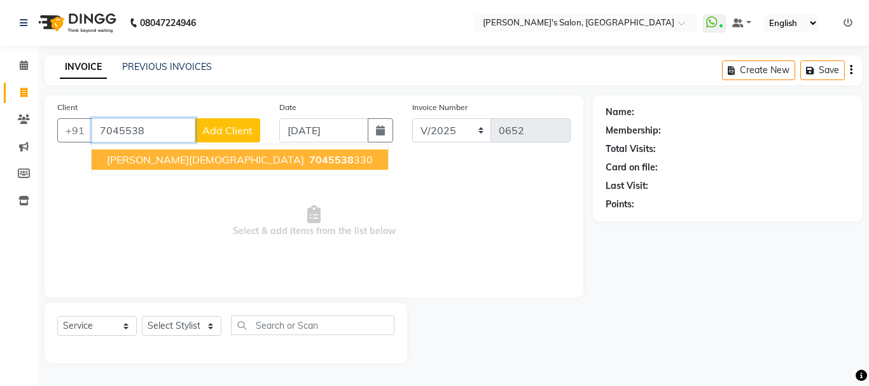
click at [309, 165] on span "7045538" at bounding box center [331, 159] width 45 height 13
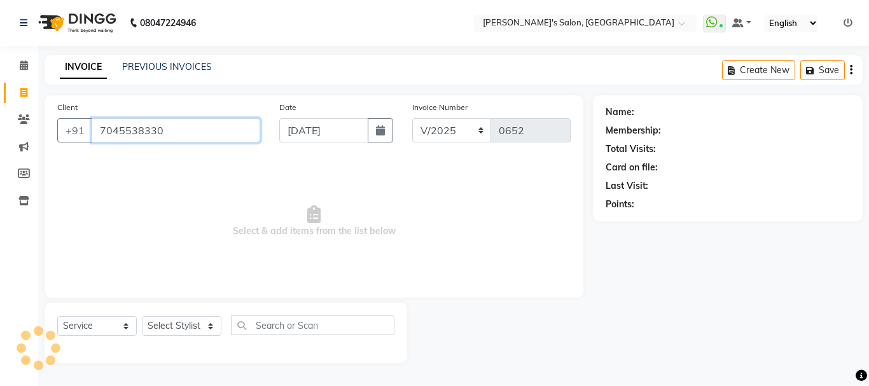
type input "7045538330"
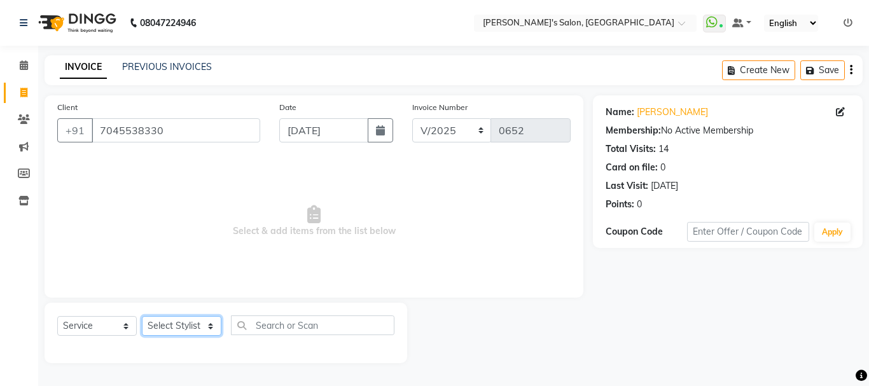
click at [208, 330] on select "Select Stylist [PERSON_NAME] [PERSON_NAME] [PERSON_NAME] [PERSON_NAME] [PERSON_…" at bounding box center [181, 326] width 79 height 20
select select "85925"
click at [142, 316] on select "Select Stylist [PERSON_NAME] [PERSON_NAME] [PERSON_NAME] [PERSON_NAME] [PERSON_…" at bounding box center [181, 326] width 79 height 20
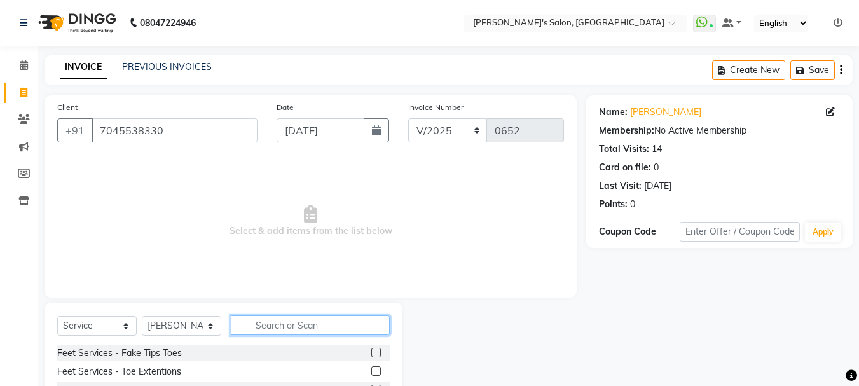
click at [287, 326] on input "text" at bounding box center [310, 325] width 159 height 20
type input "under"
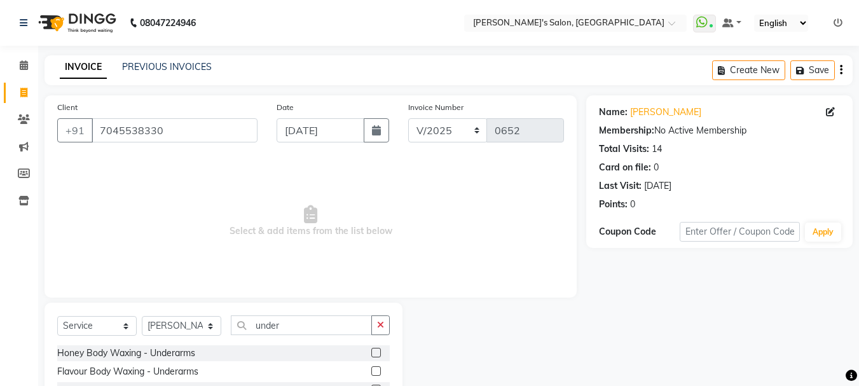
click at [376, 373] on label at bounding box center [376, 371] width 10 height 10
click at [376, 373] on input "checkbox" at bounding box center [375, 372] width 8 height 8
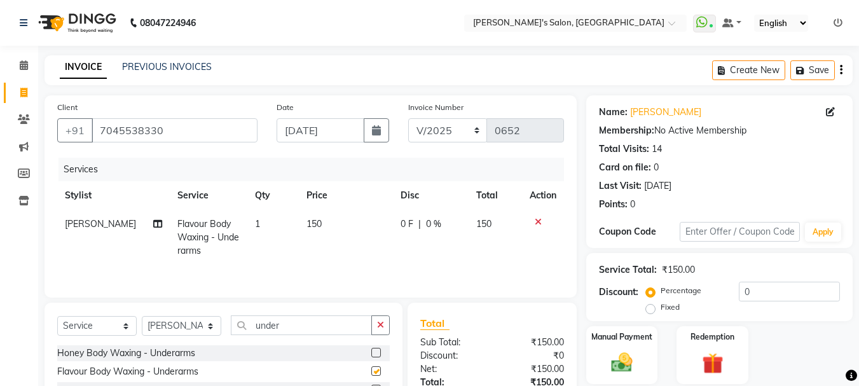
checkbox input "false"
click at [378, 323] on icon "button" at bounding box center [380, 325] width 7 height 9
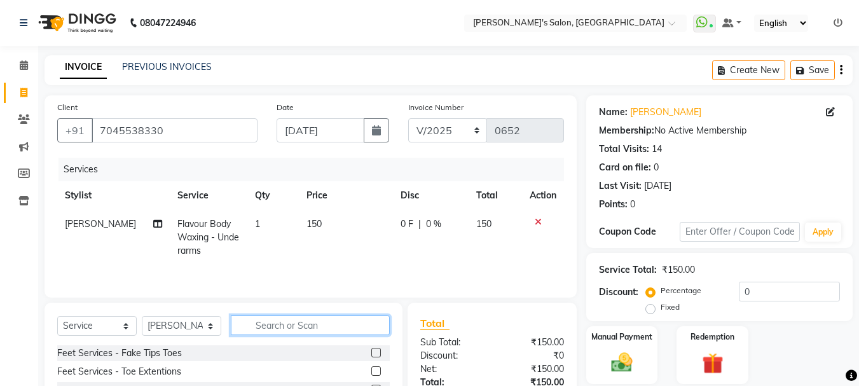
type input "i"
type input "upp"
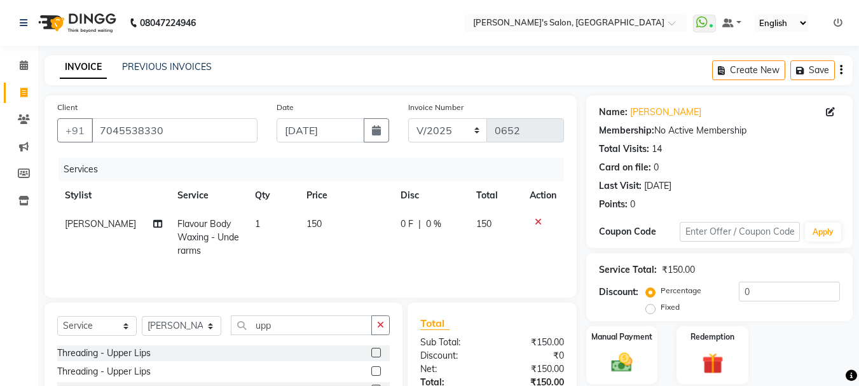
click at [376, 352] on label at bounding box center [376, 353] width 10 height 10
click at [376, 352] on input "checkbox" at bounding box center [375, 353] width 8 height 8
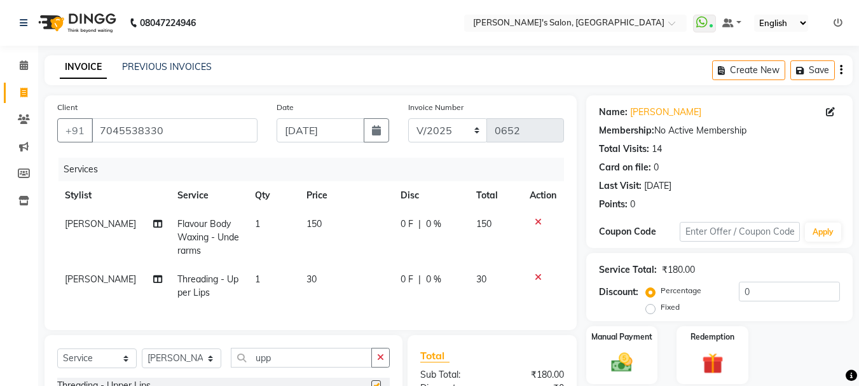
checkbox input "false"
click at [307, 280] on span "30" at bounding box center [312, 278] width 10 height 11
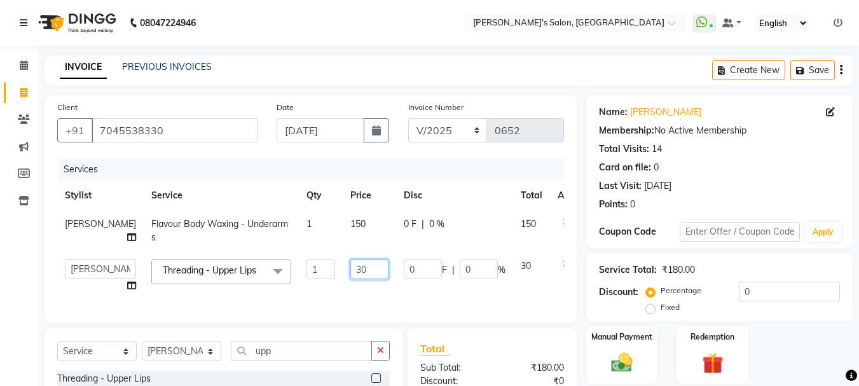
click at [350, 270] on input "30" at bounding box center [369, 269] width 38 height 20
type input "40"
click at [343, 283] on td "40" at bounding box center [369, 276] width 53 height 48
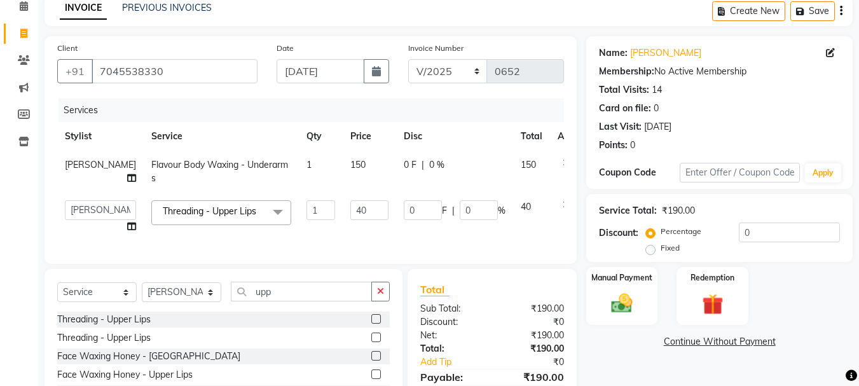
scroll to position [127, 0]
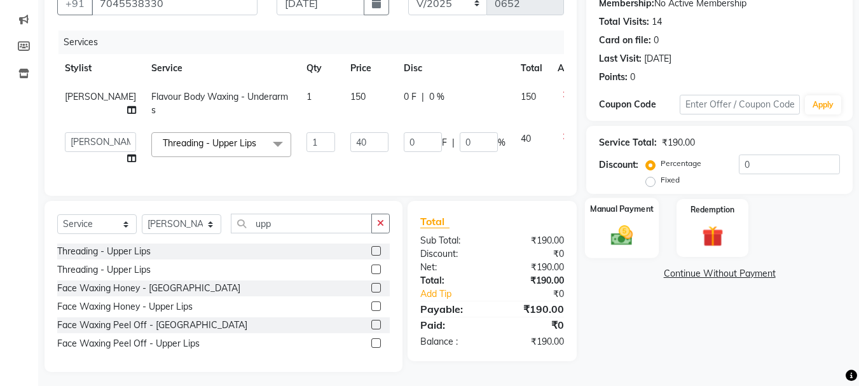
click at [630, 250] on div "Manual Payment" at bounding box center [622, 228] width 74 height 60
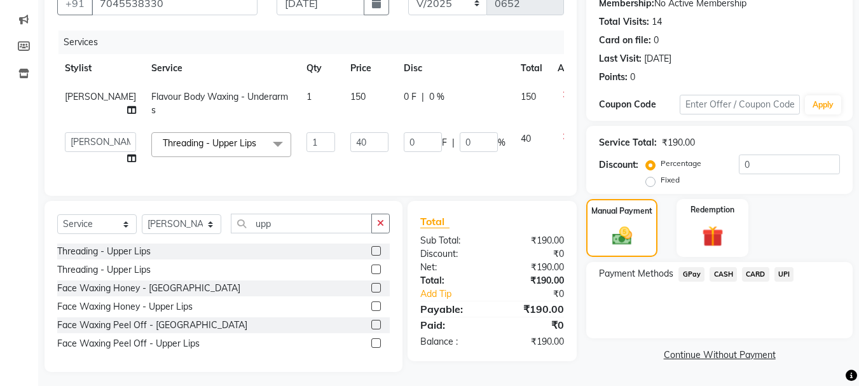
click at [724, 273] on span "CASH" at bounding box center [723, 274] width 27 height 15
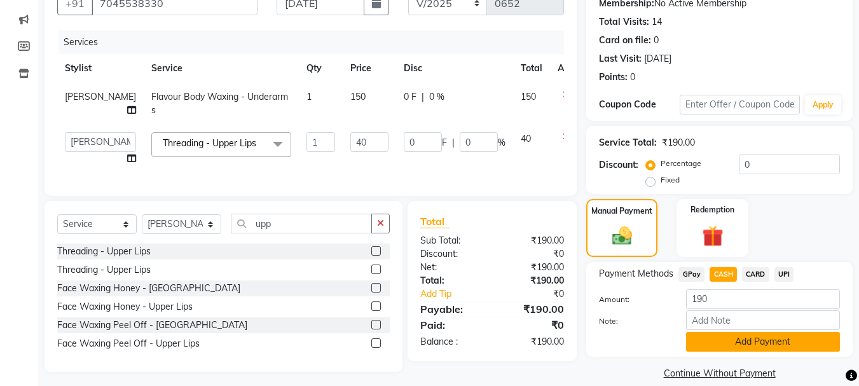
click at [733, 338] on button "Add Payment" at bounding box center [763, 342] width 154 height 20
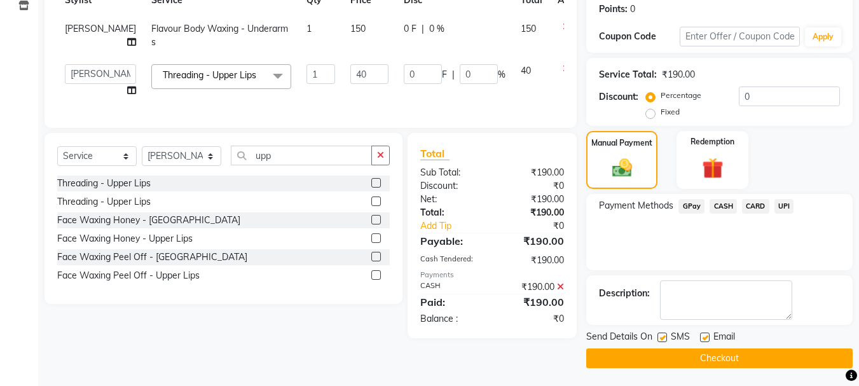
scroll to position [197, 0]
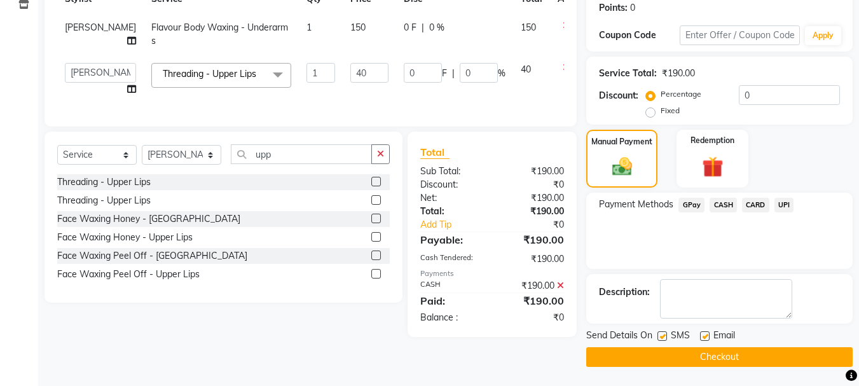
click at [718, 355] on button "Checkout" at bounding box center [719, 357] width 266 height 20
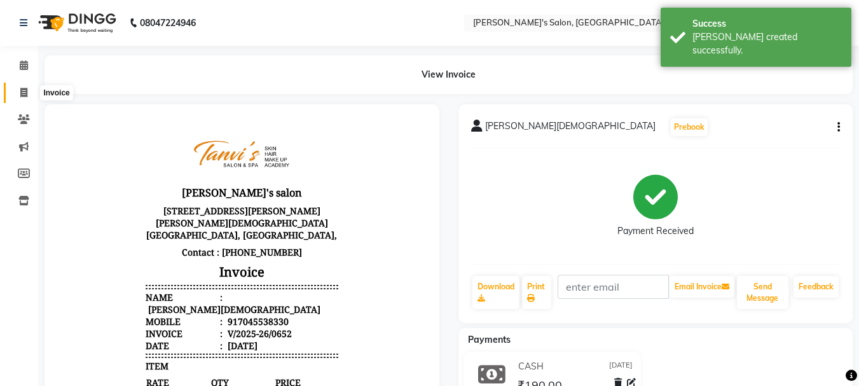
click at [29, 95] on span at bounding box center [24, 93] width 22 height 15
select select "service"
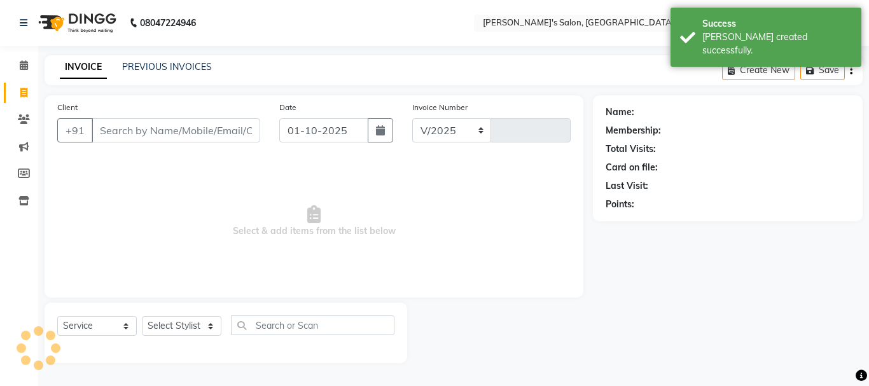
select select "716"
type input "0653"
click at [193, 74] on div "INVOICE PREVIOUS INVOICES" at bounding box center [136, 67] width 183 height 15
click at [196, 71] on link "PREVIOUS INVOICES" at bounding box center [167, 66] width 90 height 11
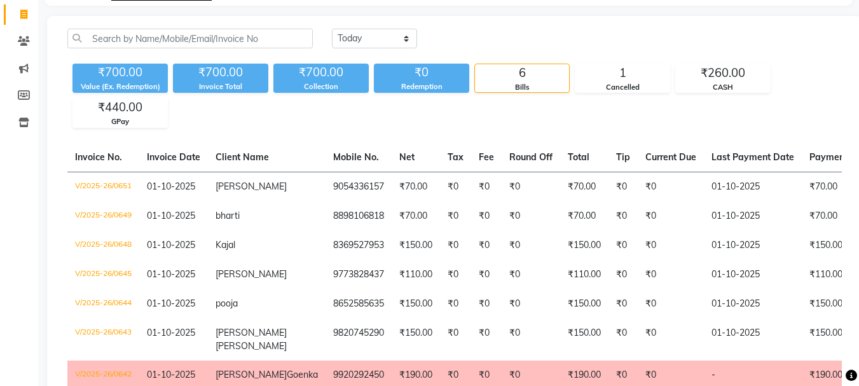
scroll to position [46, 0]
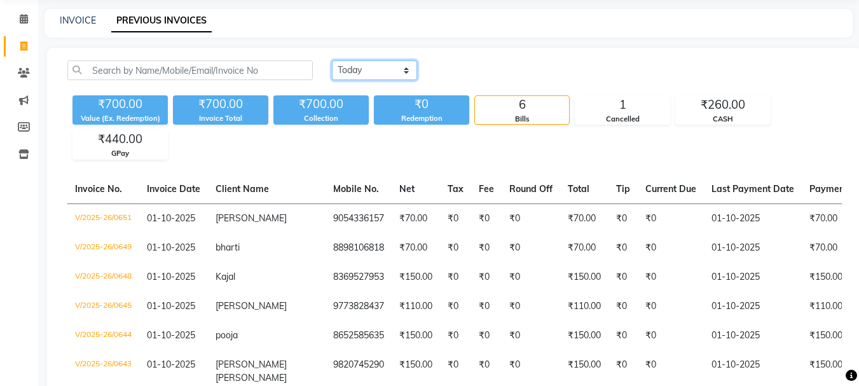
click at [346, 66] on select "[DATE] [DATE] Custom Range" at bounding box center [374, 70] width 85 height 20
select select "[DATE]"
click at [332, 60] on select "[DATE] [DATE] Custom Range" at bounding box center [374, 70] width 85 height 20
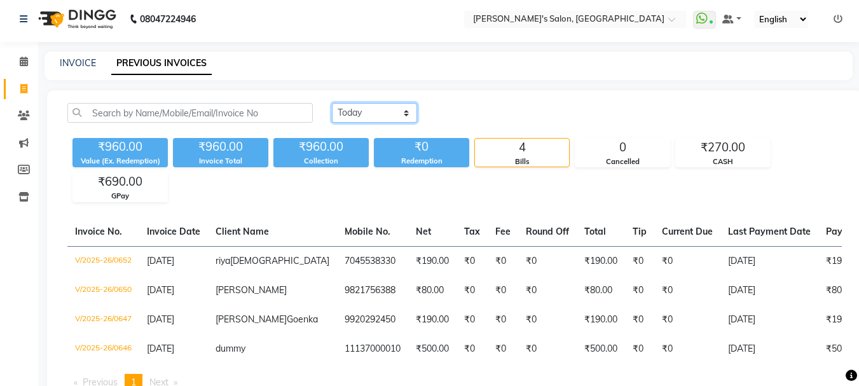
scroll to position [0, 0]
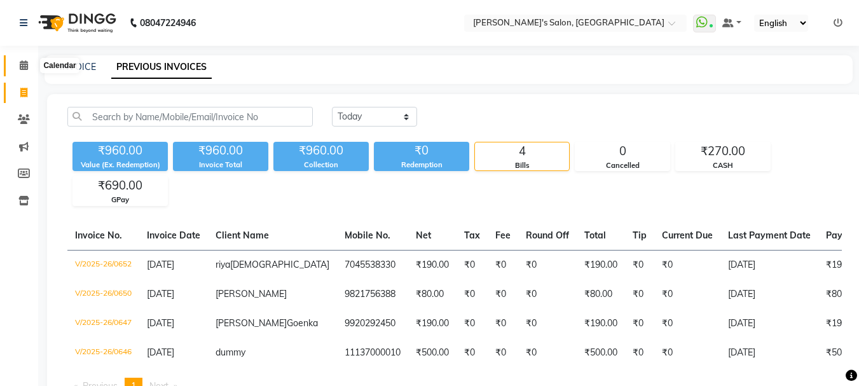
click at [25, 69] on icon at bounding box center [24, 65] width 8 height 10
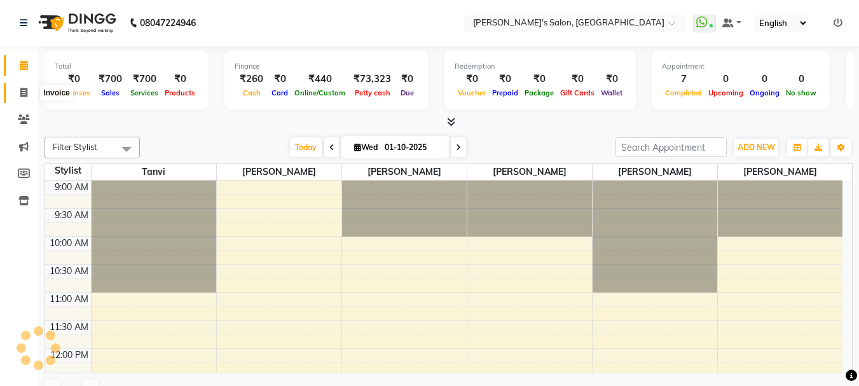
click at [29, 91] on span at bounding box center [24, 93] width 22 height 15
select select "service"
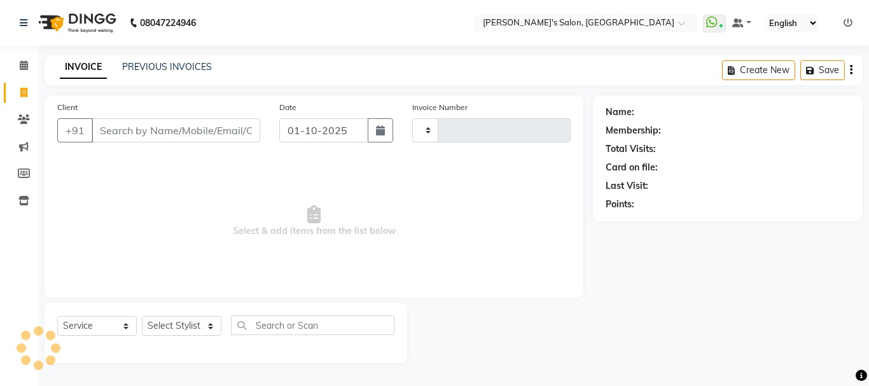
click at [20, 92] on icon at bounding box center [23, 93] width 7 height 10
select select "service"
click at [169, 135] on input "Client" at bounding box center [176, 130] width 169 height 24
select select "716"
type input "0653"
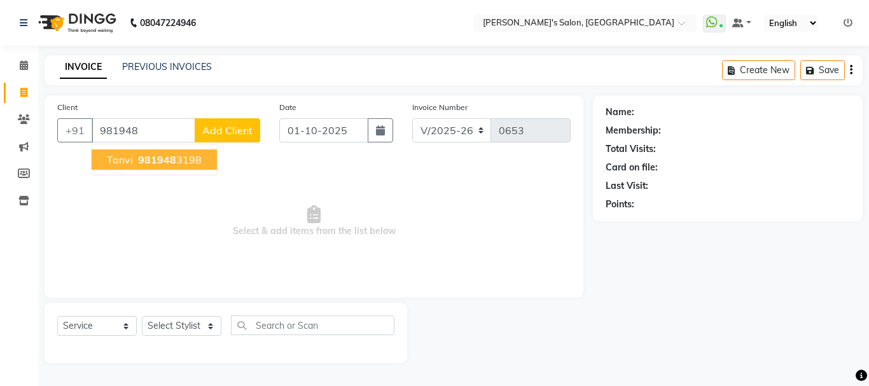
click at [189, 162] on ngb-highlight "981948 3198" at bounding box center [168, 159] width 66 height 13
type input "9819483198"
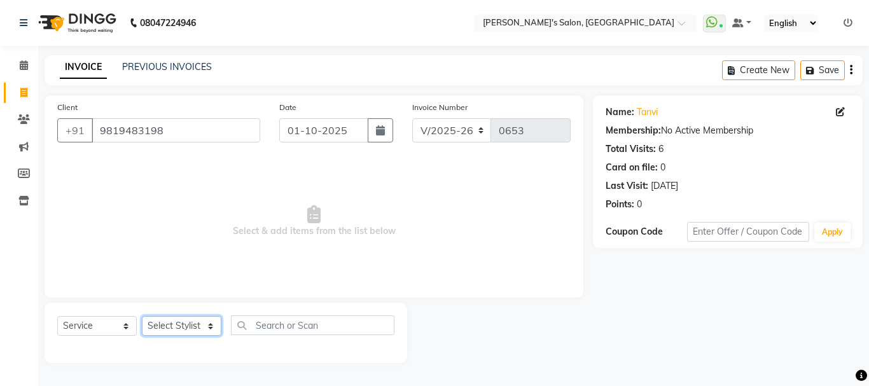
click at [172, 328] on select "Select Stylist [PERSON_NAME] [PERSON_NAME] [PERSON_NAME] [PERSON_NAME] [PERSON_…" at bounding box center [181, 326] width 79 height 20
select select "78839"
click at [142, 316] on select "Select Stylist [PERSON_NAME] [PERSON_NAME] [PERSON_NAME] [PERSON_NAME] [PERSON_…" at bounding box center [181, 326] width 79 height 20
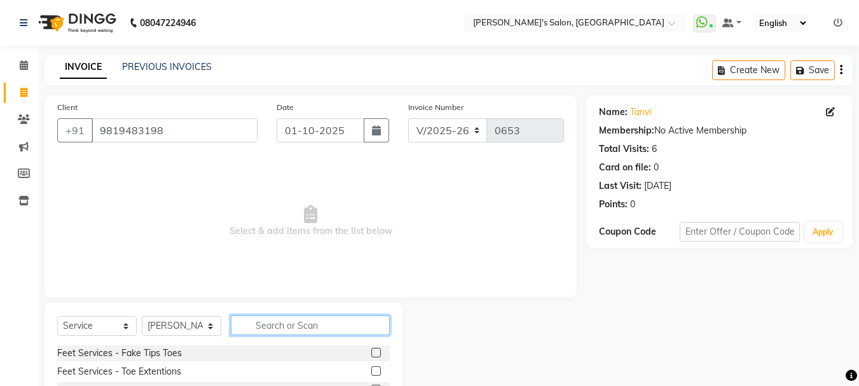
click at [241, 322] on input "text" at bounding box center [310, 325] width 159 height 20
type input "upp"
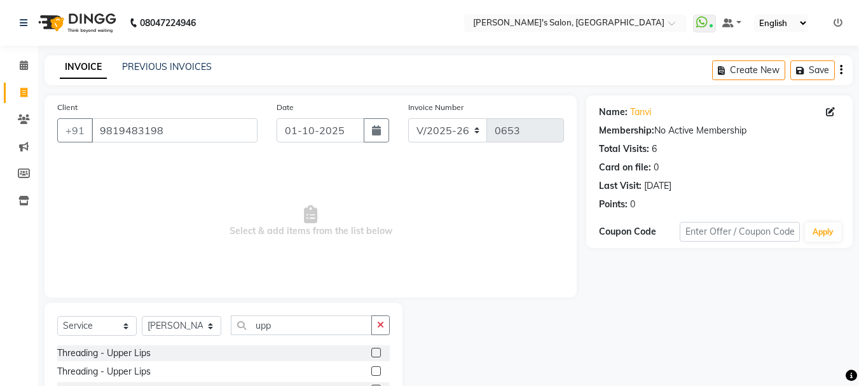
click at [378, 354] on label at bounding box center [376, 353] width 10 height 10
click at [378, 354] on input "checkbox" at bounding box center [375, 353] width 8 height 8
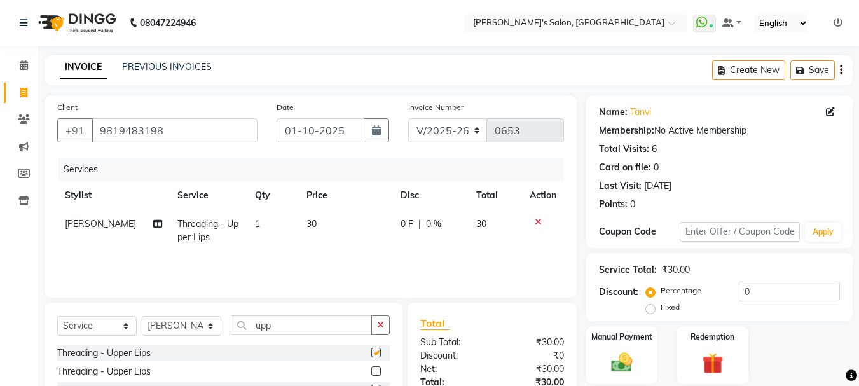
checkbox input "false"
click at [379, 326] on icon "button" at bounding box center [380, 325] width 7 height 9
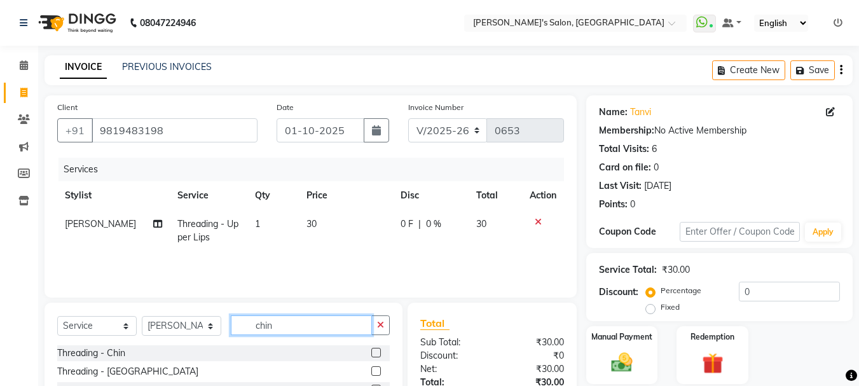
type input "chin"
click at [371, 352] on label at bounding box center [376, 353] width 10 height 10
click at [371, 352] on input "checkbox" at bounding box center [375, 353] width 8 height 8
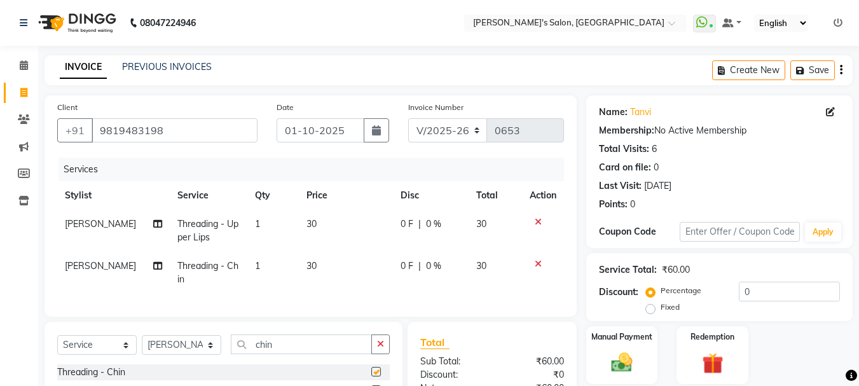
checkbox input "false"
click at [386, 354] on button "button" at bounding box center [380, 345] width 18 height 20
click at [307, 265] on span "30" at bounding box center [312, 265] width 10 height 11
select select "78839"
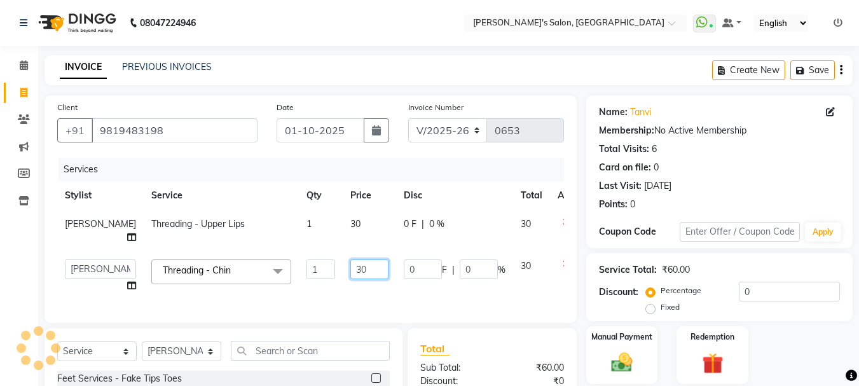
click at [350, 279] on input "30" at bounding box center [369, 269] width 38 height 20
type input "40"
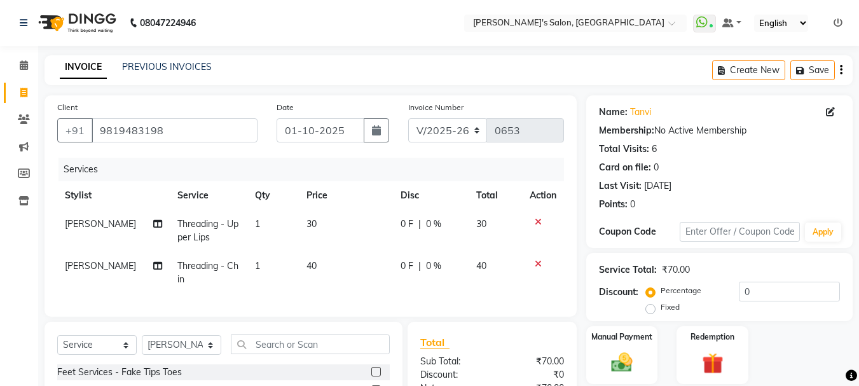
click at [329, 217] on td "30" at bounding box center [346, 231] width 94 height 42
select select "78839"
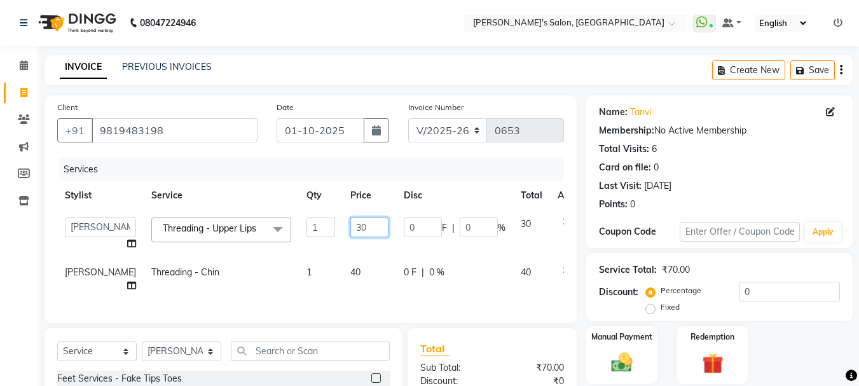
click at [350, 228] on input "30" at bounding box center [369, 227] width 38 height 20
type input "40"
click at [343, 242] on td "40" at bounding box center [369, 234] width 53 height 48
select select "78839"
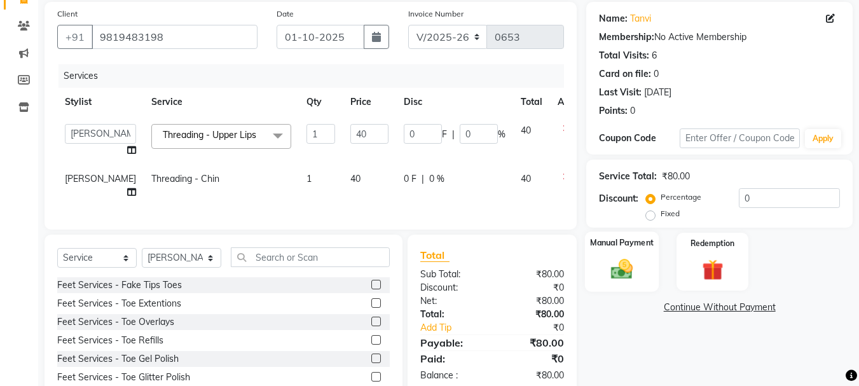
scroll to position [127, 0]
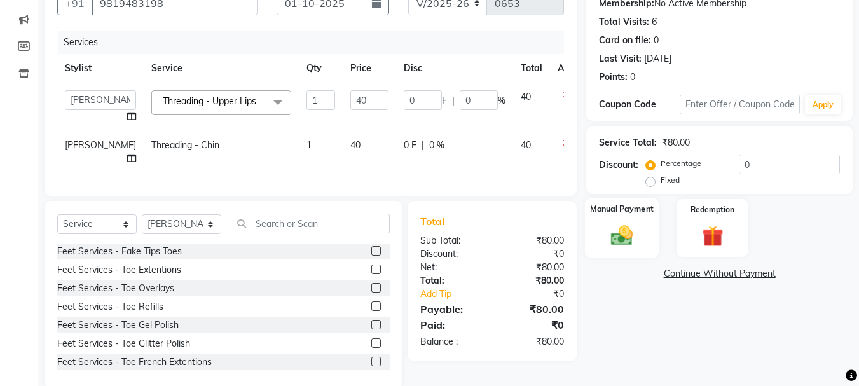
click at [627, 249] on div "Manual Payment" at bounding box center [622, 228] width 74 height 60
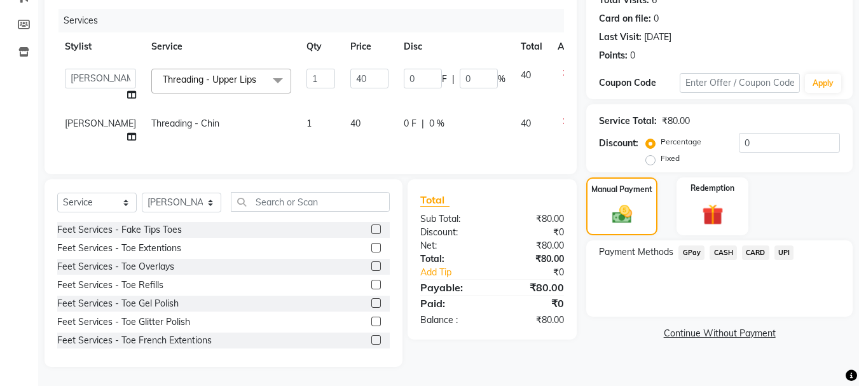
scroll to position [0, 0]
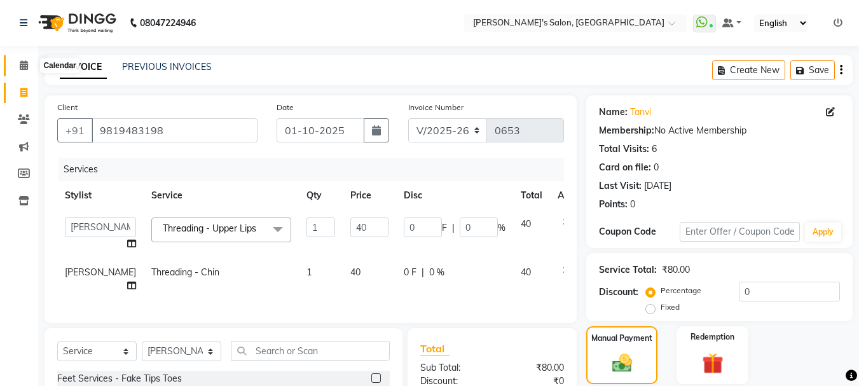
click at [25, 64] on icon at bounding box center [24, 65] width 8 height 10
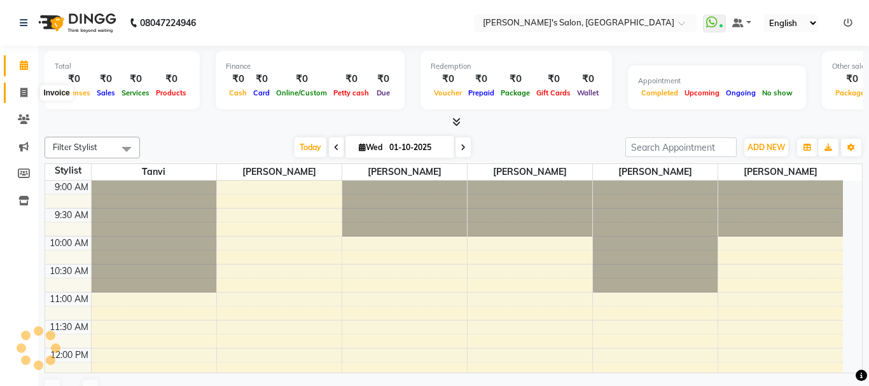
click at [33, 98] on span at bounding box center [24, 93] width 22 height 15
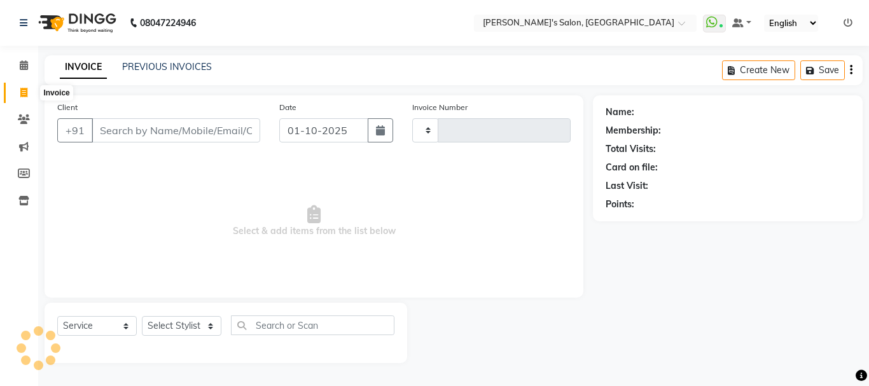
click at [20, 90] on span at bounding box center [24, 93] width 22 height 15
select select "service"
click at [167, 142] on div "Client +91" at bounding box center [159, 126] width 222 height 52
click at [173, 138] on input "Client" at bounding box center [176, 130] width 169 height 24
select select "716"
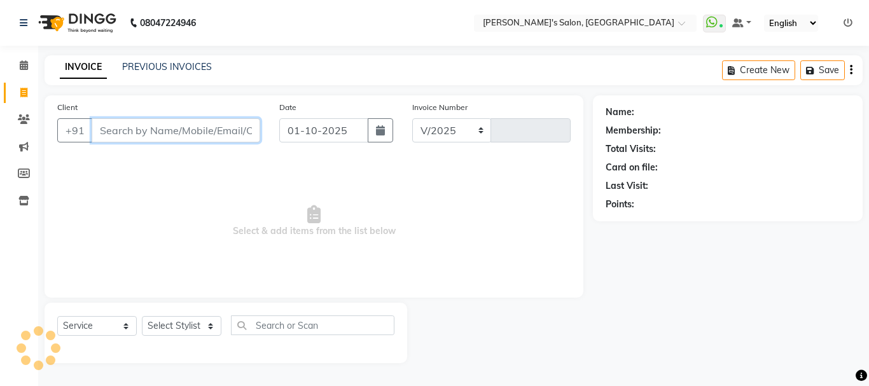
type input "0653"
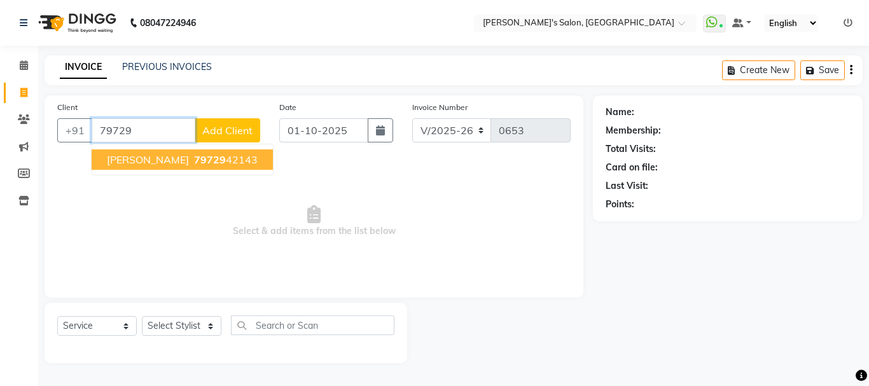
click at [194, 159] on span "79729" at bounding box center [210, 159] width 32 height 13
type input "7972942143"
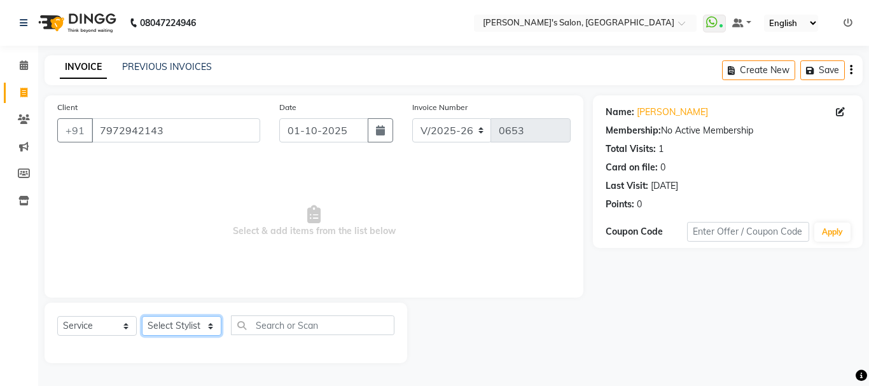
click at [195, 325] on select "Select Stylist [PERSON_NAME] [PERSON_NAME] [PERSON_NAME] [PERSON_NAME] [PERSON_…" at bounding box center [181, 326] width 79 height 20
select select "78839"
click at [142, 316] on select "Select Stylist [PERSON_NAME] [PERSON_NAME] [PERSON_NAME] [PERSON_NAME] [PERSON_…" at bounding box center [181, 326] width 79 height 20
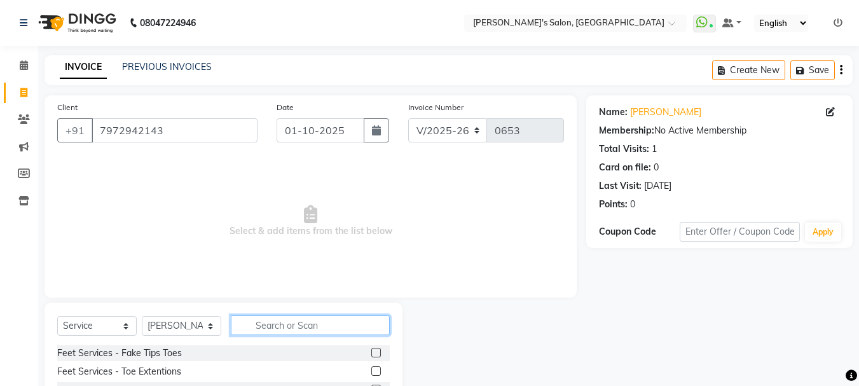
click at [244, 322] on input "text" at bounding box center [310, 325] width 159 height 20
type input "eye"
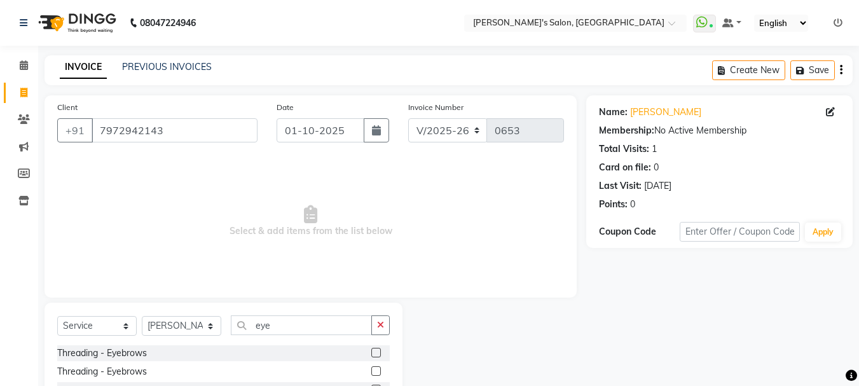
click at [374, 354] on label at bounding box center [376, 353] width 10 height 10
click at [374, 354] on input "checkbox" at bounding box center [375, 353] width 8 height 8
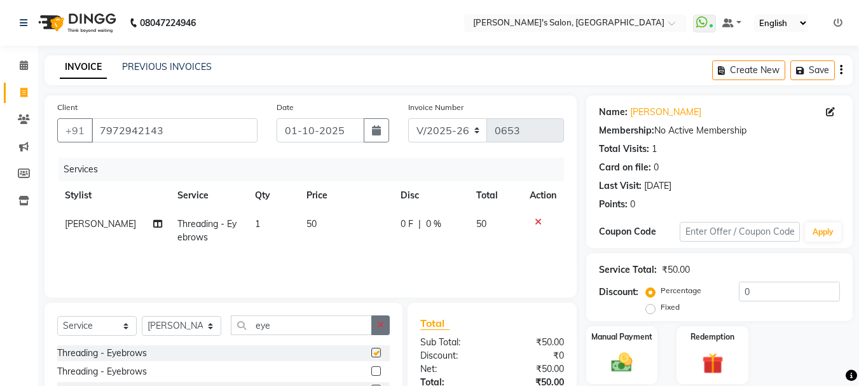
checkbox input "false"
click at [379, 323] on icon "button" at bounding box center [380, 325] width 7 height 9
type input "upp"
click at [372, 357] on label at bounding box center [376, 353] width 10 height 10
click at [372, 357] on input "checkbox" at bounding box center [375, 353] width 8 height 8
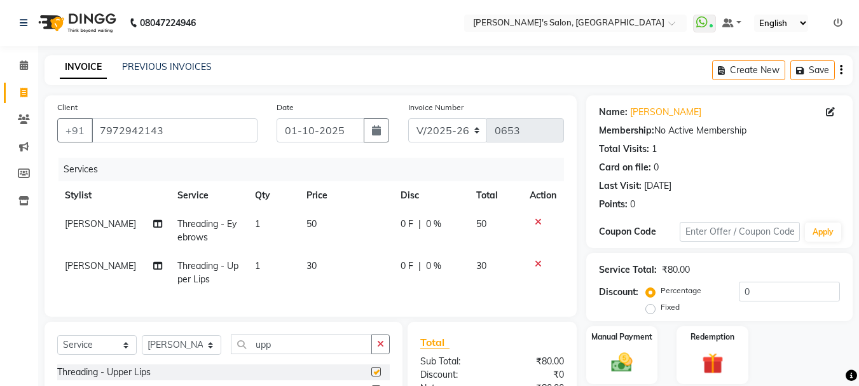
checkbox input "false"
click at [307, 221] on span "50" at bounding box center [312, 223] width 10 height 11
select select "78839"
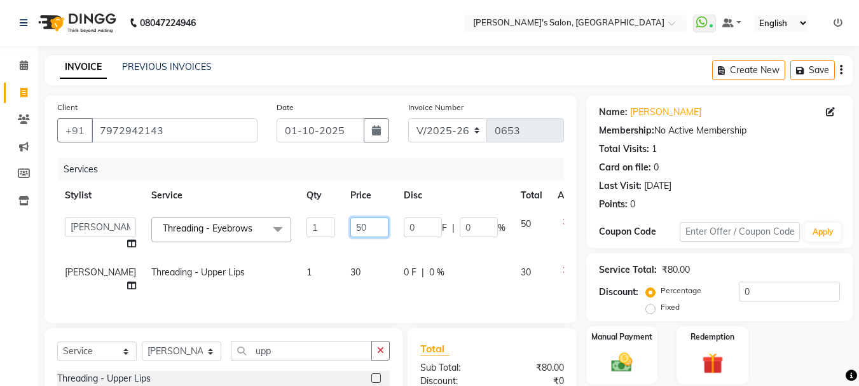
click at [350, 226] on input "50" at bounding box center [369, 227] width 38 height 20
click at [350, 227] on input "50" at bounding box center [369, 227] width 38 height 20
type input "70"
click at [343, 268] on td "30" at bounding box center [369, 279] width 53 height 42
select select "78839"
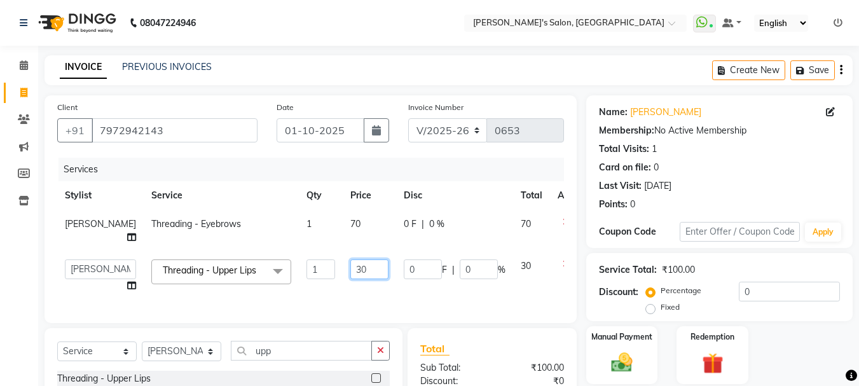
click at [350, 279] on input "30" at bounding box center [369, 269] width 38 height 20
type input "40"
click at [324, 307] on div "Services Stylist Service Qty Price Disc Total Action [PERSON_NAME] Threading - …" at bounding box center [310, 234] width 507 height 153
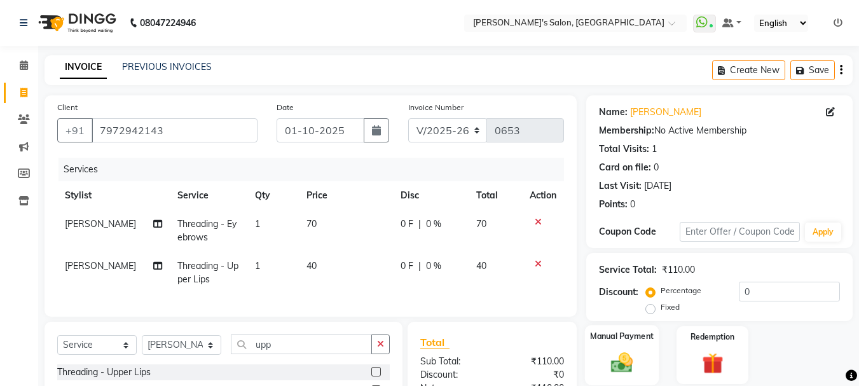
click at [615, 352] on img at bounding box center [622, 362] width 36 height 25
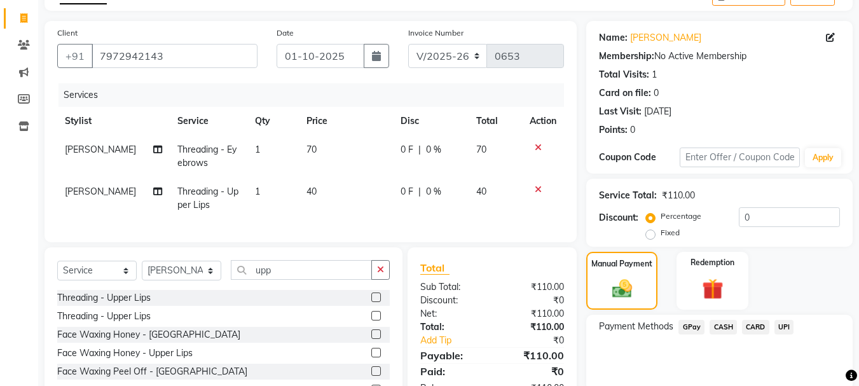
scroll to position [135, 0]
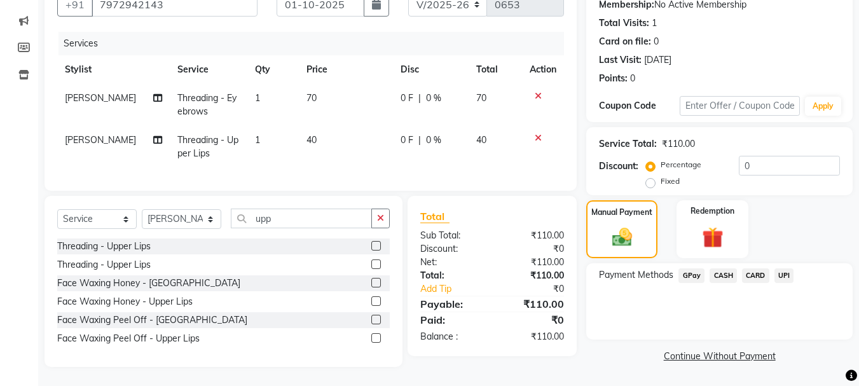
click at [693, 268] on span "GPay" at bounding box center [692, 275] width 26 height 15
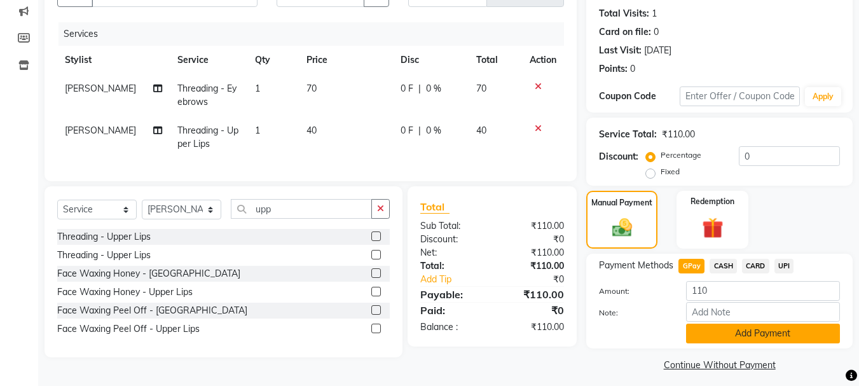
click at [736, 340] on button "Add Payment" at bounding box center [763, 334] width 154 height 20
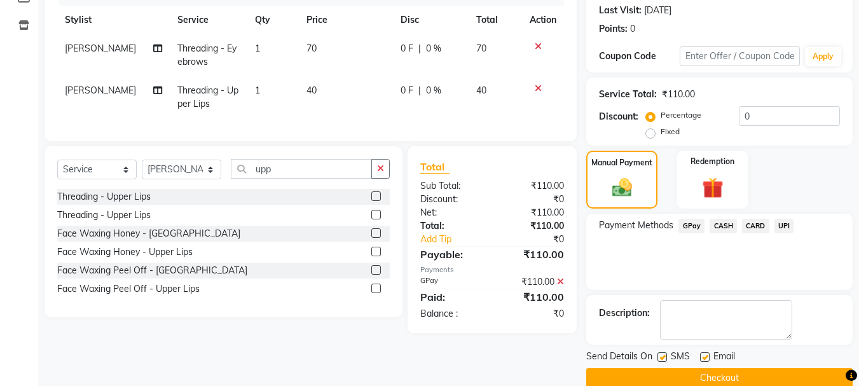
scroll to position [197, 0]
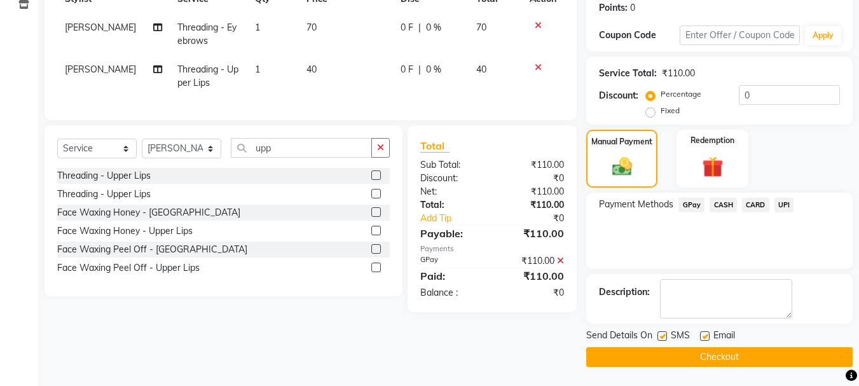
click at [714, 348] on button "Checkout" at bounding box center [719, 357] width 266 height 20
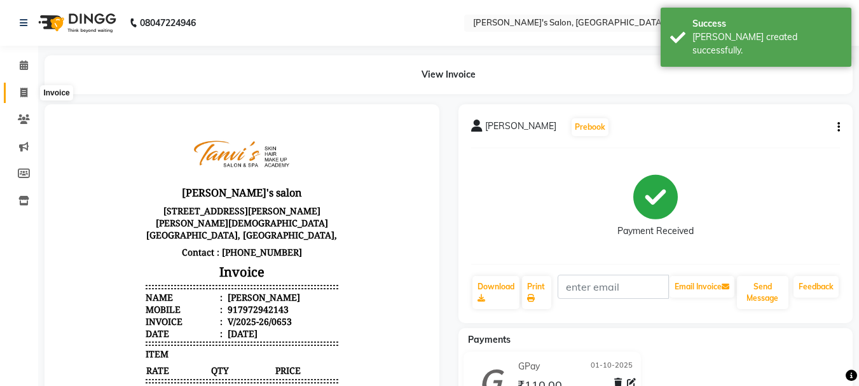
click at [20, 89] on icon at bounding box center [23, 93] width 7 height 10
select select "service"
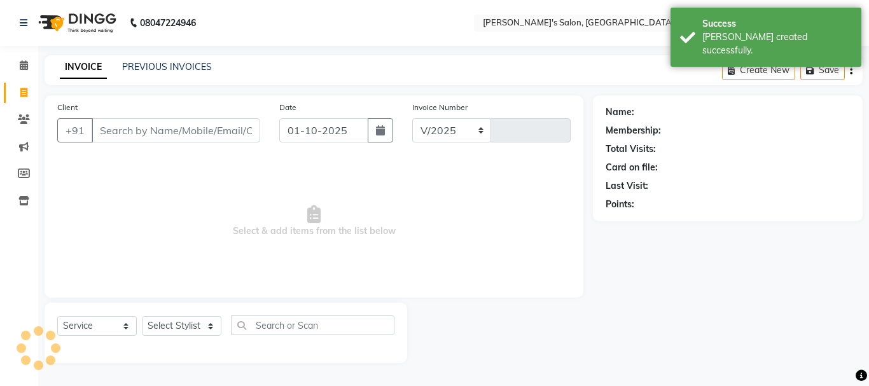
select select "716"
type input "0654"
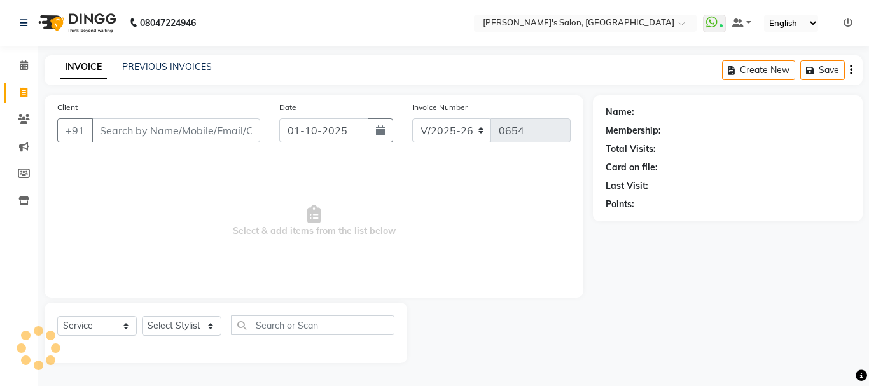
click at [144, 122] on input "Client" at bounding box center [176, 130] width 169 height 24
click at [144, 131] on input "Client" at bounding box center [176, 130] width 169 height 24
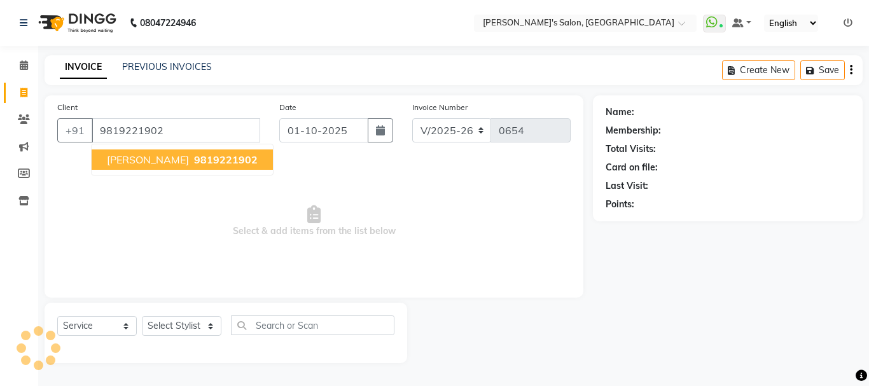
type input "9819221902"
click at [165, 153] on button "[PERSON_NAME] 9819221902" at bounding box center [182, 159] width 181 height 20
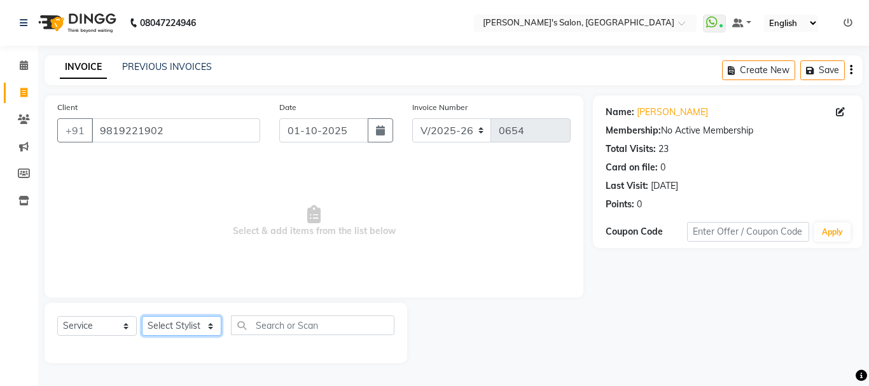
click at [202, 329] on select "Select Stylist [PERSON_NAME] [PERSON_NAME] [PERSON_NAME] [PERSON_NAME] [PERSON_…" at bounding box center [181, 326] width 79 height 20
select select "78839"
click at [142, 316] on select "Select Stylist [PERSON_NAME] [PERSON_NAME] [PERSON_NAME] [PERSON_NAME] [PERSON_…" at bounding box center [181, 326] width 79 height 20
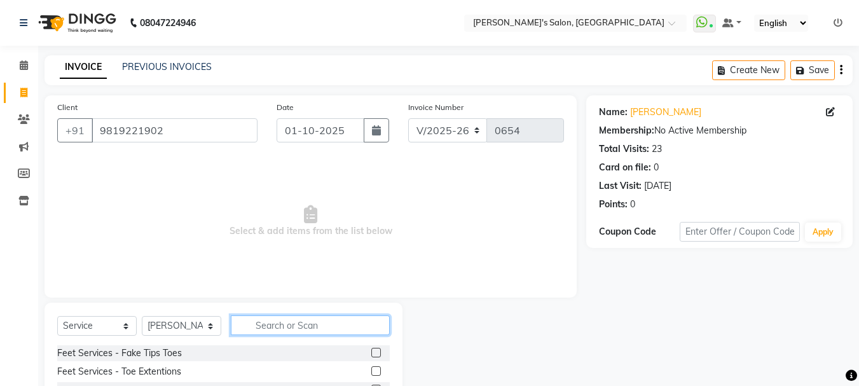
click at [273, 329] on input "text" at bounding box center [310, 325] width 159 height 20
type input "eye"
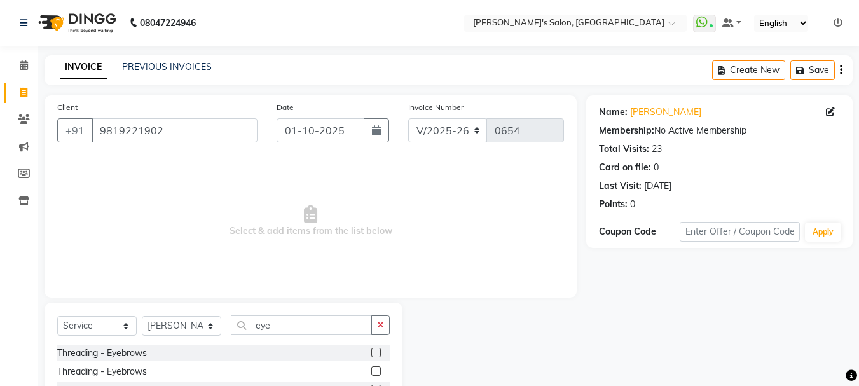
click at [376, 352] on label at bounding box center [376, 353] width 10 height 10
click at [376, 352] on input "checkbox" at bounding box center [375, 353] width 8 height 8
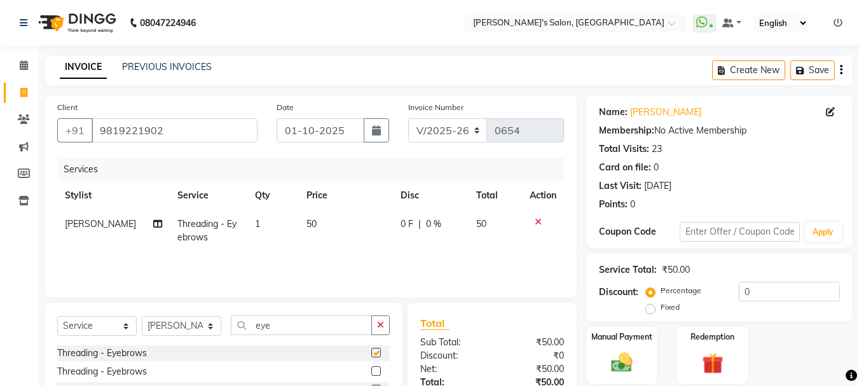
checkbox input "false"
click at [380, 330] on button "button" at bounding box center [380, 325] width 18 height 20
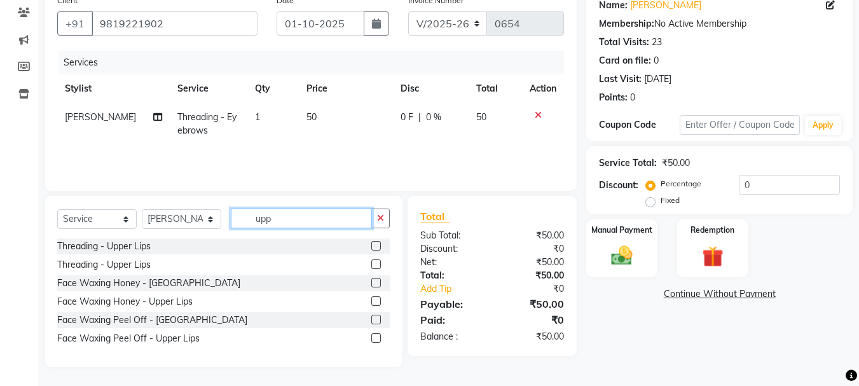
scroll to position [107, 0]
type input "upp"
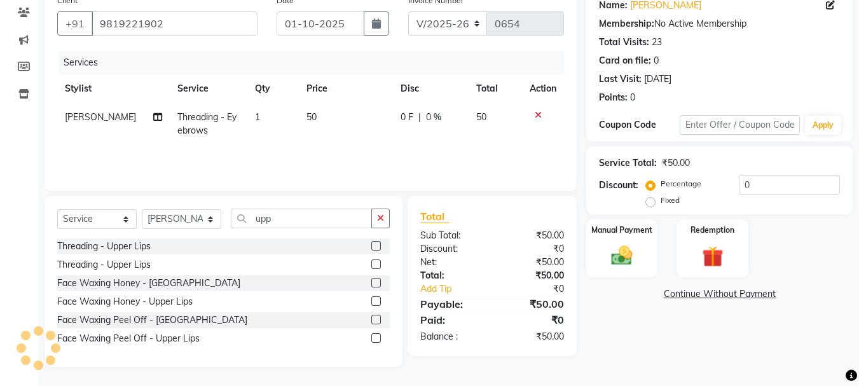
click at [378, 244] on label at bounding box center [376, 246] width 10 height 10
click at [378, 244] on input "checkbox" at bounding box center [375, 246] width 8 height 8
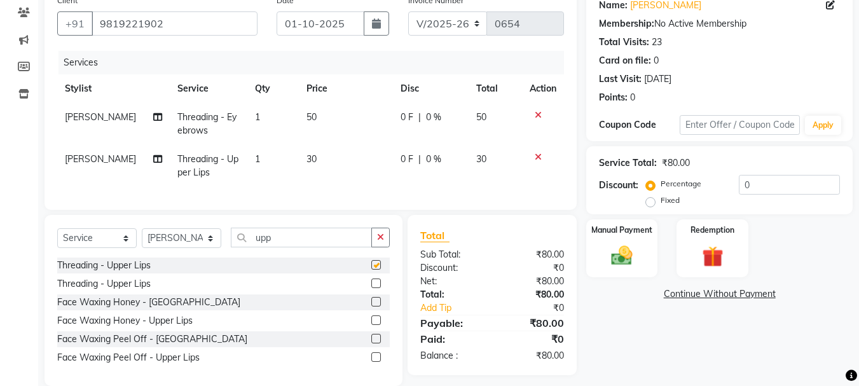
checkbox input "false"
click at [378, 242] on icon "button" at bounding box center [380, 237] width 7 height 9
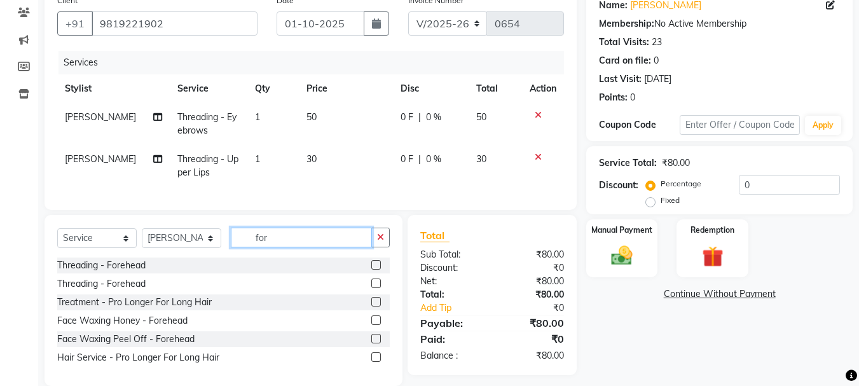
type input "for"
click at [376, 270] on label at bounding box center [376, 265] width 10 height 10
click at [376, 270] on input "checkbox" at bounding box center [375, 265] width 8 height 8
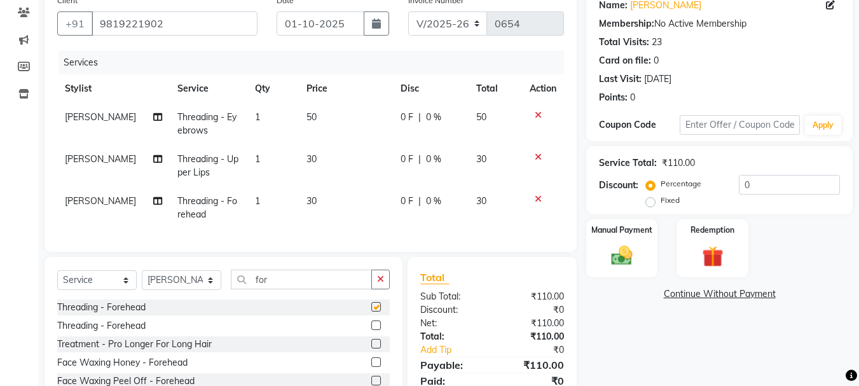
checkbox input "false"
click at [379, 284] on icon "button" at bounding box center [380, 279] width 7 height 9
click at [307, 198] on span "30" at bounding box center [312, 200] width 10 height 11
select select "78839"
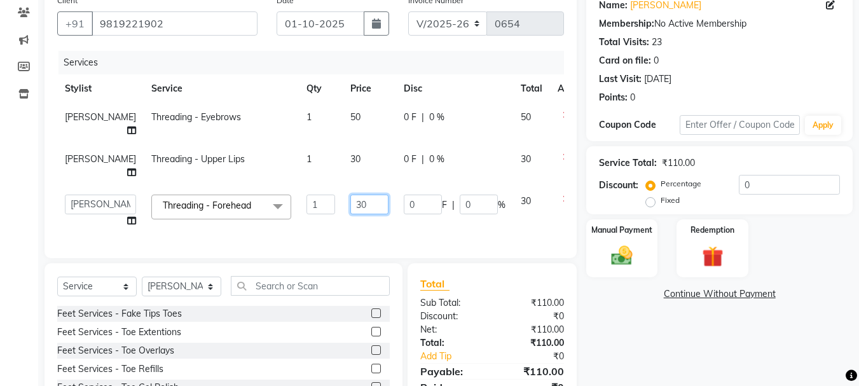
click at [350, 214] on input "30" at bounding box center [369, 205] width 38 height 20
type input "40"
click at [343, 170] on td "30" at bounding box center [369, 166] width 53 height 42
select select "78839"
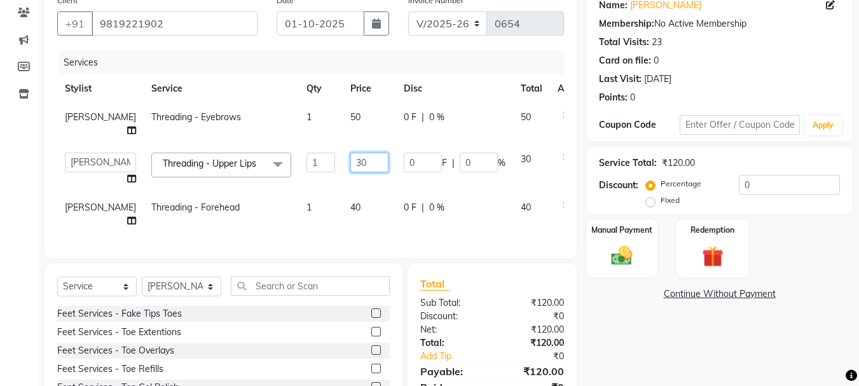
click at [350, 172] on input "30" at bounding box center [369, 163] width 38 height 20
type input "40"
click at [343, 118] on td "50" at bounding box center [369, 124] width 53 height 42
select select "78839"
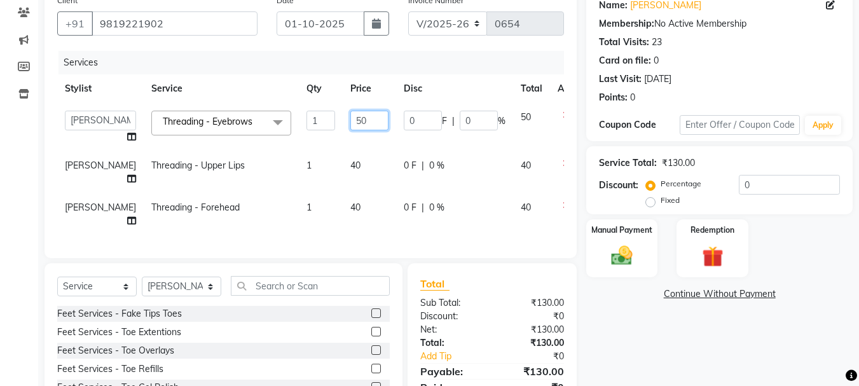
click at [350, 122] on input "50" at bounding box center [369, 121] width 38 height 20
type input "70"
click at [350, 122] on input "70" at bounding box center [369, 121] width 38 height 20
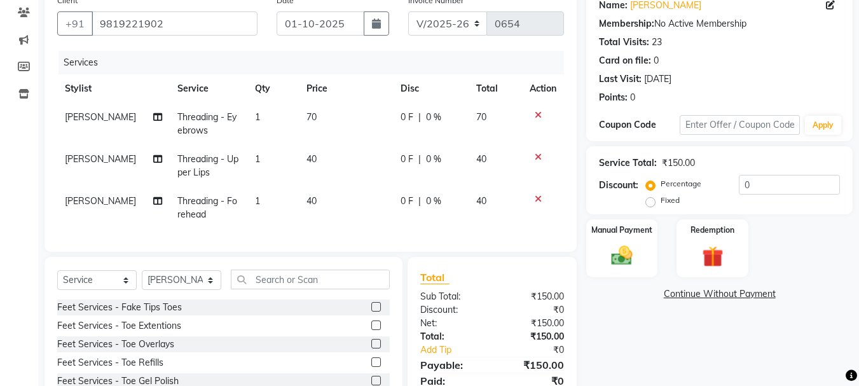
click at [342, 139] on td "70" at bounding box center [346, 124] width 94 height 42
select select "78839"
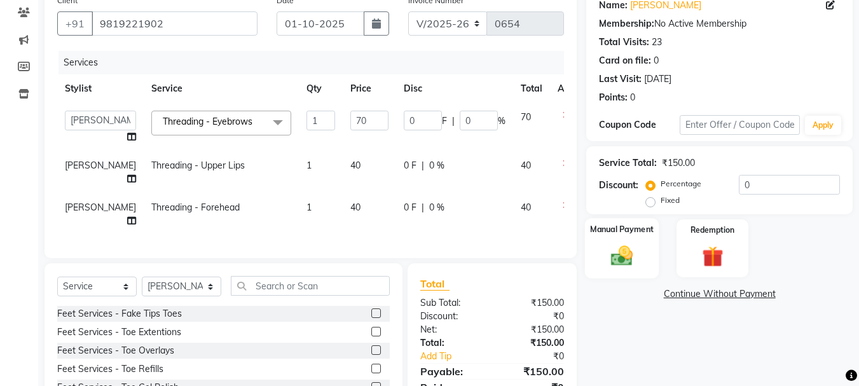
click at [631, 226] on label "Manual Payment" at bounding box center [622, 229] width 64 height 12
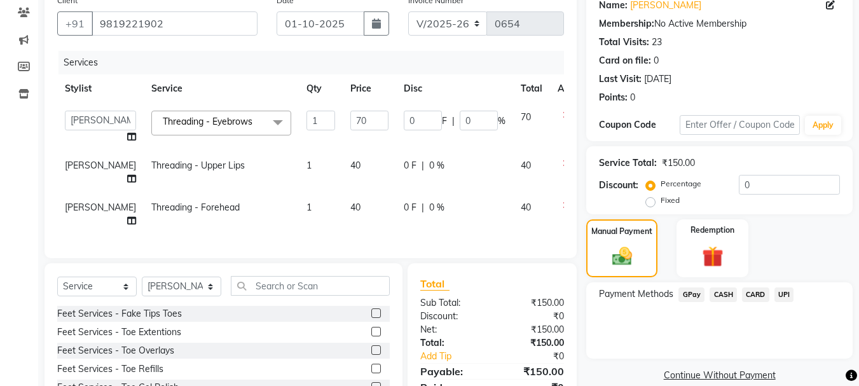
click at [693, 293] on span "GPay" at bounding box center [692, 294] width 26 height 15
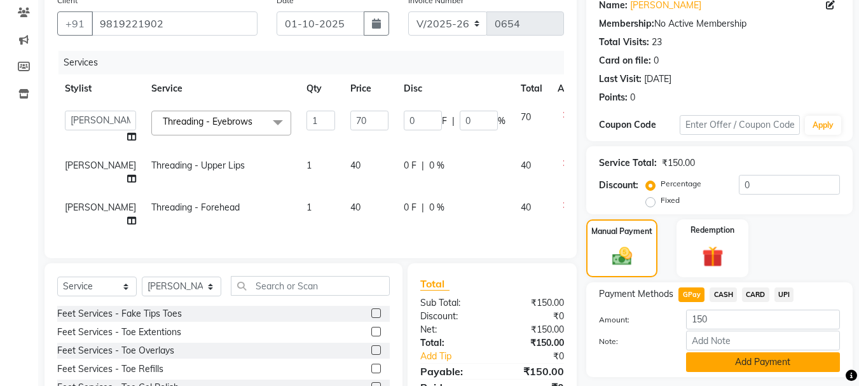
click at [707, 359] on button "Add Payment" at bounding box center [763, 362] width 154 height 20
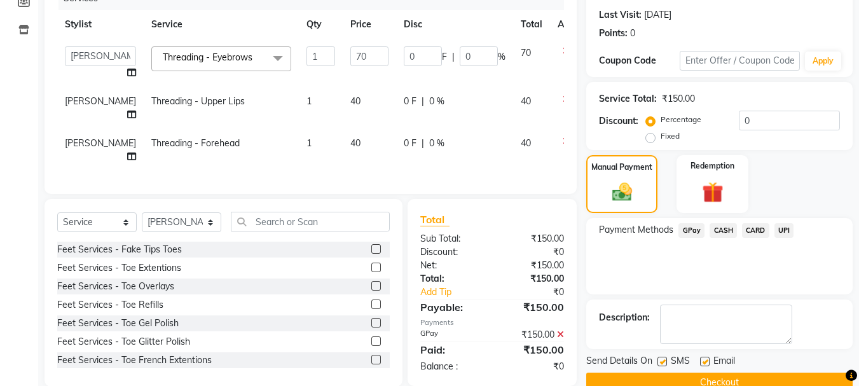
scroll to position [227, 0]
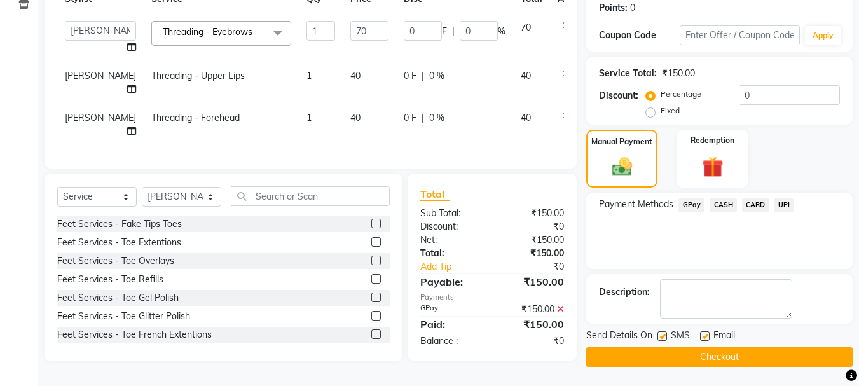
click at [705, 347] on button "Checkout" at bounding box center [719, 357] width 266 height 20
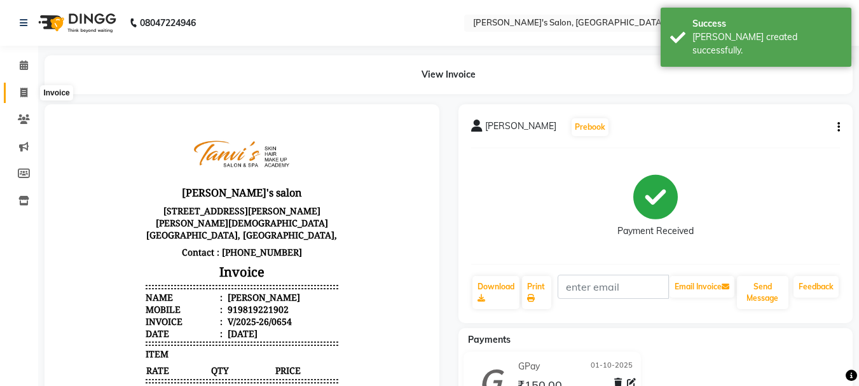
click at [24, 91] on icon at bounding box center [23, 93] width 7 height 10
select select "service"
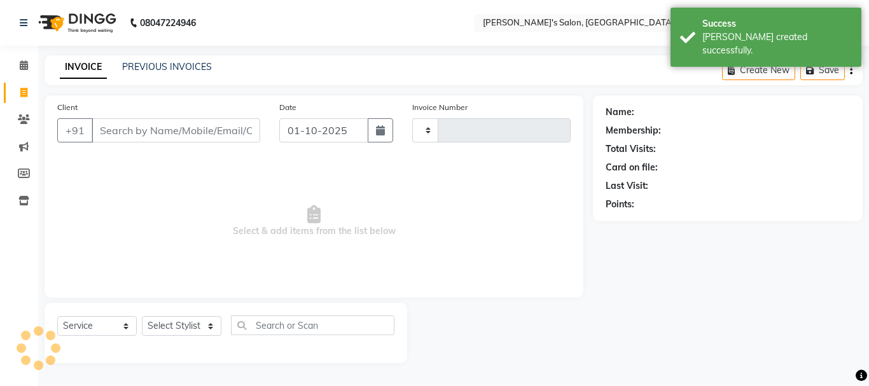
type input "0655"
select select "716"
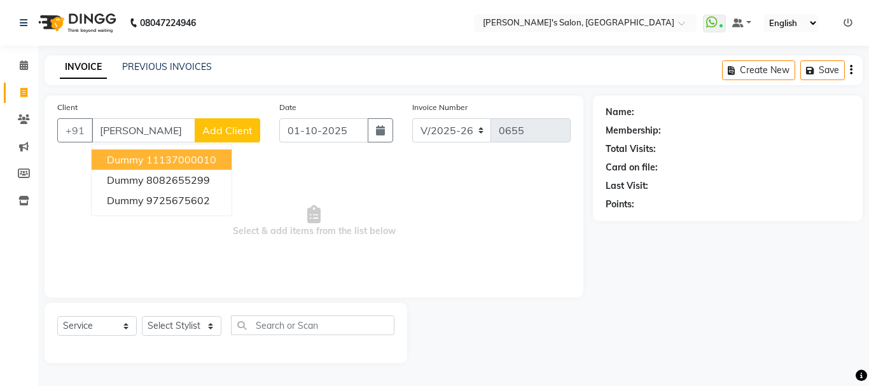
click at [116, 156] on span "dummy" at bounding box center [125, 159] width 37 height 13
type input "11137000010"
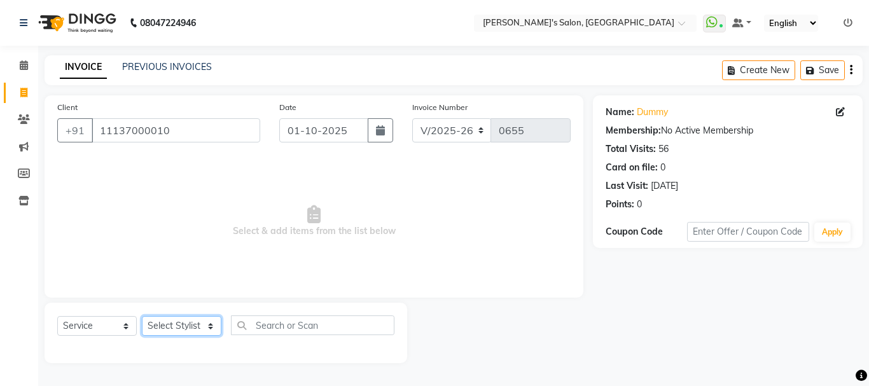
click at [191, 329] on select "Select Stylist [PERSON_NAME] [PERSON_NAME] [PERSON_NAME] [PERSON_NAME] [PERSON_…" at bounding box center [181, 326] width 79 height 20
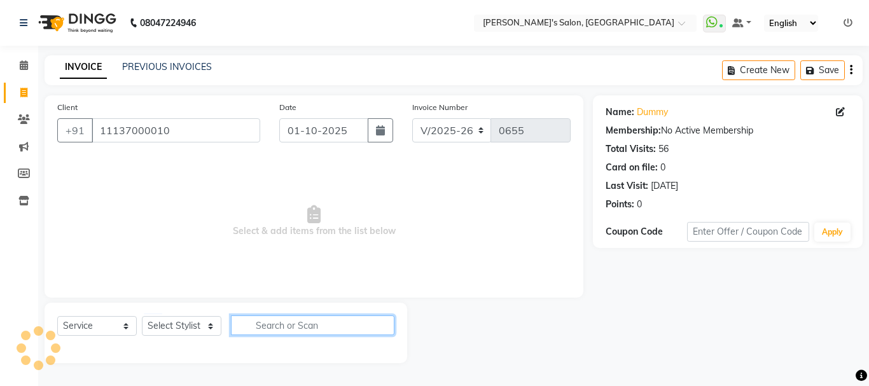
click at [272, 319] on input "text" at bounding box center [312, 325] width 163 height 20
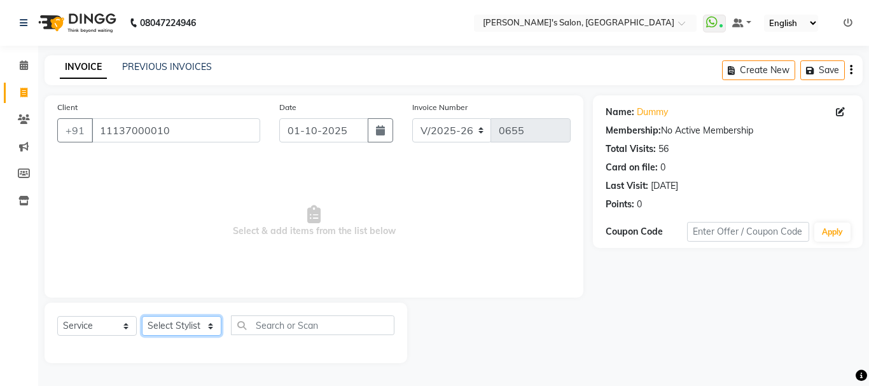
click at [181, 328] on select "Select Stylist [PERSON_NAME] [PERSON_NAME] [PERSON_NAME] [PERSON_NAME] [PERSON_…" at bounding box center [181, 326] width 79 height 20
select select "78839"
click at [142, 316] on select "Select Stylist [PERSON_NAME] [PERSON_NAME] [PERSON_NAME] [PERSON_NAME] [PERSON_…" at bounding box center [181, 326] width 79 height 20
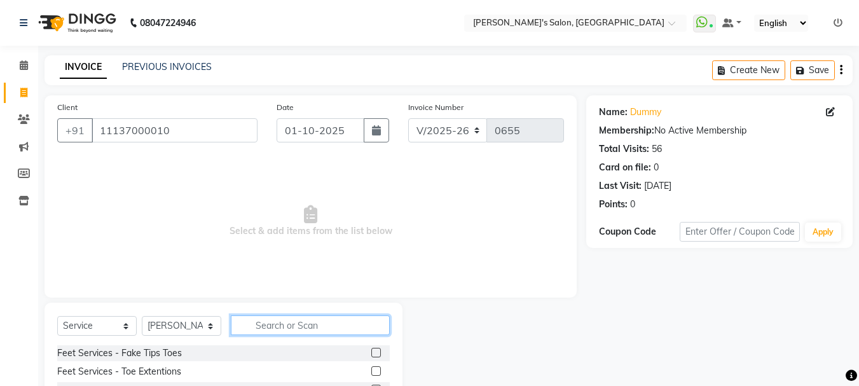
click at [256, 322] on input "text" at bounding box center [310, 325] width 159 height 20
type input "ey"
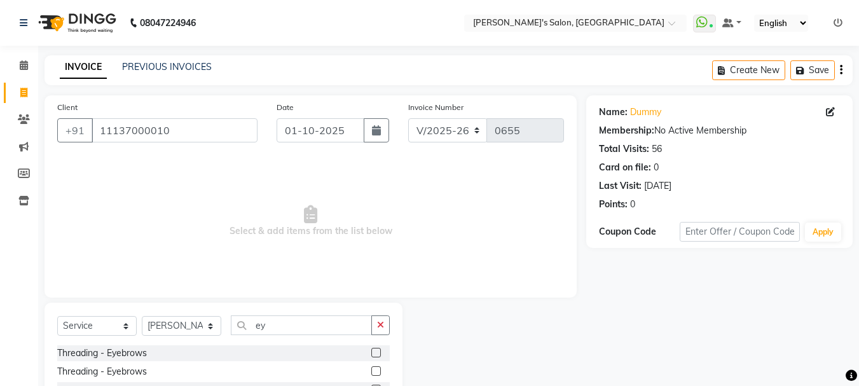
click at [371, 350] on label at bounding box center [376, 353] width 10 height 10
click at [371, 350] on input "checkbox" at bounding box center [375, 353] width 8 height 8
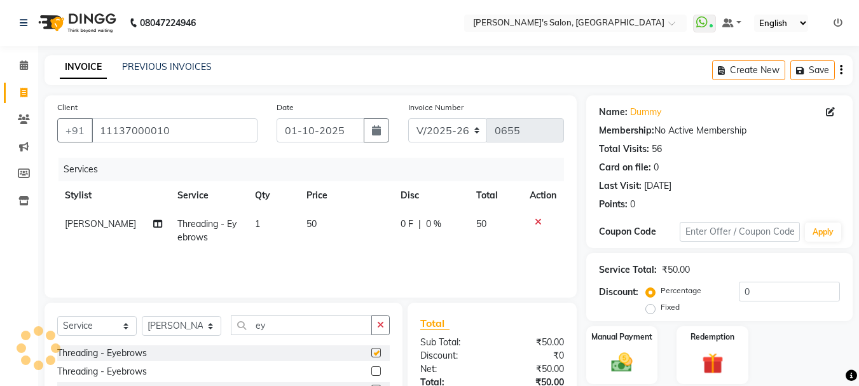
checkbox input "false"
click at [384, 321] on icon "button" at bounding box center [380, 325] width 7 height 9
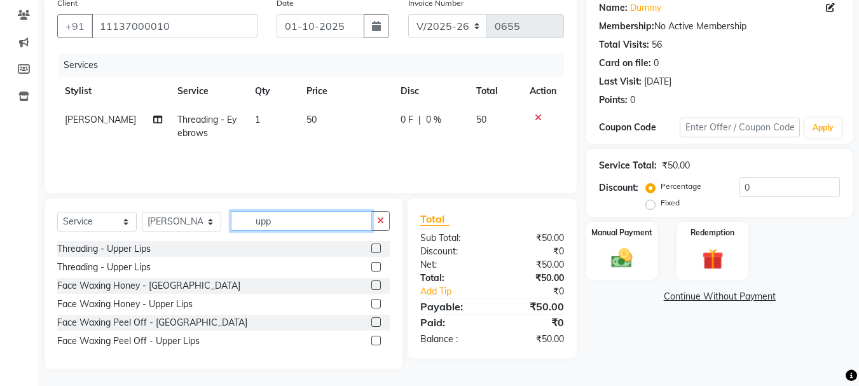
scroll to position [107, 0]
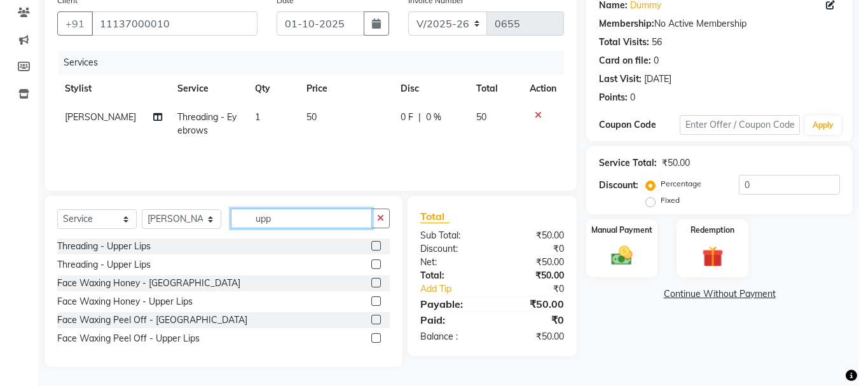
type input "upp"
click at [375, 339] on label at bounding box center [376, 338] width 10 height 10
click at [375, 339] on input "checkbox" at bounding box center [375, 339] width 8 height 8
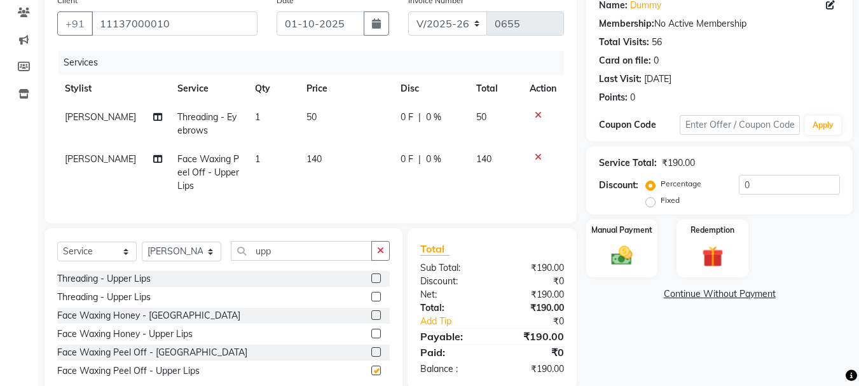
checkbox input "false"
click at [380, 255] on icon "button" at bounding box center [380, 250] width 7 height 9
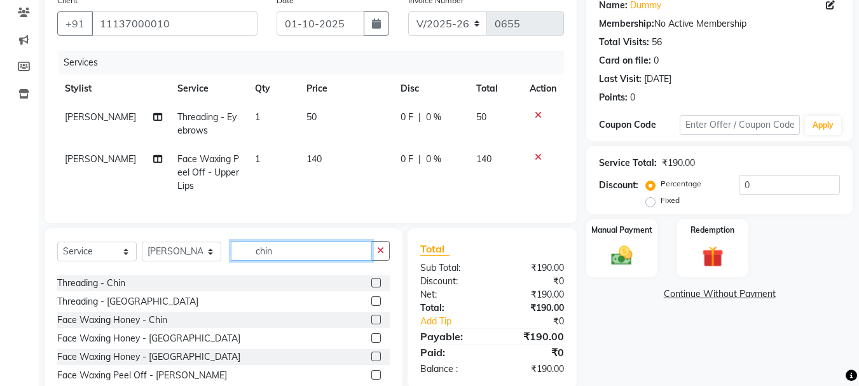
scroll to position [57, 0]
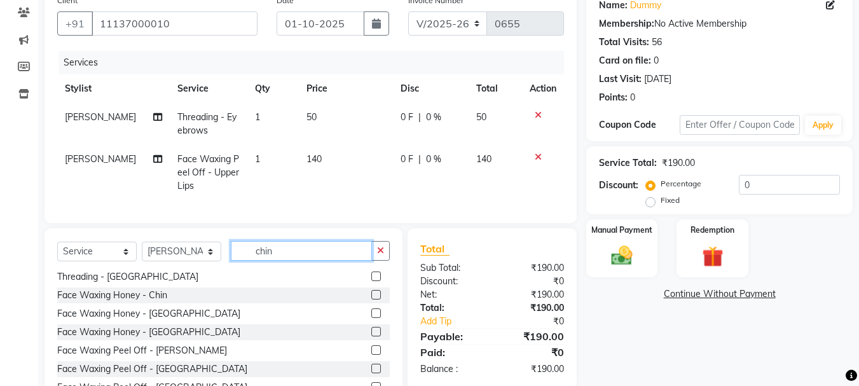
type input "chin"
click at [371, 355] on label at bounding box center [376, 350] width 10 height 10
click at [371, 355] on input "checkbox" at bounding box center [375, 351] width 8 height 8
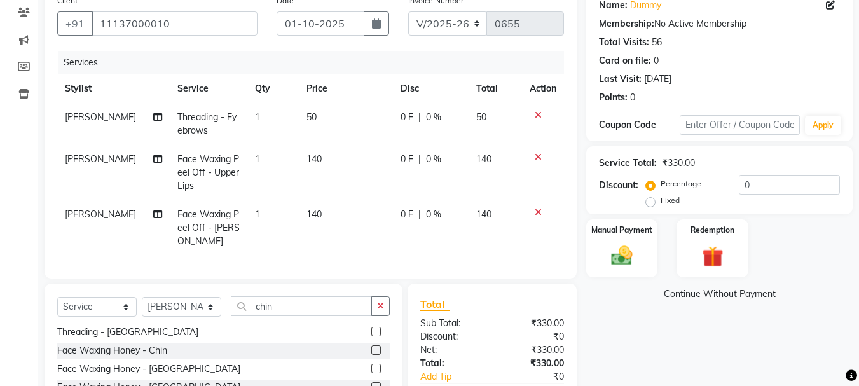
checkbox input "false"
click at [385, 308] on button "button" at bounding box center [380, 306] width 18 height 20
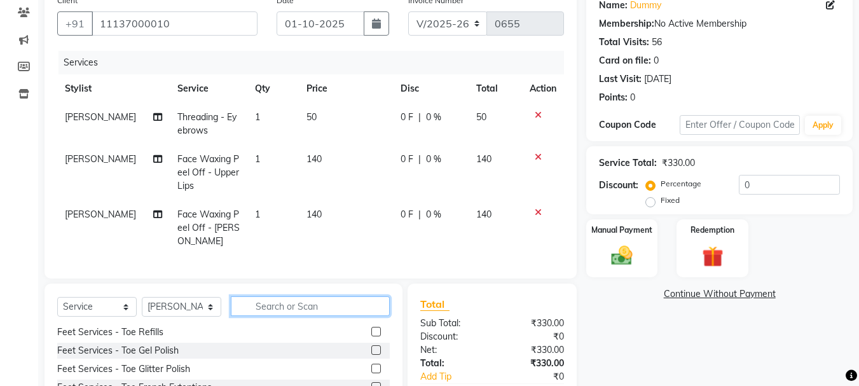
scroll to position [426, 0]
click at [289, 306] on input "text" at bounding box center [310, 306] width 159 height 20
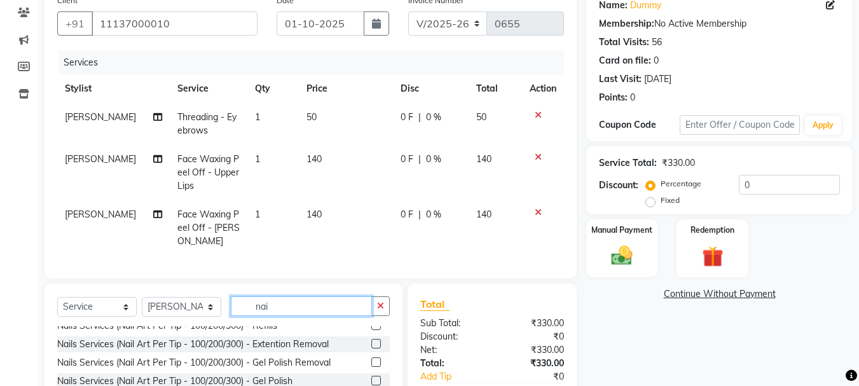
scroll to position [0, 0]
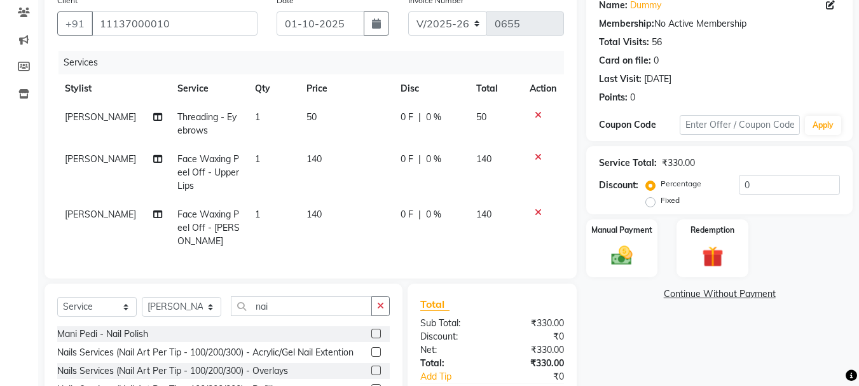
click at [371, 329] on label at bounding box center [376, 334] width 10 height 10
click at [371, 330] on input "checkbox" at bounding box center [375, 334] width 8 height 8
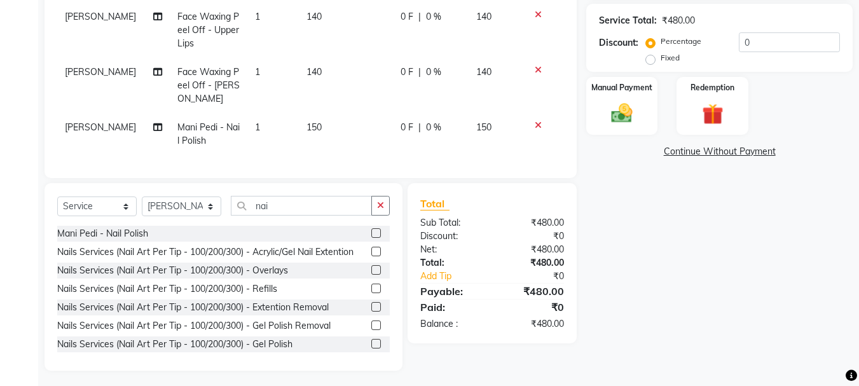
scroll to position [186, 0]
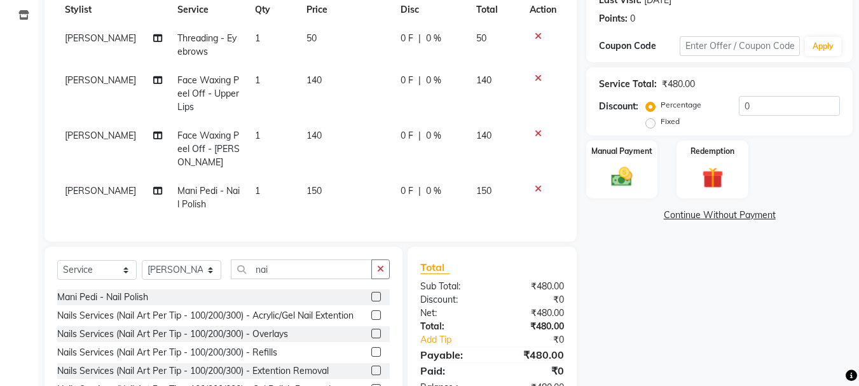
click at [371, 292] on label at bounding box center [376, 297] width 10 height 10
click at [371, 293] on input "checkbox" at bounding box center [375, 297] width 8 height 8
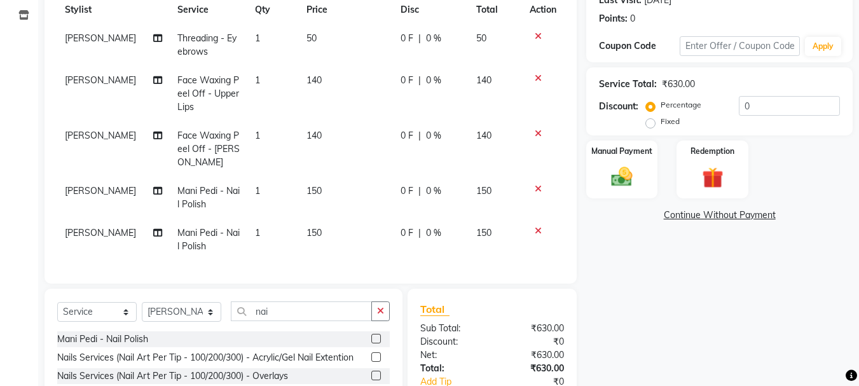
scroll to position [122, 0]
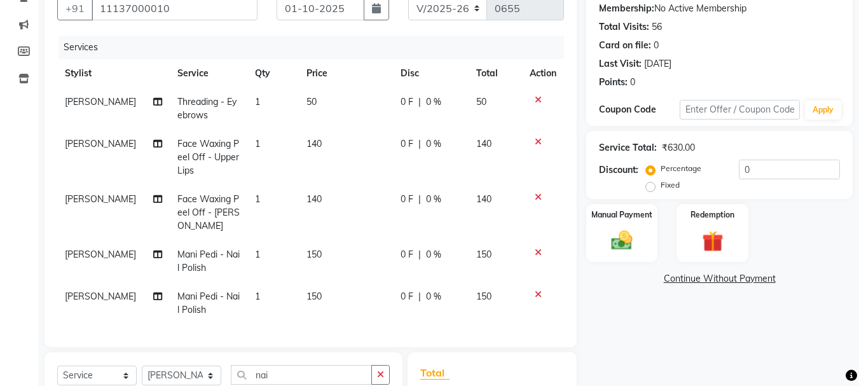
click at [310, 110] on td "50" at bounding box center [346, 109] width 94 height 42
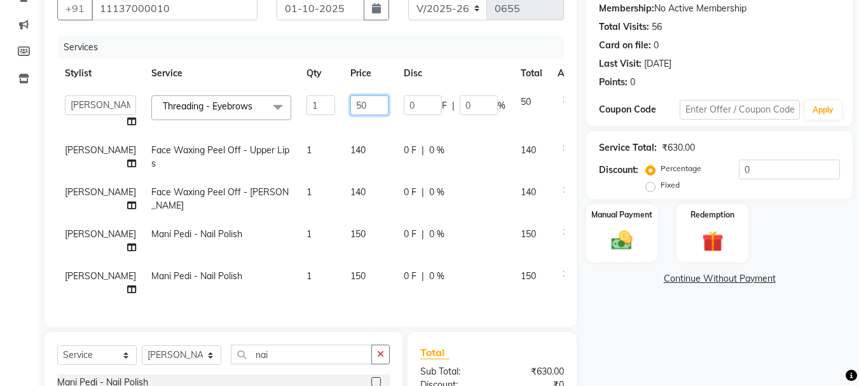
click at [350, 103] on input "50" at bounding box center [369, 105] width 38 height 20
click at [350, 104] on input "50" at bounding box center [369, 105] width 38 height 20
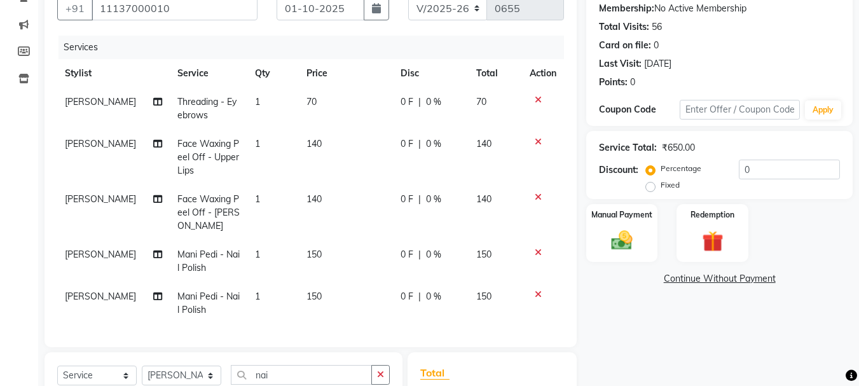
click at [333, 195] on td "140" at bounding box center [346, 212] width 94 height 55
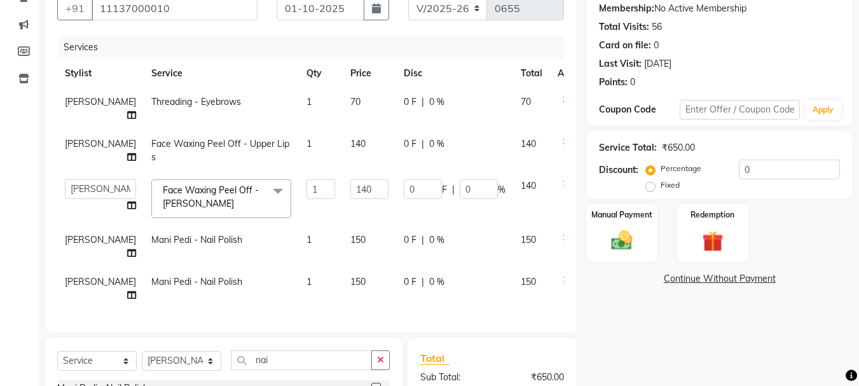
scroll to position [29, 0]
click at [76, 242] on span "[PERSON_NAME]" at bounding box center [100, 239] width 71 height 11
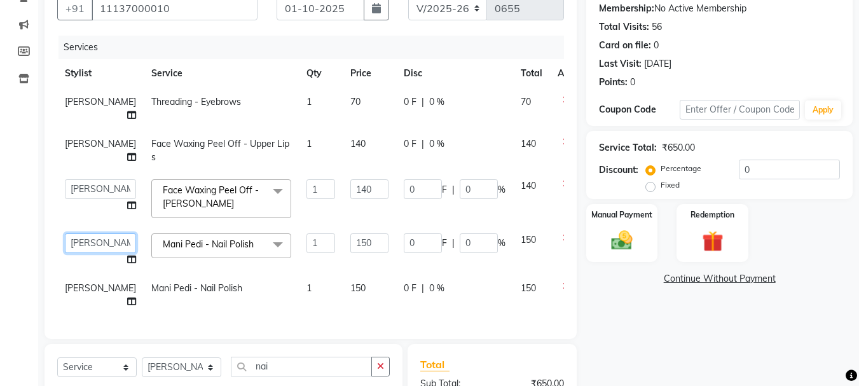
click at [81, 247] on select "[PERSON_NAME] [PERSON_NAME] [PERSON_NAME] [PERSON_NAME] [PERSON_NAME]" at bounding box center [100, 243] width 71 height 20
click at [83, 294] on span "[PERSON_NAME]" at bounding box center [100, 287] width 71 height 11
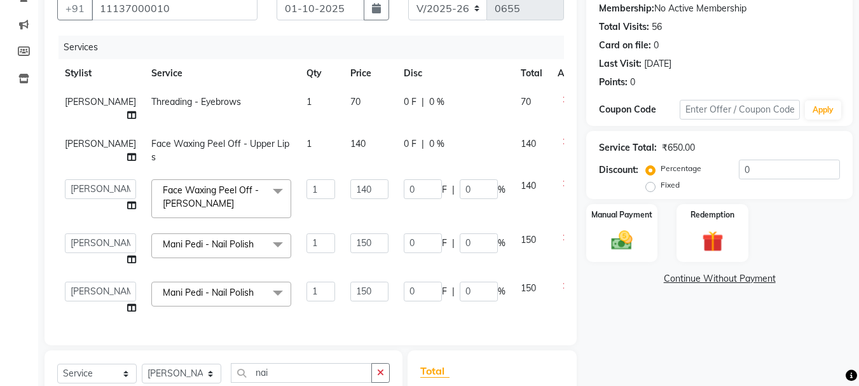
scroll to position [15, 0]
click at [85, 296] on select "[PERSON_NAME] [PERSON_NAME] [PERSON_NAME] [PERSON_NAME] [PERSON_NAME]" at bounding box center [100, 292] width 71 height 20
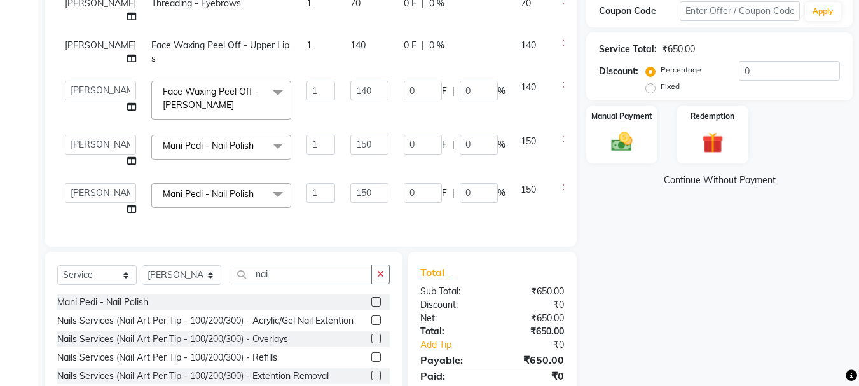
scroll to position [249, 0]
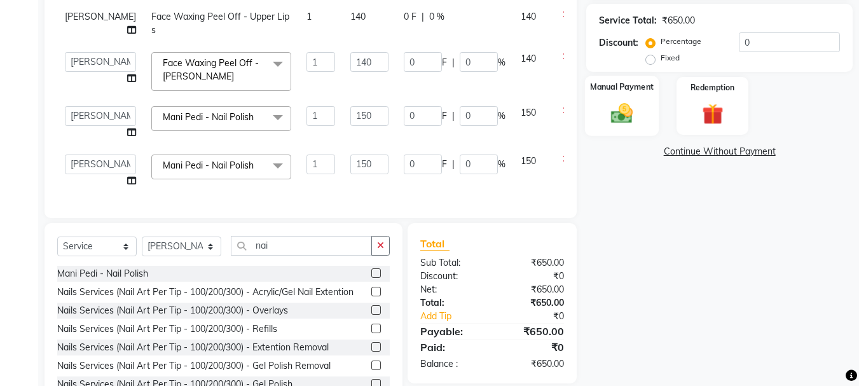
click at [646, 95] on div "Manual Payment" at bounding box center [622, 106] width 74 height 60
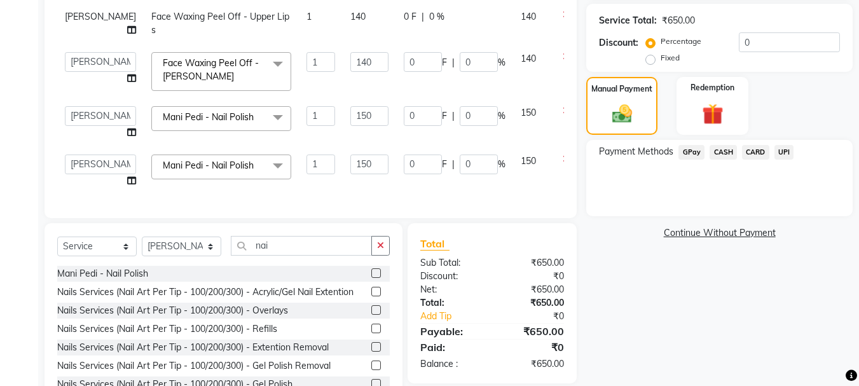
click at [696, 155] on span "GPay" at bounding box center [692, 152] width 26 height 15
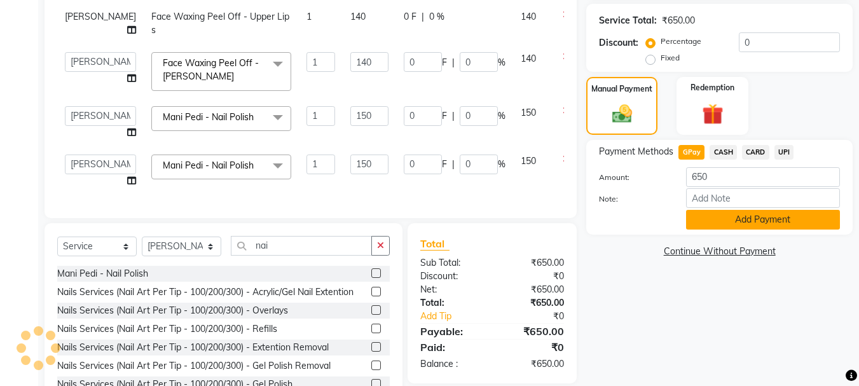
click at [721, 214] on button "Add Payment" at bounding box center [763, 220] width 154 height 20
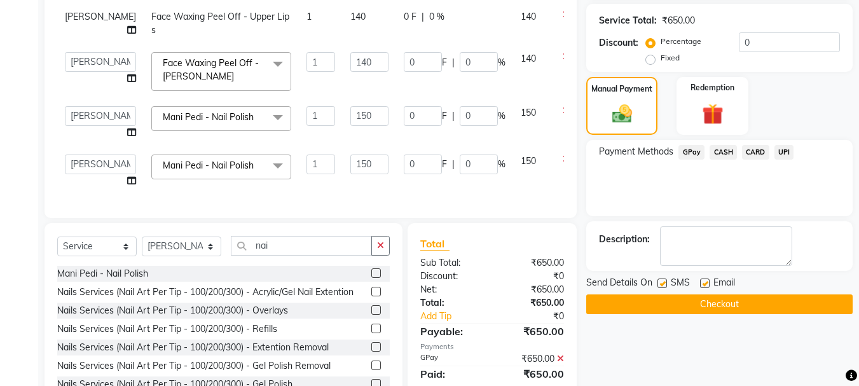
drag, startPoint x: 702, startPoint y: 303, endPoint x: 679, endPoint y: 266, distance: 43.4
click at [696, 288] on div "Send Details On SMS Email Checkout" at bounding box center [719, 295] width 266 height 38
click at [686, 297] on button "Checkout" at bounding box center [719, 304] width 266 height 20
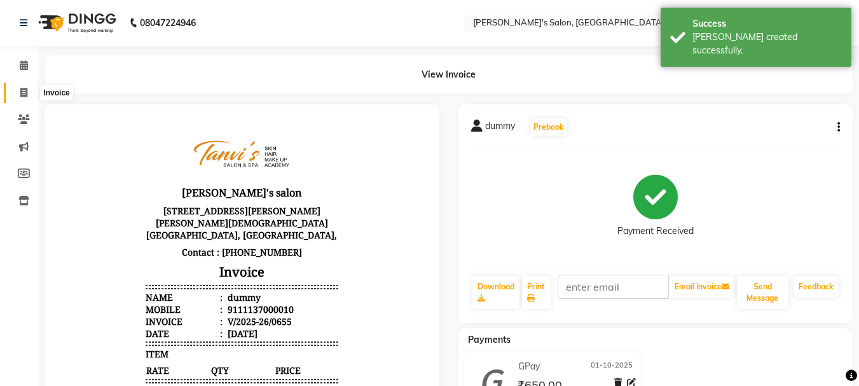
click at [21, 86] on span at bounding box center [24, 93] width 22 height 15
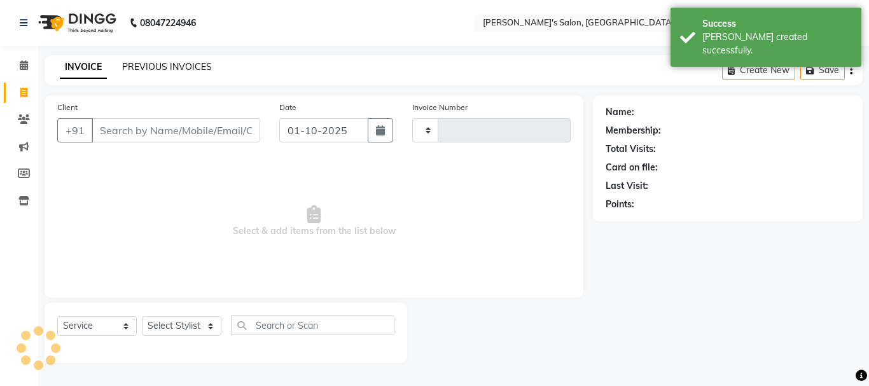
click at [179, 70] on link "PREVIOUS INVOICES" at bounding box center [167, 66] width 90 height 11
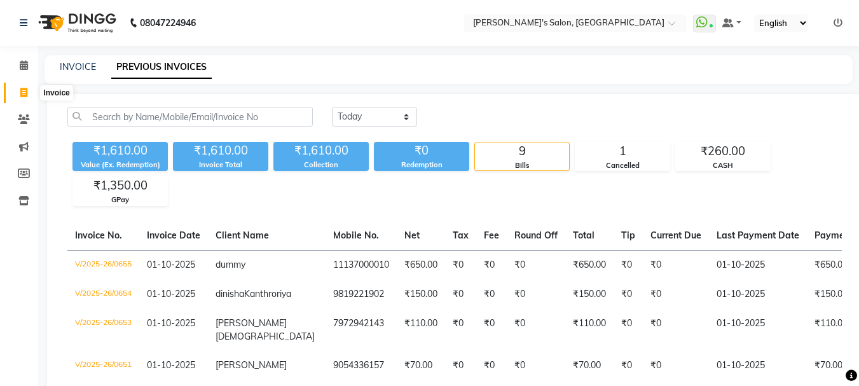
click at [24, 97] on icon at bounding box center [23, 93] width 7 height 10
